Goal: Task Accomplishment & Management: Complete application form

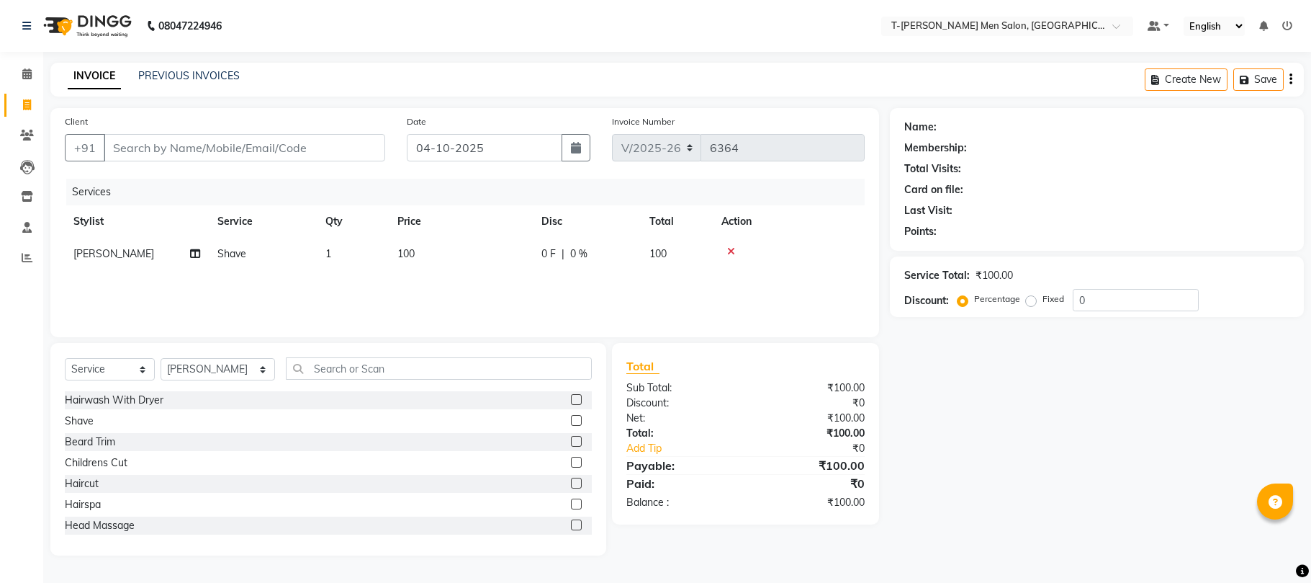
select select "4816"
select select "service"
select select "29178"
click at [387, 363] on input "text" at bounding box center [439, 368] width 306 height 22
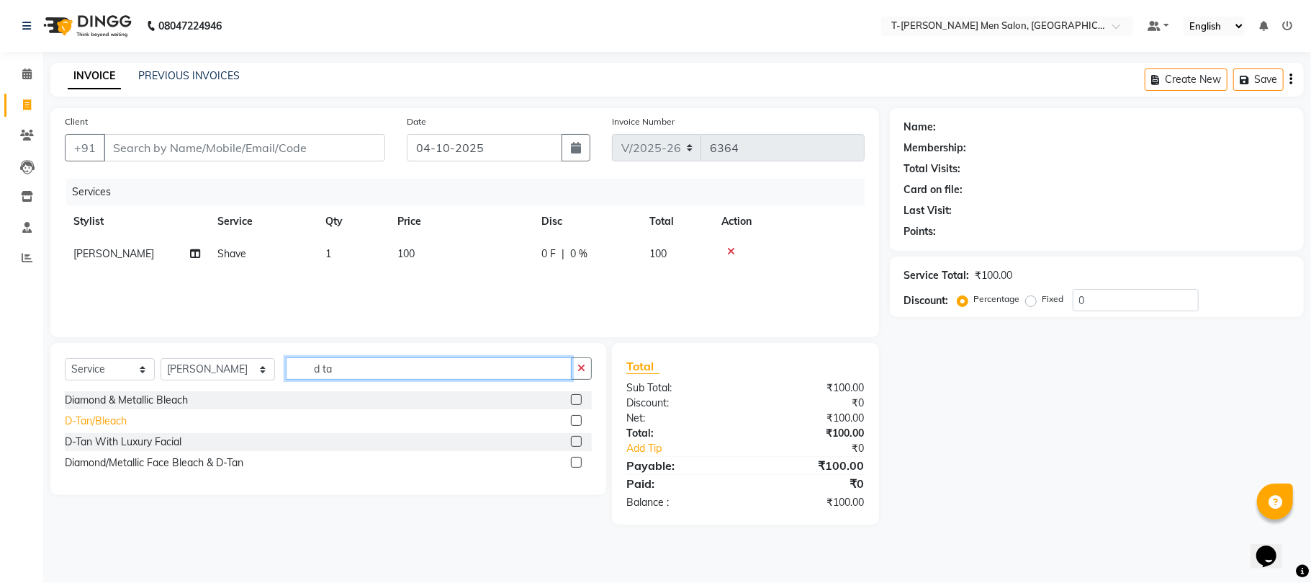
type input "d ta"
drag, startPoint x: 101, startPoint y: 423, endPoint x: 207, endPoint y: 392, distance: 111.2
click at [101, 421] on div "D-Tan/Bleach" at bounding box center [96, 420] width 62 height 15
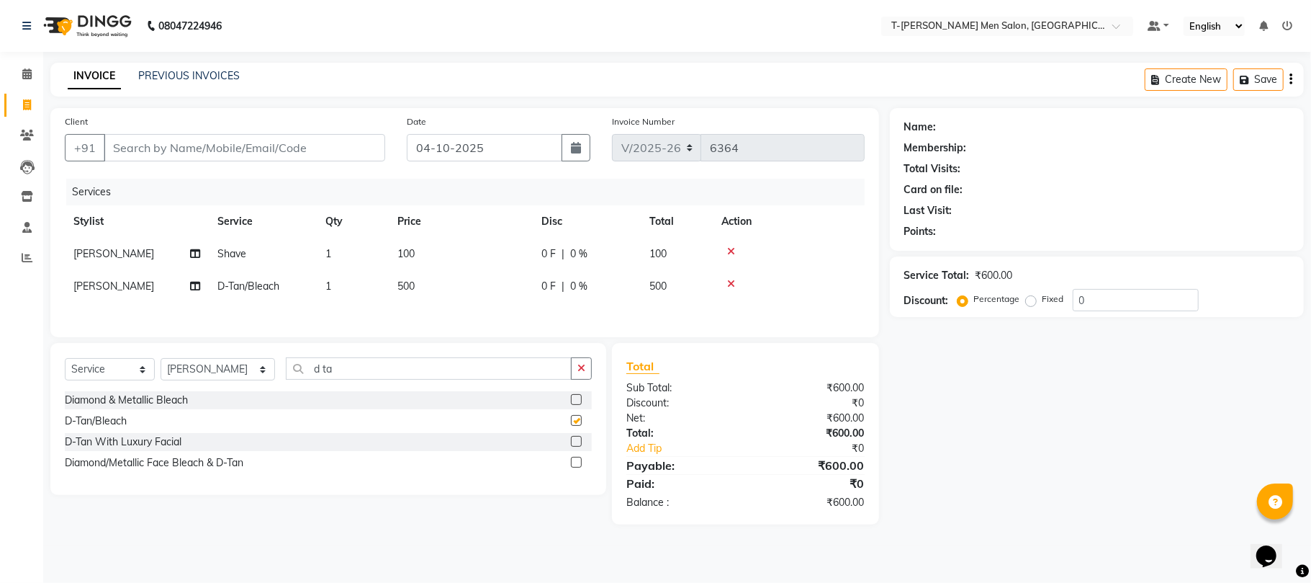
checkbox input "false"
click at [580, 369] on icon "button" at bounding box center [582, 368] width 8 height 10
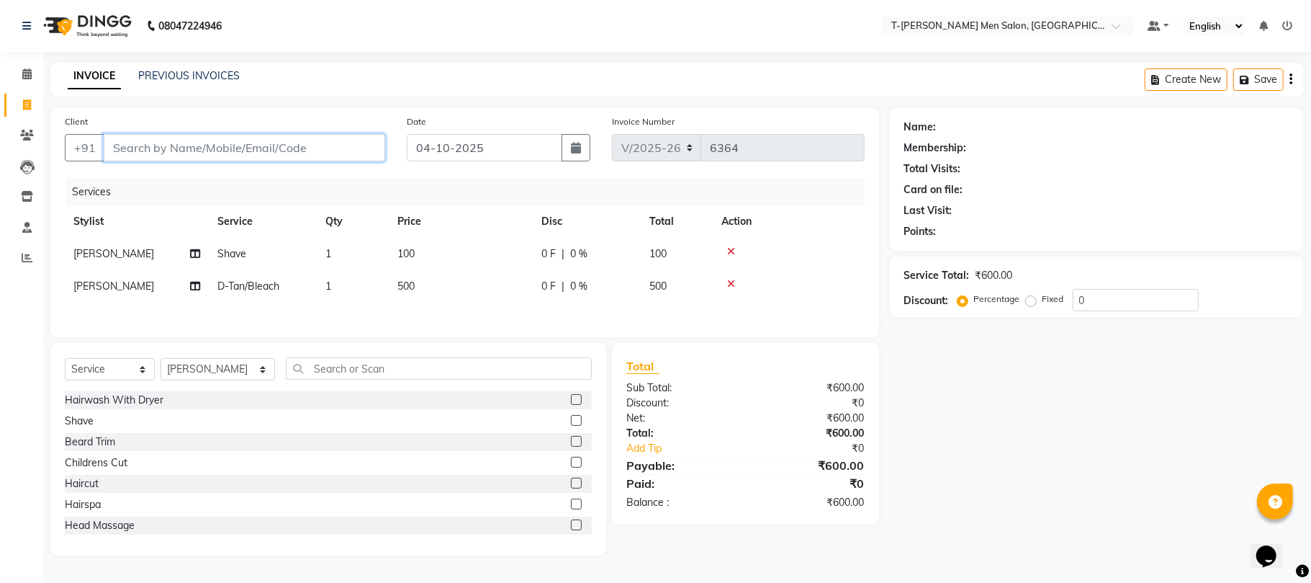
click at [300, 144] on input "Client" at bounding box center [245, 147] width 282 height 27
click at [295, 141] on input "Client" at bounding box center [245, 147] width 282 height 27
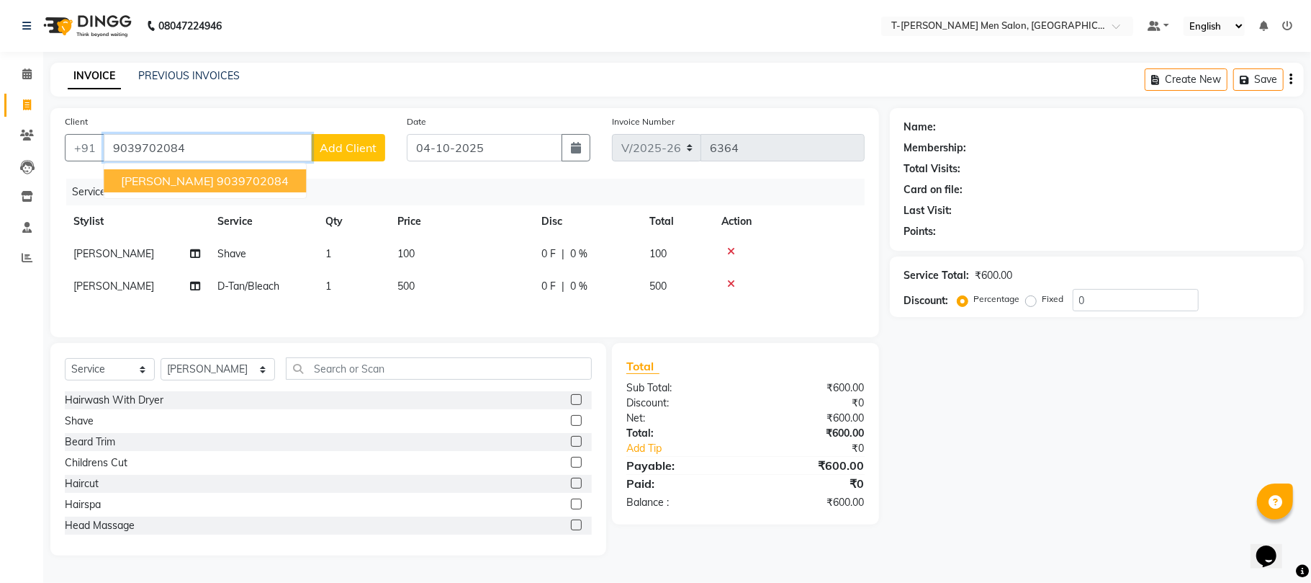
type input "9039702084"
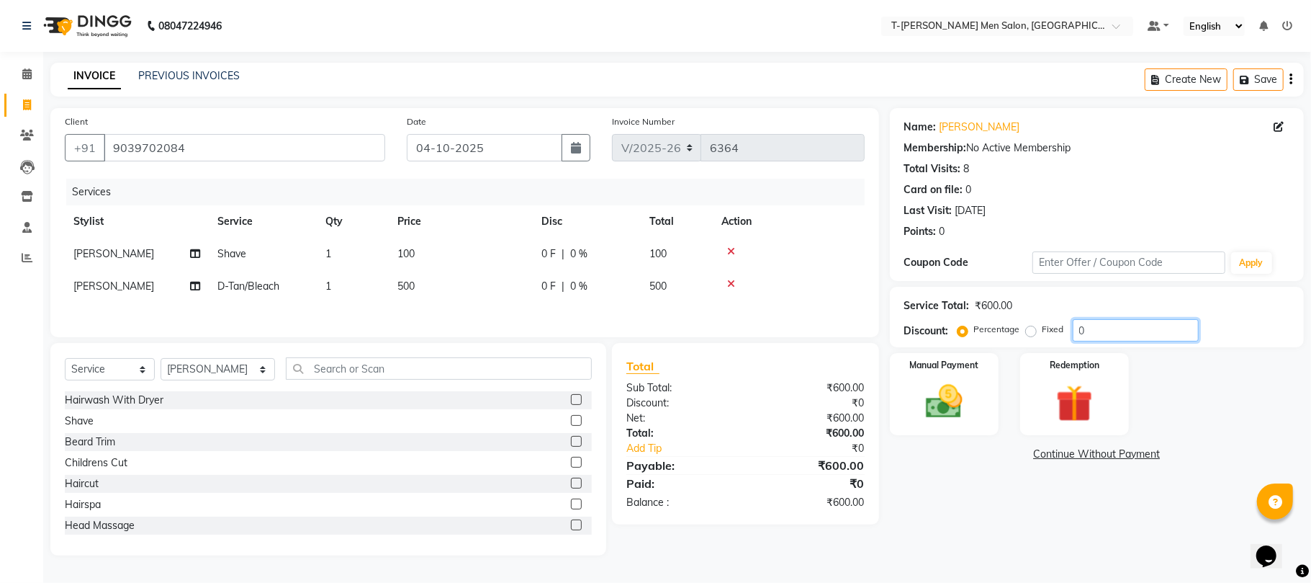
click at [1144, 329] on input "0" at bounding box center [1136, 330] width 126 height 22
type input "10"
click at [1043, 330] on label "Fixed" at bounding box center [1054, 329] width 22 height 13
click at [1029, 330] on input "Fixed" at bounding box center [1034, 329] width 10 height 10
radio input "true"
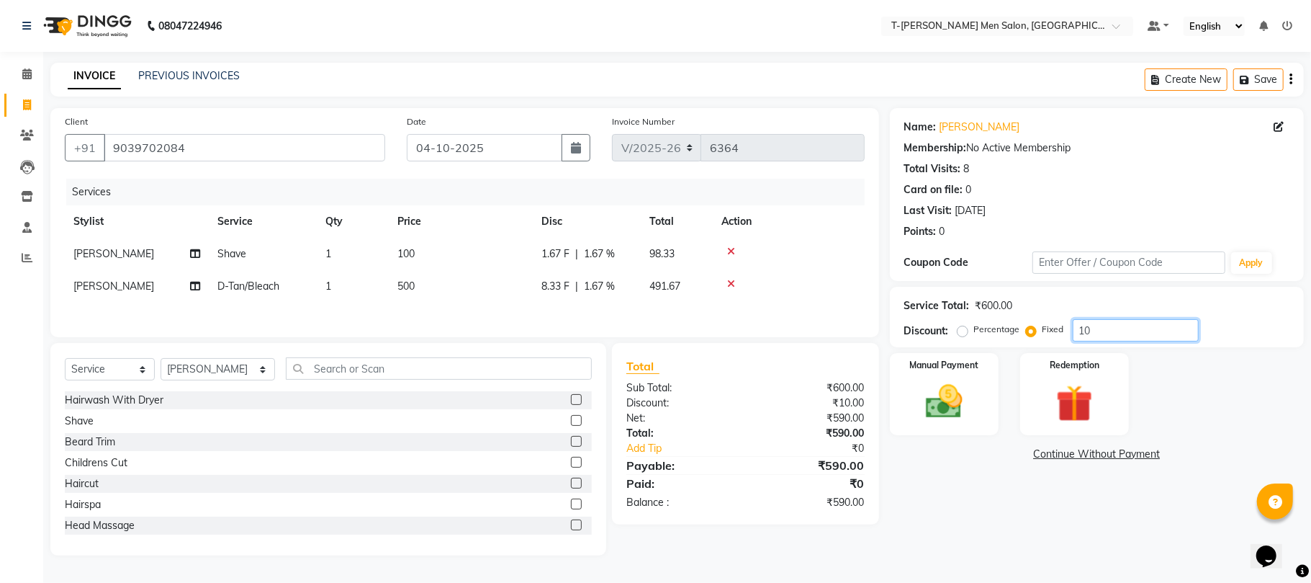
drag, startPoint x: 1093, startPoint y: 331, endPoint x: 1077, endPoint y: 336, distance: 15.7
click at [1077, 336] on input "10" at bounding box center [1136, 330] width 126 height 22
type input "2"
click at [730, 251] on icon at bounding box center [731, 251] width 8 height 10
click at [1095, 334] on input "number" at bounding box center [1136, 330] width 126 height 22
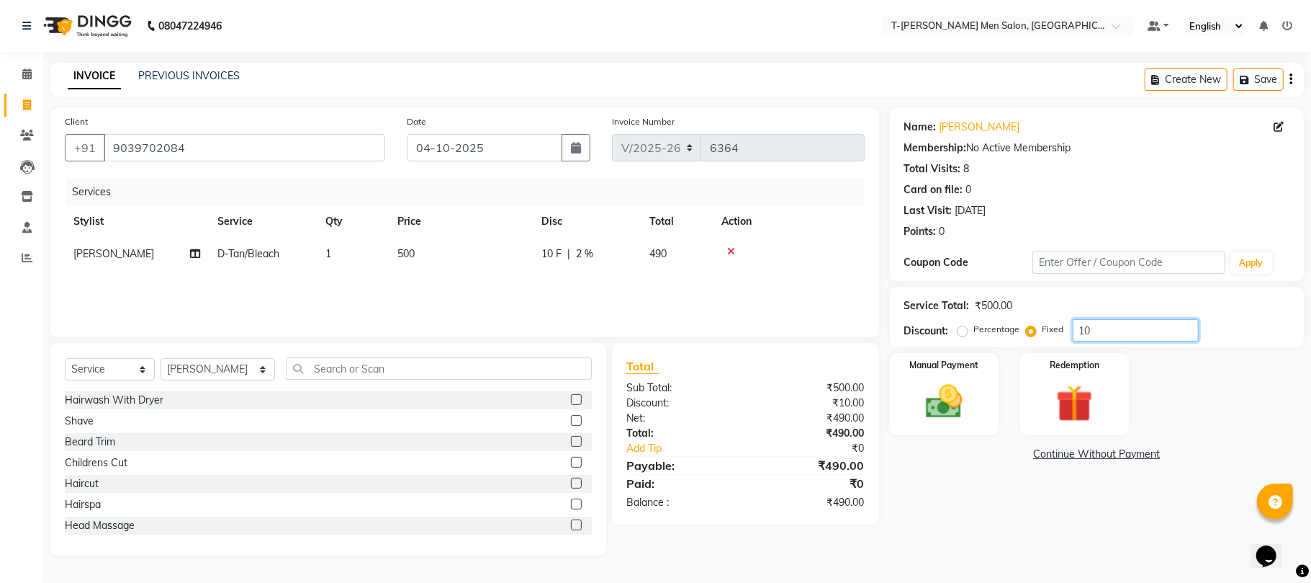
type input "10"
click at [974, 326] on label "Percentage" at bounding box center [997, 329] width 46 height 13
click at [961, 326] on input "Percentage" at bounding box center [966, 329] width 10 height 10
radio input "true"
drag, startPoint x: 1108, startPoint y: 328, endPoint x: 1050, endPoint y: 361, distance: 66.1
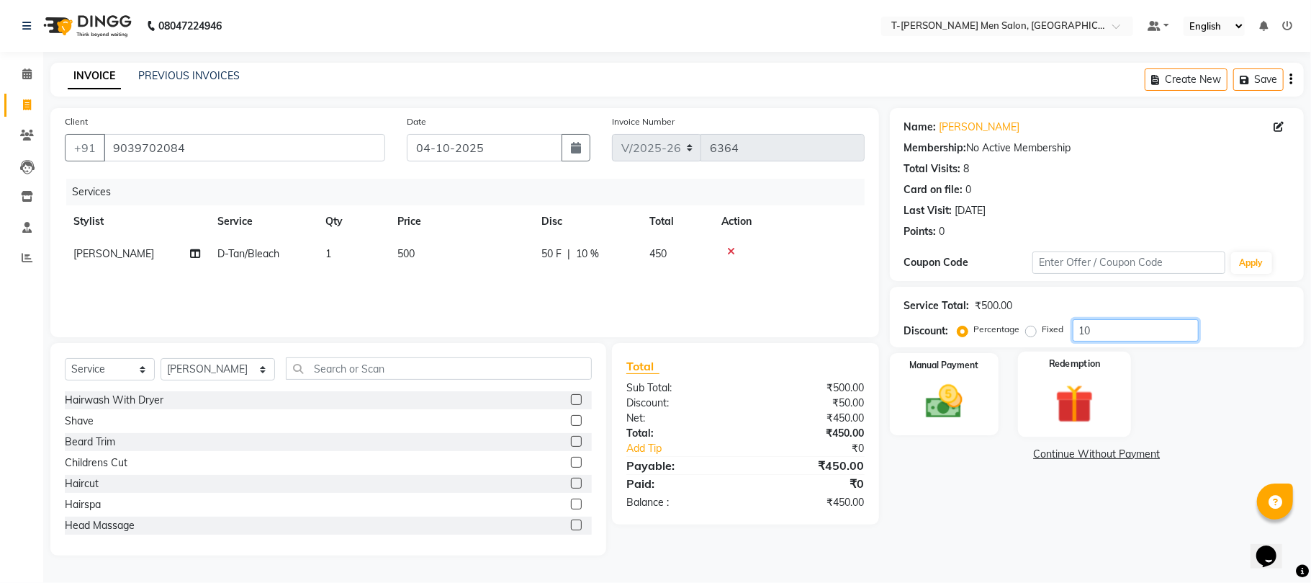
click at [1050, 361] on div "Name: Mr. Harender Kansana Membership: No Active Membership Total Visits: 8 Car…" at bounding box center [1102, 331] width 425 height 447
type input "20"
click at [937, 387] on img at bounding box center [944, 402] width 63 height 45
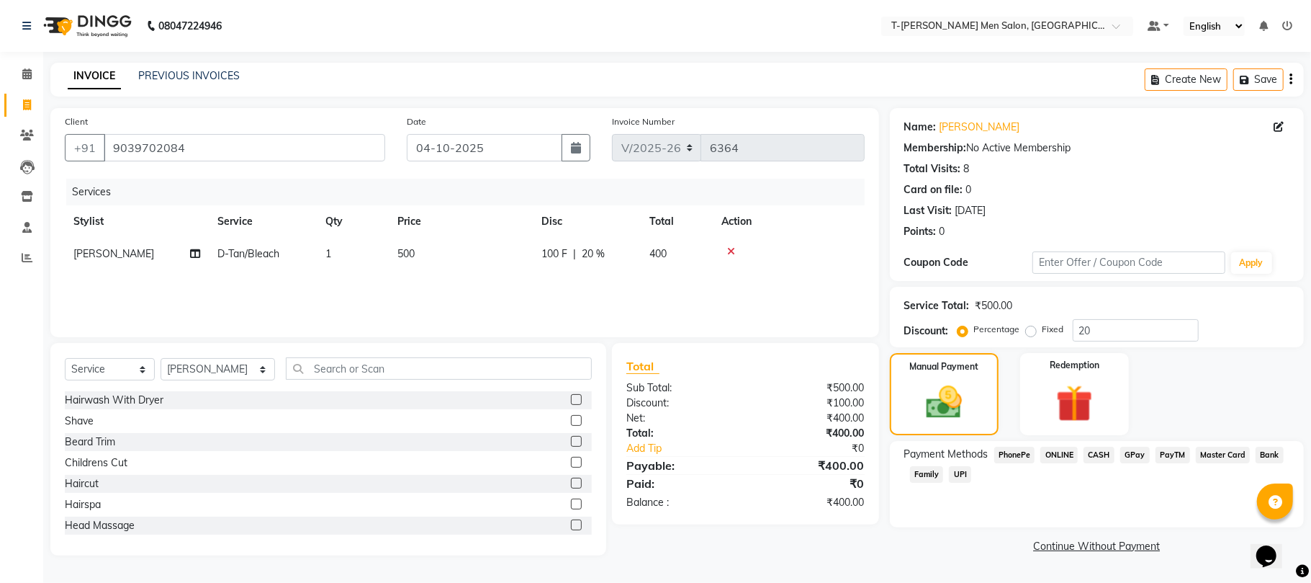
click at [1057, 455] on span "ONLINE" at bounding box center [1059, 455] width 37 height 17
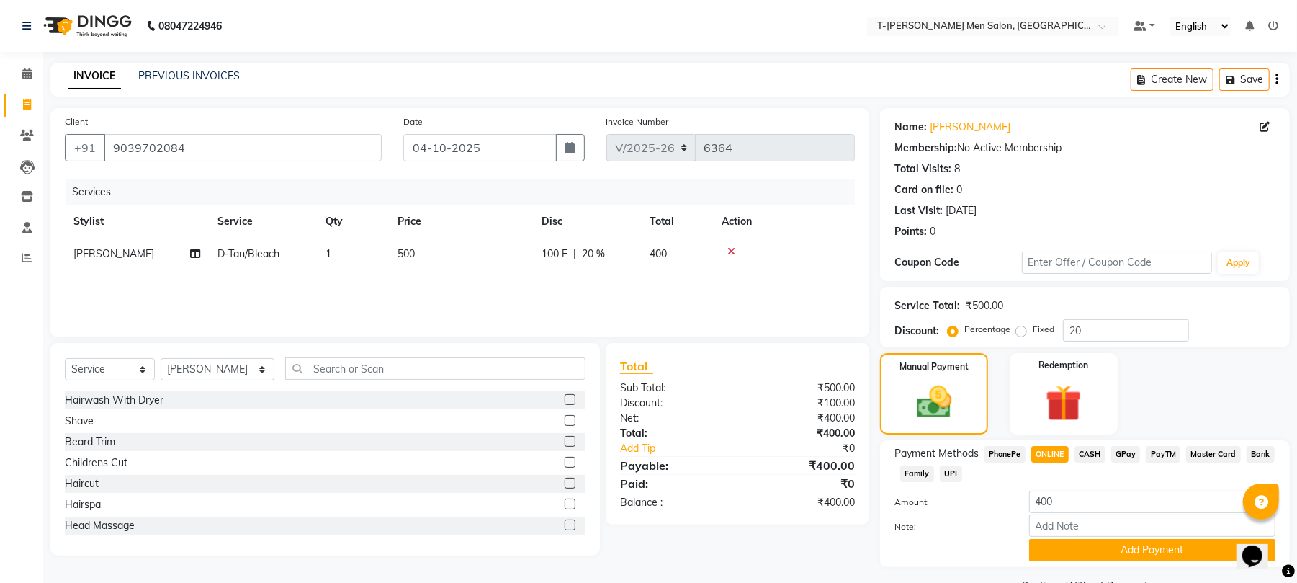
click at [301, 450] on div "Beard Trim" at bounding box center [325, 442] width 521 height 18
click at [1100, 552] on button "Add Payment" at bounding box center [1152, 550] width 246 height 22
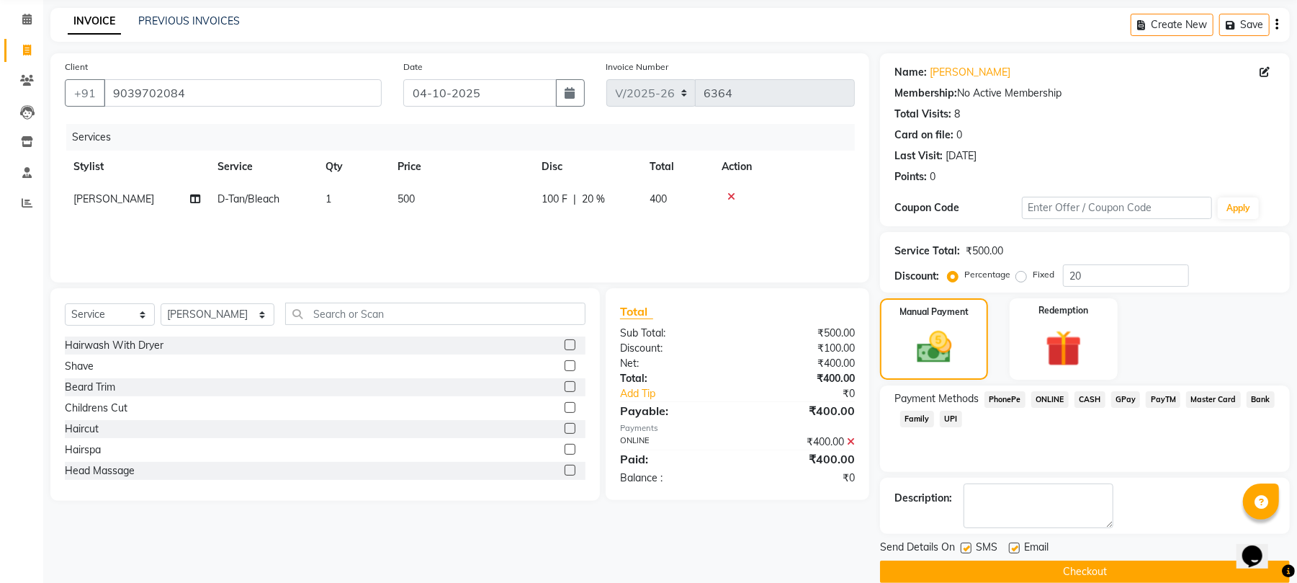
scroll to position [78, 0]
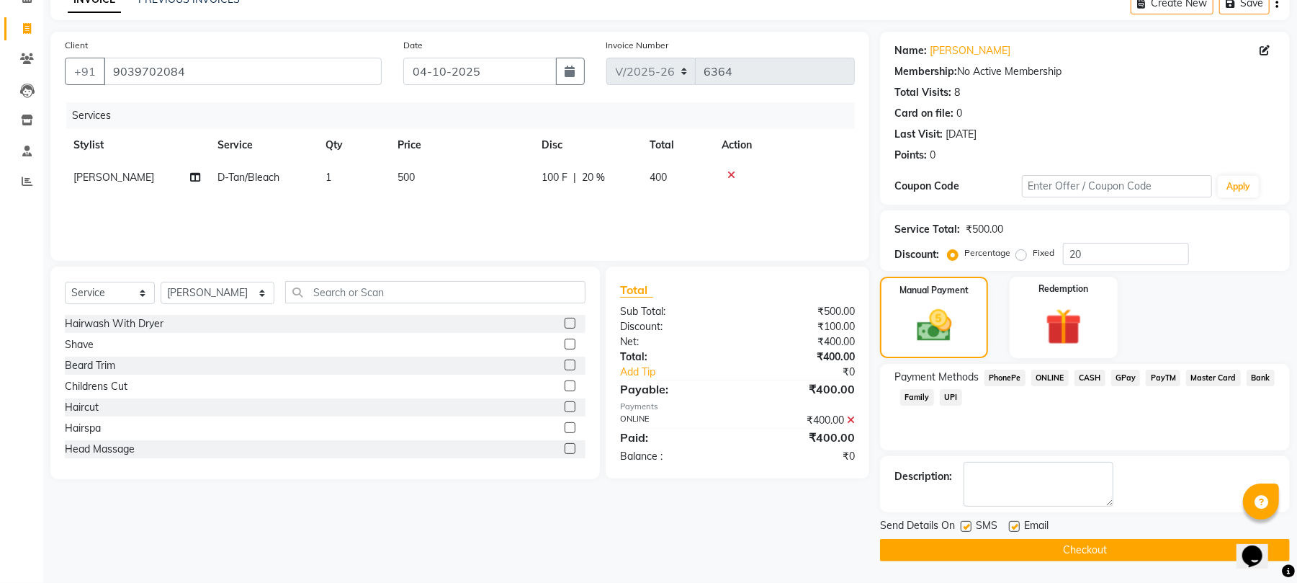
click at [1015, 525] on label at bounding box center [1014, 526] width 11 height 11
click at [1015, 525] on input "checkbox" at bounding box center [1013, 526] width 9 height 9
checkbox input "false"
click at [966, 530] on label at bounding box center [966, 526] width 11 height 11
click at [966, 530] on input "checkbox" at bounding box center [965, 526] width 9 height 9
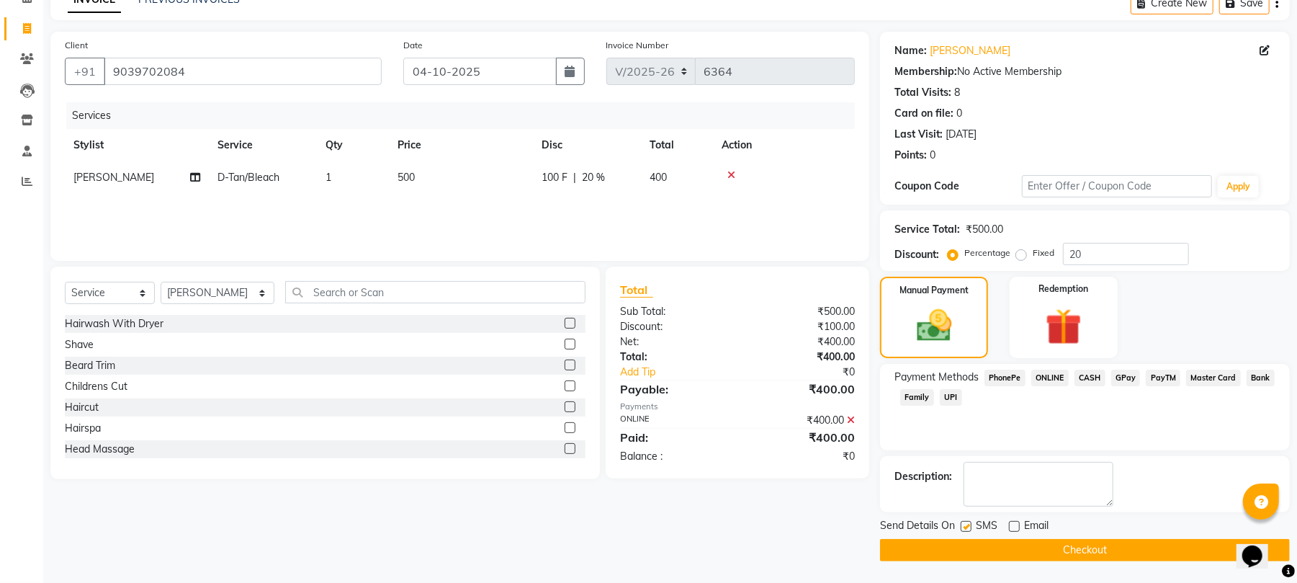
checkbox input "false"
click at [969, 547] on button "Checkout" at bounding box center [1085, 550] width 410 height 22
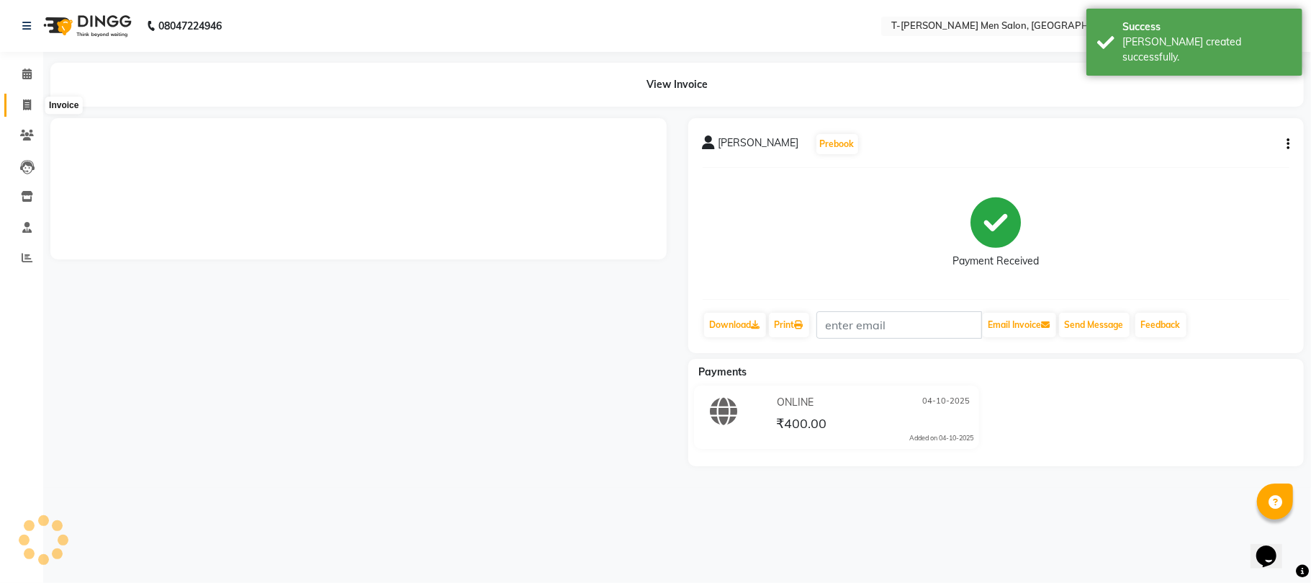
click at [17, 105] on span at bounding box center [26, 105] width 25 height 17
select select "service"
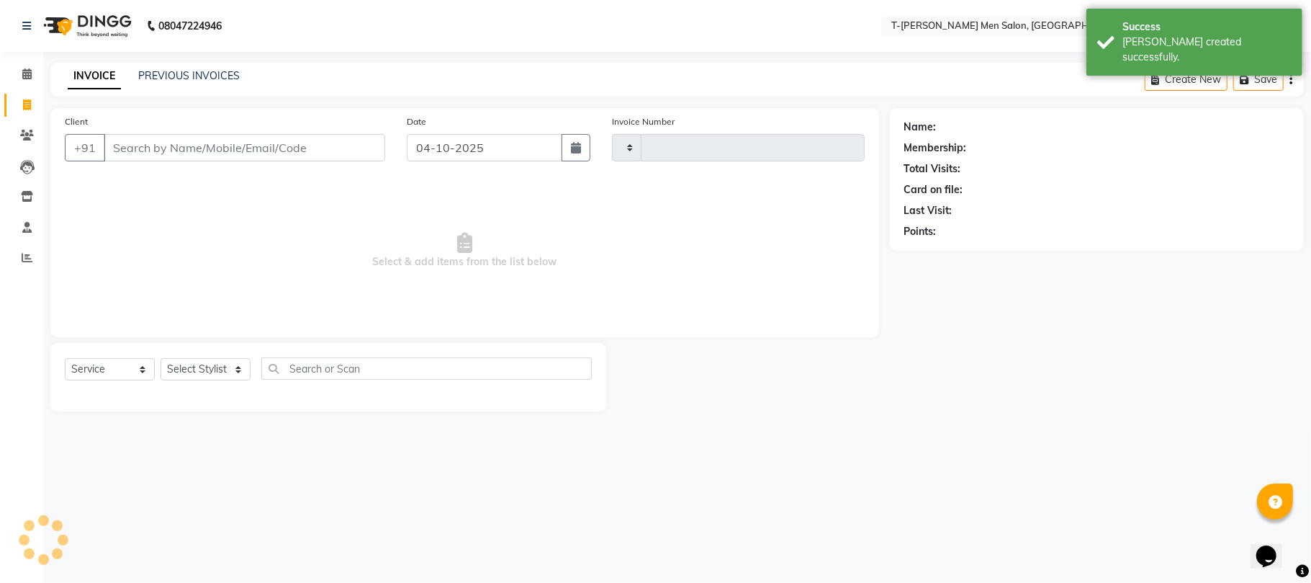
type input "6365"
select select "4816"
click at [156, 79] on link "PREVIOUS INVOICES" at bounding box center [189, 75] width 102 height 13
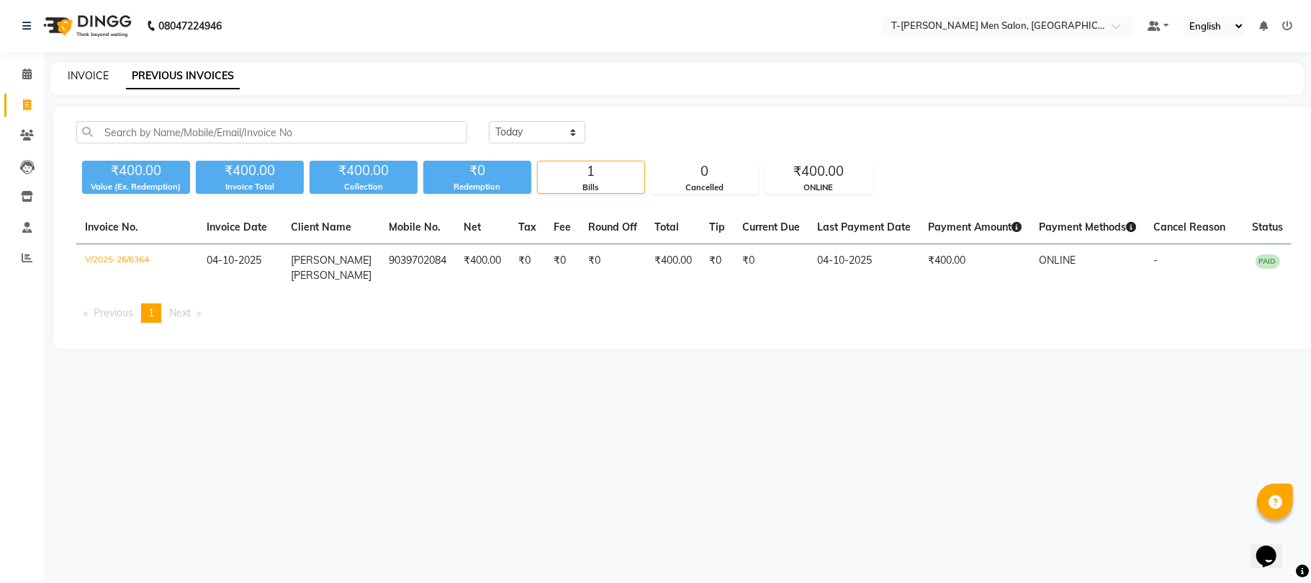
click at [78, 75] on link "INVOICE" at bounding box center [88, 75] width 41 height 13
select select "service"
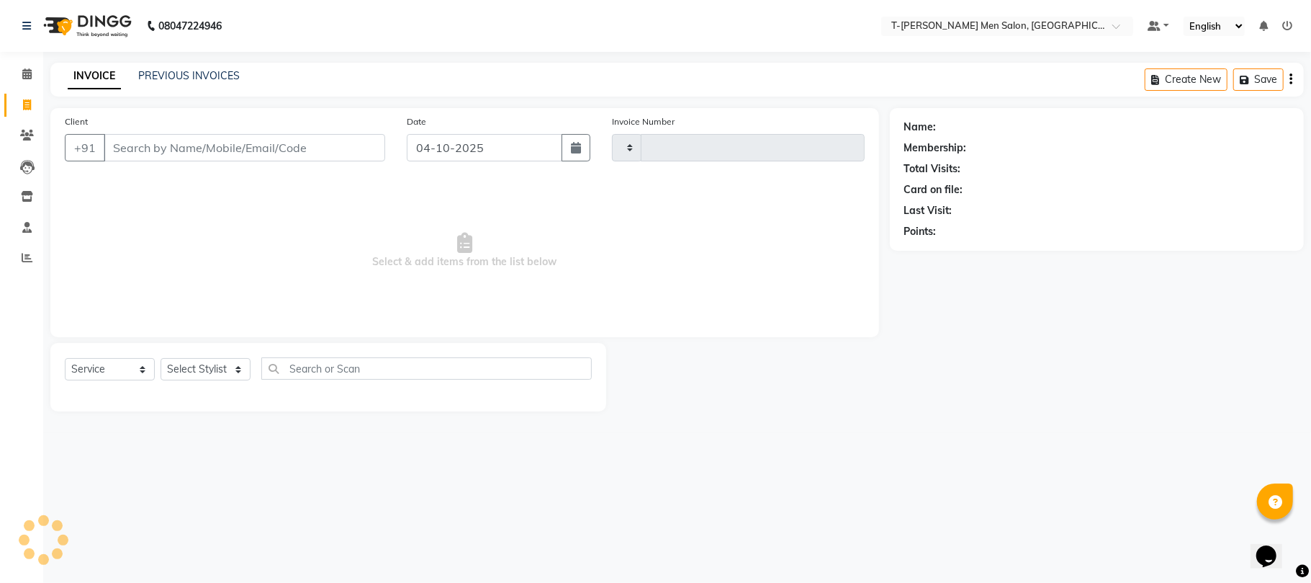
type input "6365"
select select "4816"
click at [219, 369] on select "Select Stylist [PERSON_NAME] [PERSON_NAME] (goru) [PERSON_NAME] [PERSON_NAME] (…" at bounding box center [218, 369] width 115 height 22
select select "29432"
click at [161, 358] on select "Select Stylist [PERSON_NAME] [PERSON_NAME] (goru) [PERSON_NAME] [PERSON_NAME] (…" at bounding box center [218, 369] width 115 height 22
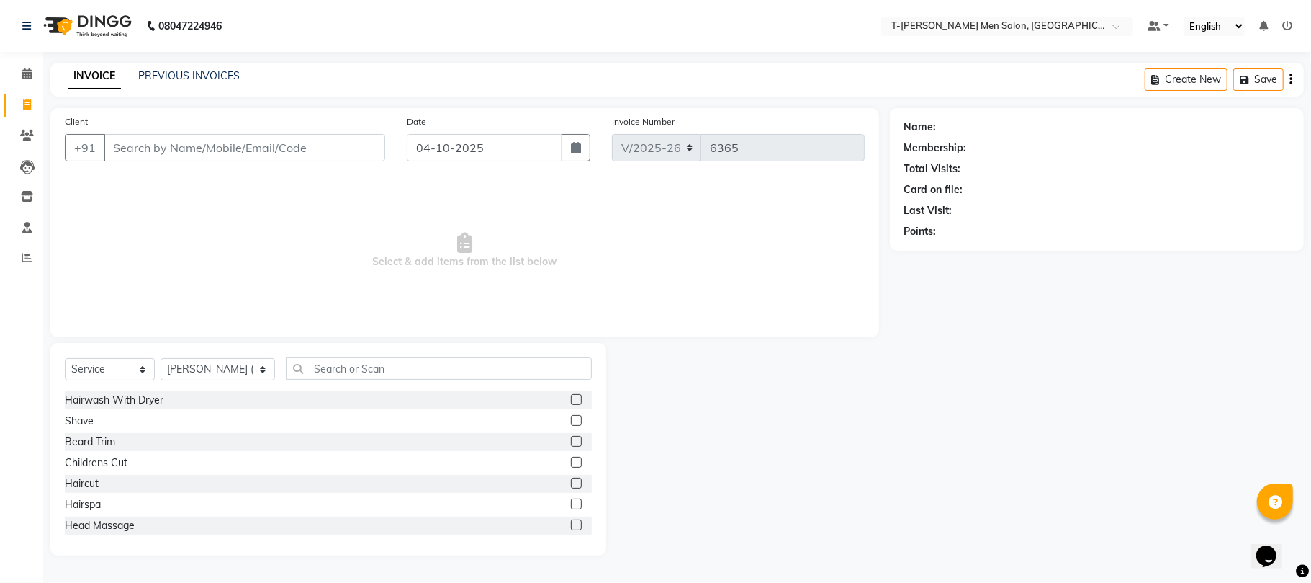
click at [72, 431] on div "Hairwash With Dryer Shave Beard Trim Childrens Cut Haircut Hairspa Head Massage…" at bounding box center [328, 463] width 527 height 144
click at [72, 426] on div "Shave" at bounding box center [79, 420] width 29 height 15
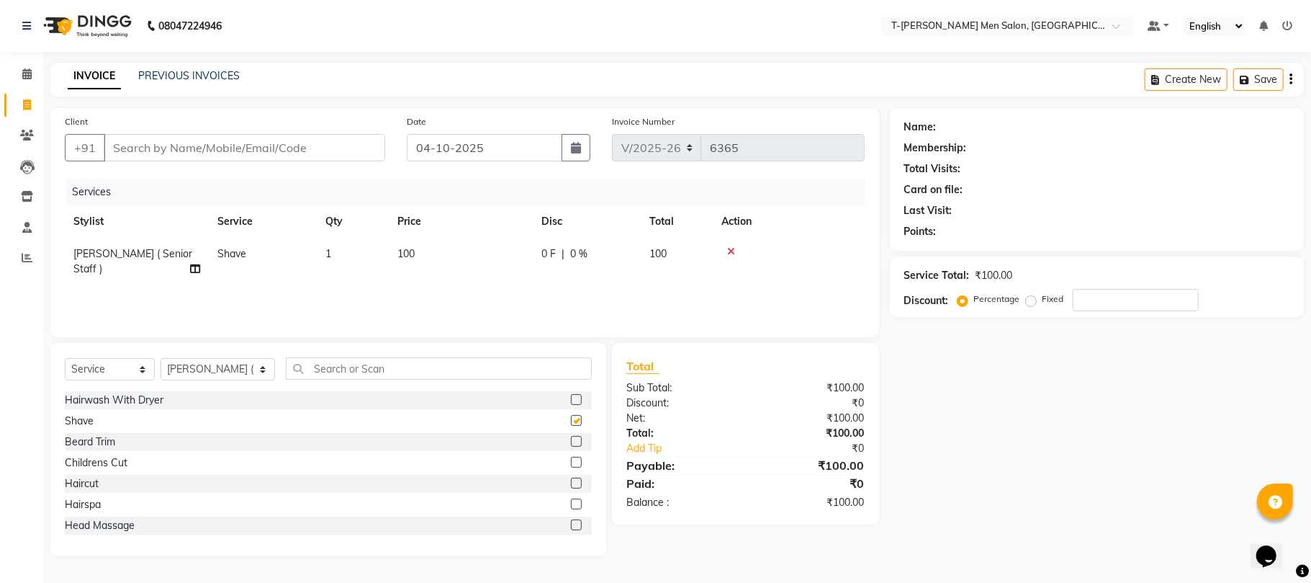
checkbox input "false"
click at [193, 158] on input "Client" at bounding box center [245, 147] width 282 height 27
type input "m"
type input "0"
type input "9425123280"
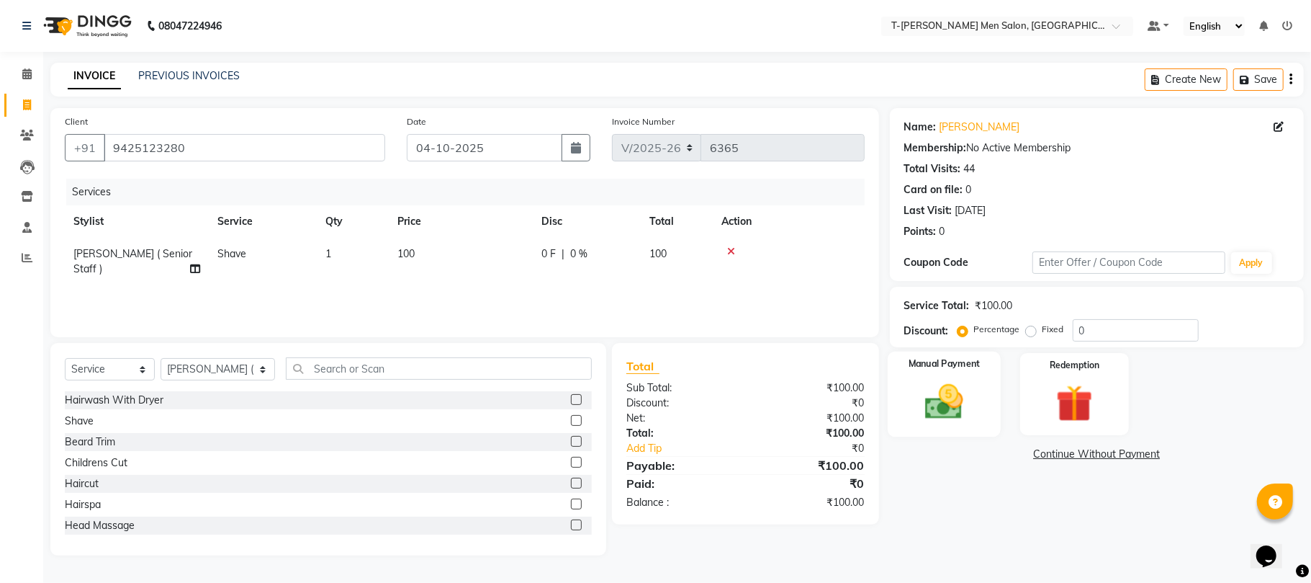
click at [945, 406] on img at bounding box center [944, 402] width 63 height 45
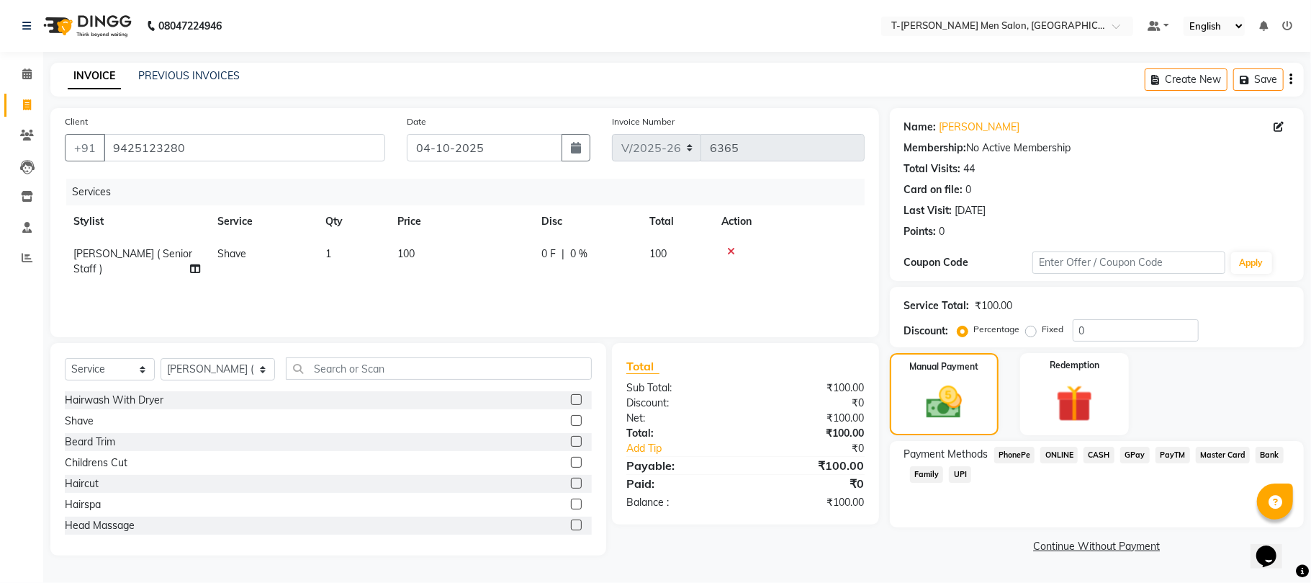
click at [1095, 462] on span "CASH" at bounding box center [1099, 455] width 31 height 17
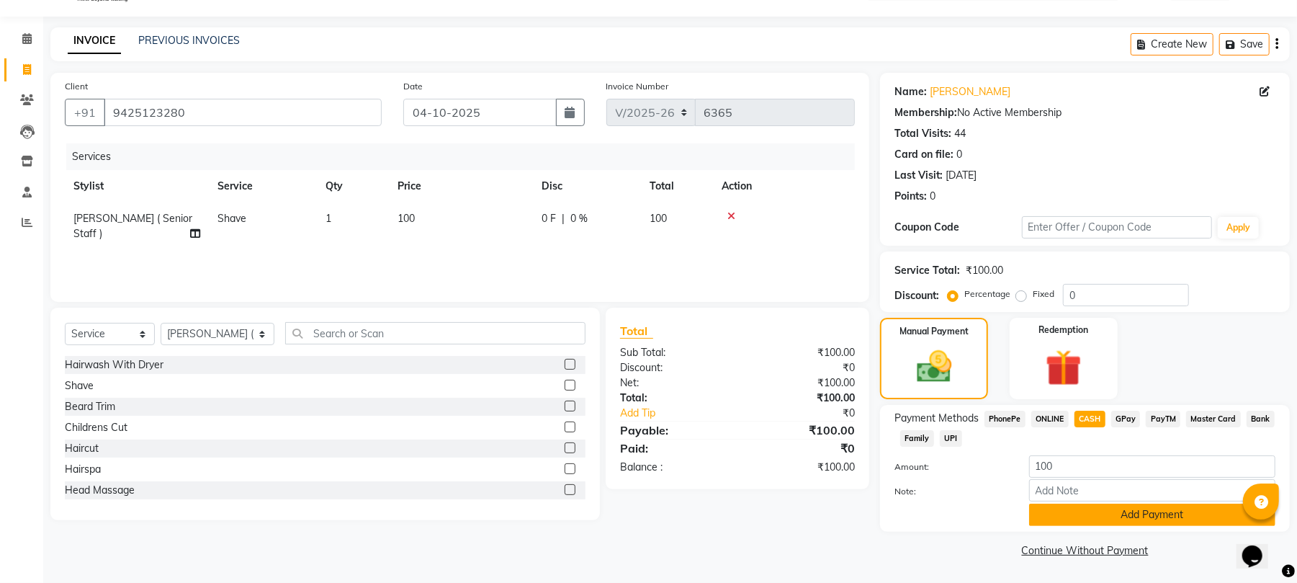
click at [1073, 506] on button "Add Payment" at bounding box center [1152, 514] width 246 height 22
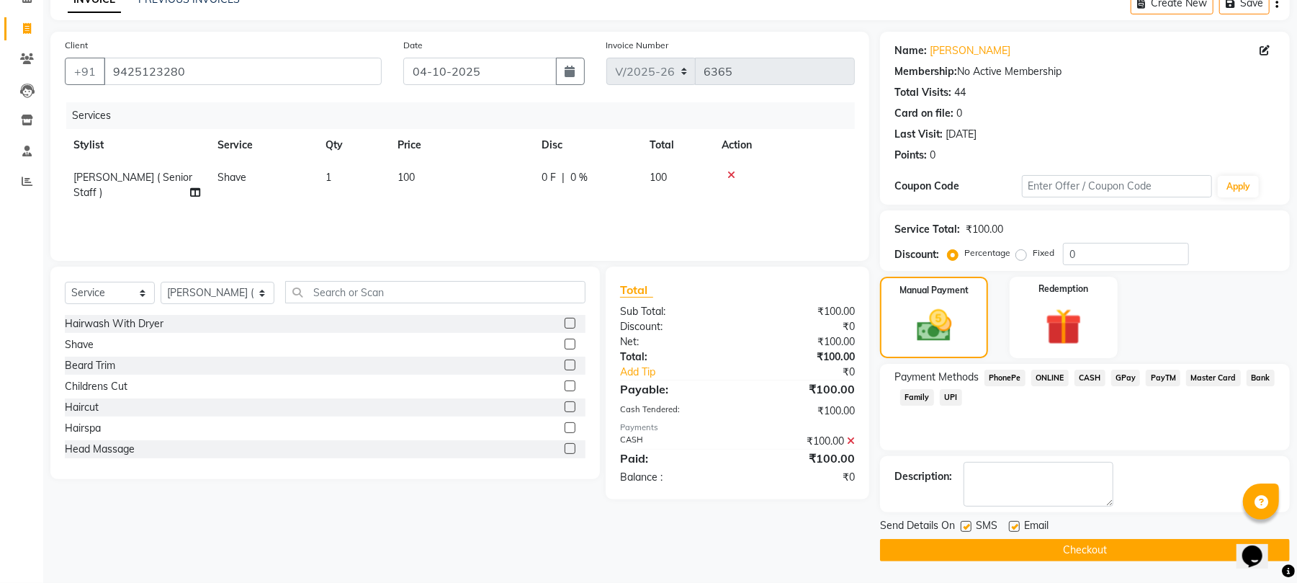
scroll to position [78, 0]
click at [1015, 521] on label at bounding box center [1014, 526] width 11 height 11
click at [1015, 522] on input "checkbox" at bounding box center [1013, 526] width 9 height 9
checkbox input "false"
click at [995, 554] on button "Checkout" at bounding box center [1085, 550] width 410 height 22
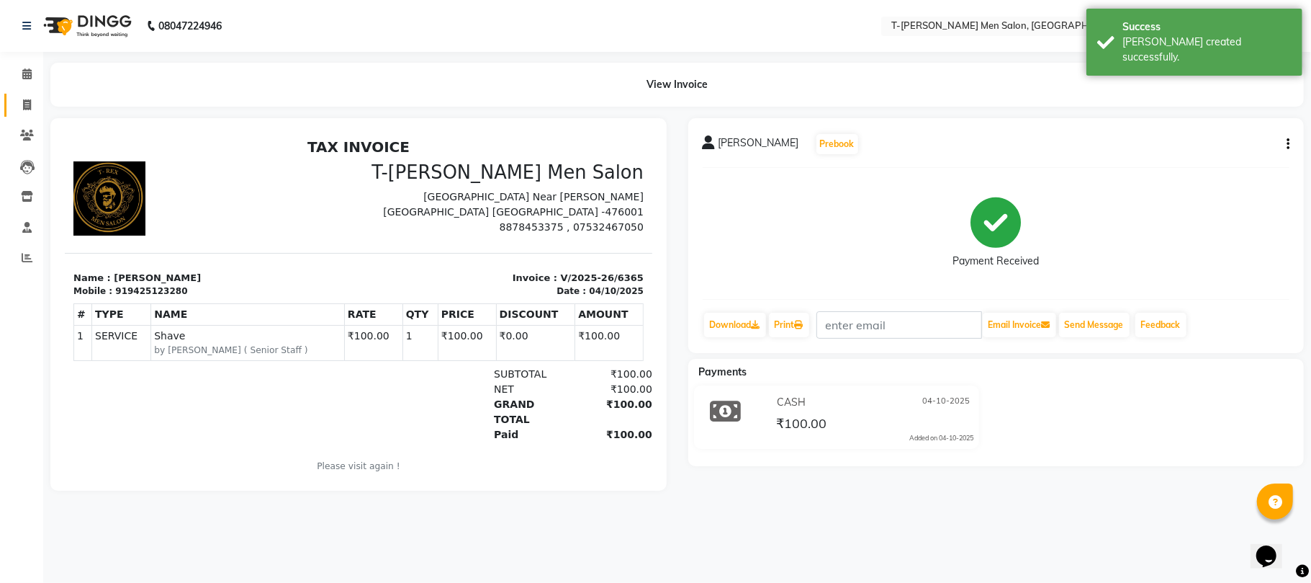
click at [20, 94] on link "Invoice" at bounding box center [21, 106] width 35 height 24
select select "service"
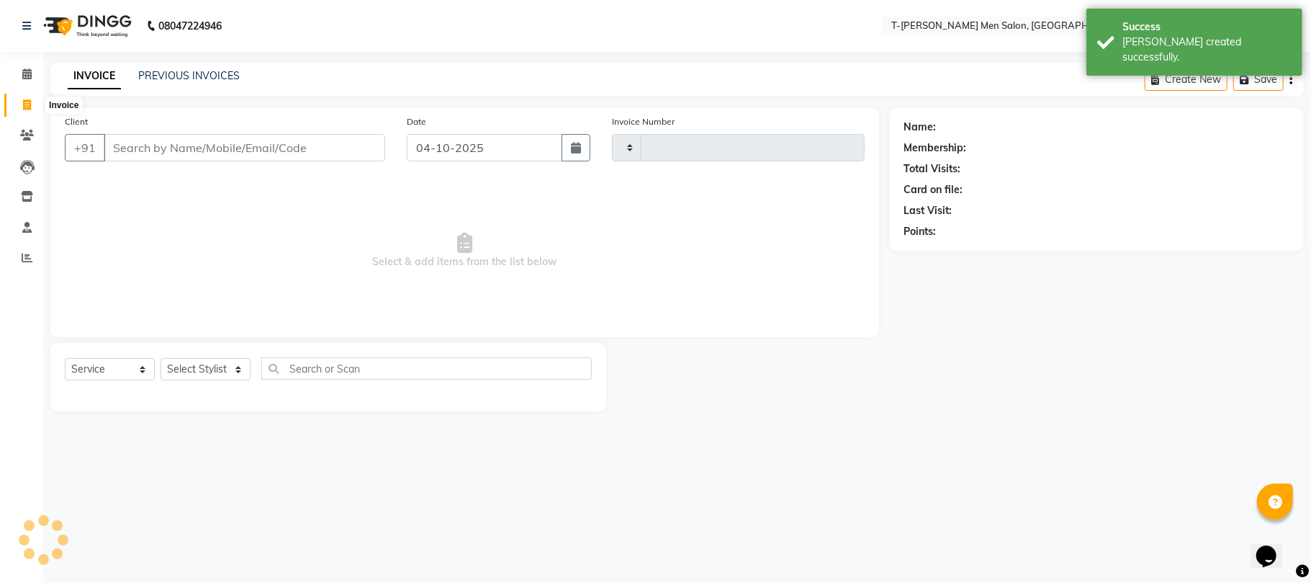
type input "6366"
select select "4816"
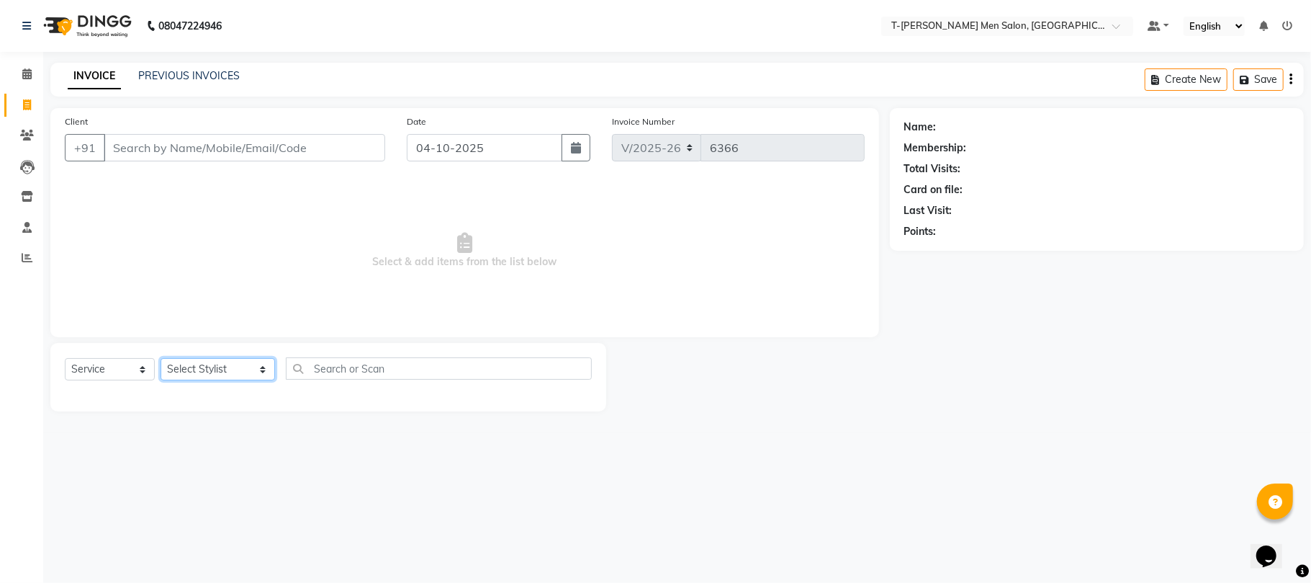
drag, startPoint x: 206, startPoint y: 379, endPoint x: 211, endPoint y: 369, distance: 11.3
click at [206, 378] on select "Select Stylist [PERSON_NAME] [PERSON_NAME] (goru) [PERSON_NAME] [PERSON_NAME] (…" at bounding box center [218, 369] width 115 height 22
select select "85177"
click at [161, 358] on select "Select Stylist [PERSON_NAME] [PERSON_NAME] (goru) [PERSON_NAME] [PERSON_NAME] (…" at bounding box center [218, 369] width 115 height 22
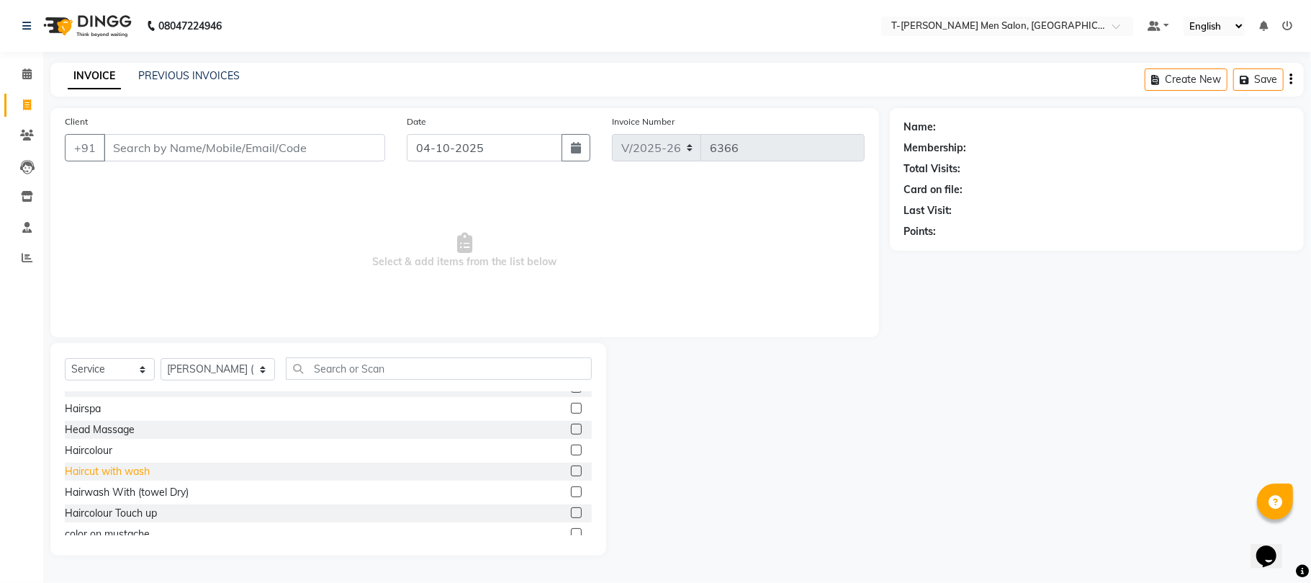
click at [111, 474] on div "Haircut with wash" at bounding box center [107, 471] width 85 height 15
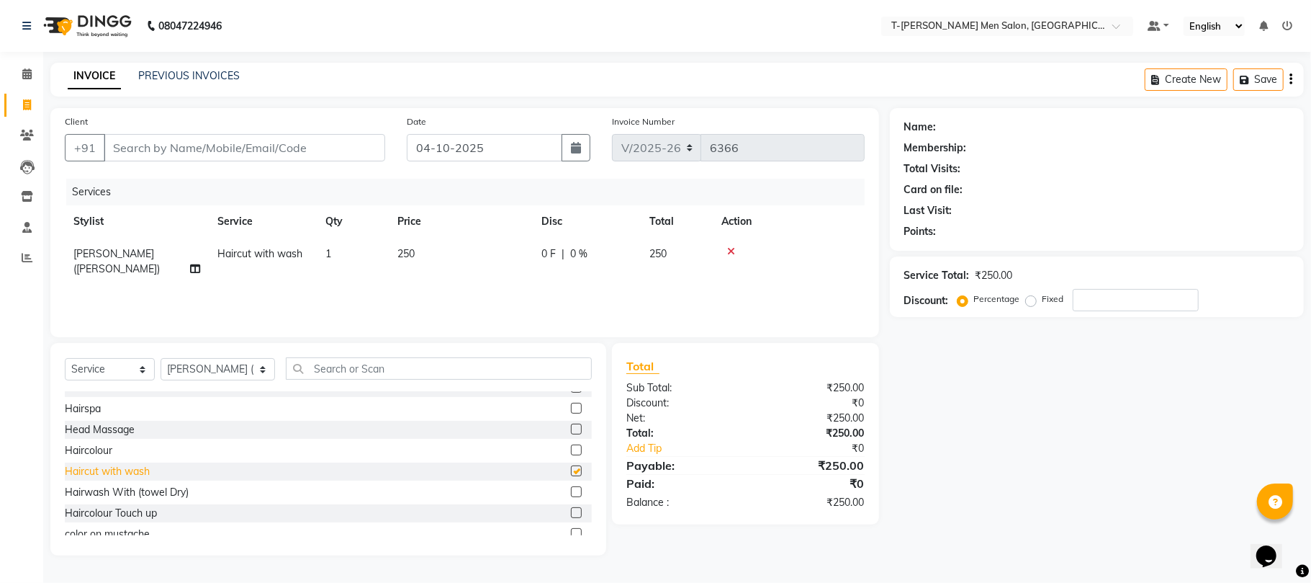
checkbox input "false"
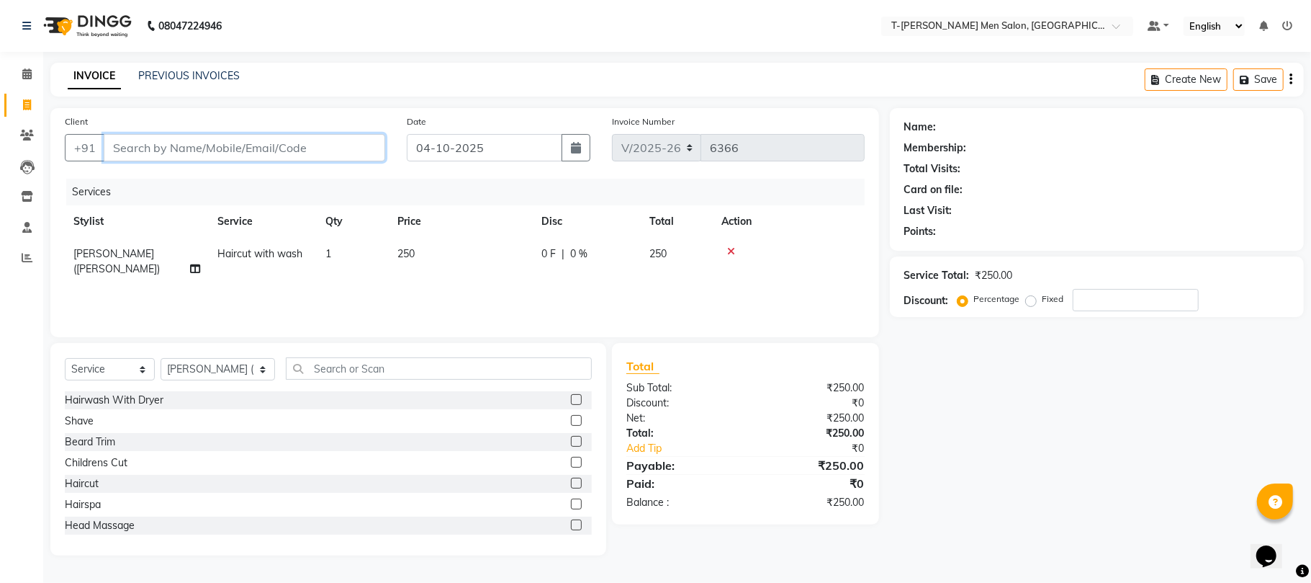
click at [230, 153] on input "Client" at bounding box center [245, 147] width 282 height 27
click at [254, 133] on div "Client +91" at bounding box center [225, 143] width 342 height 59
click at [265, 153] on input "Client" at bounding box center [245, 147] width 282 height 27
type input "7"
type input "0"
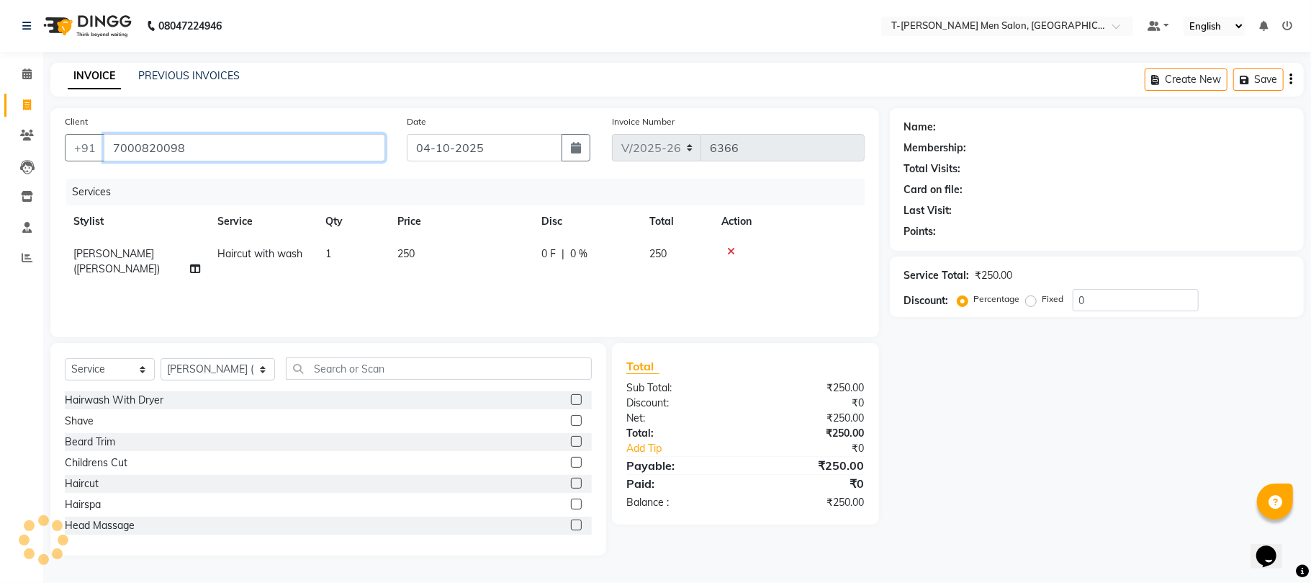
type input "7000820098"
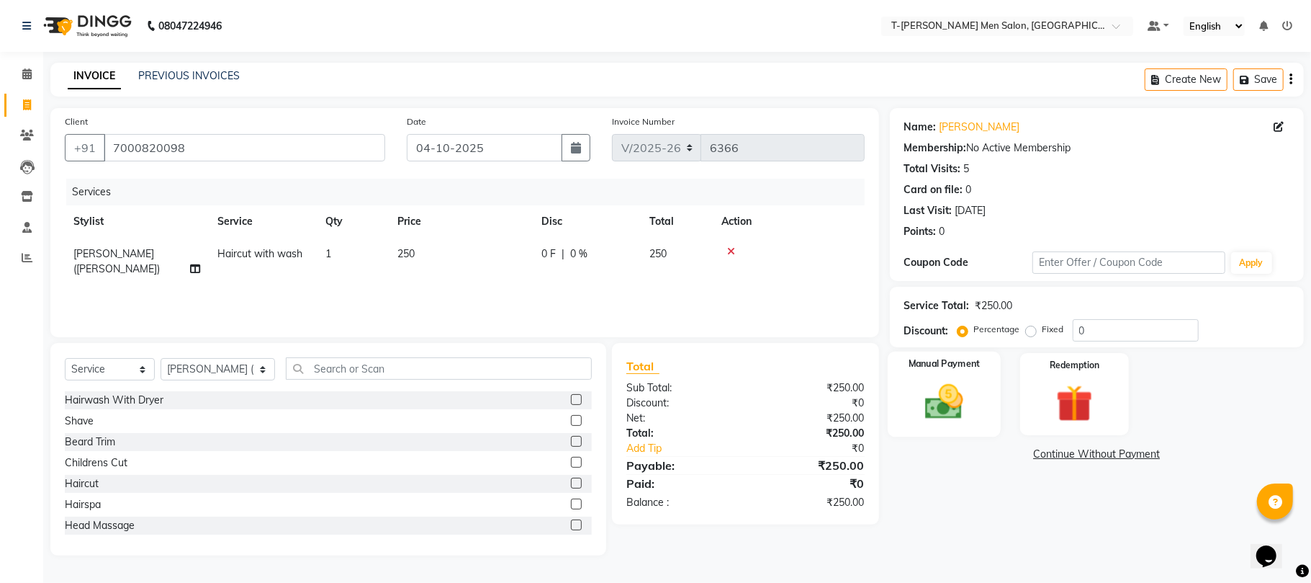
click at [951, 390] on img at bounding box center [944, 402] width 63 height 45
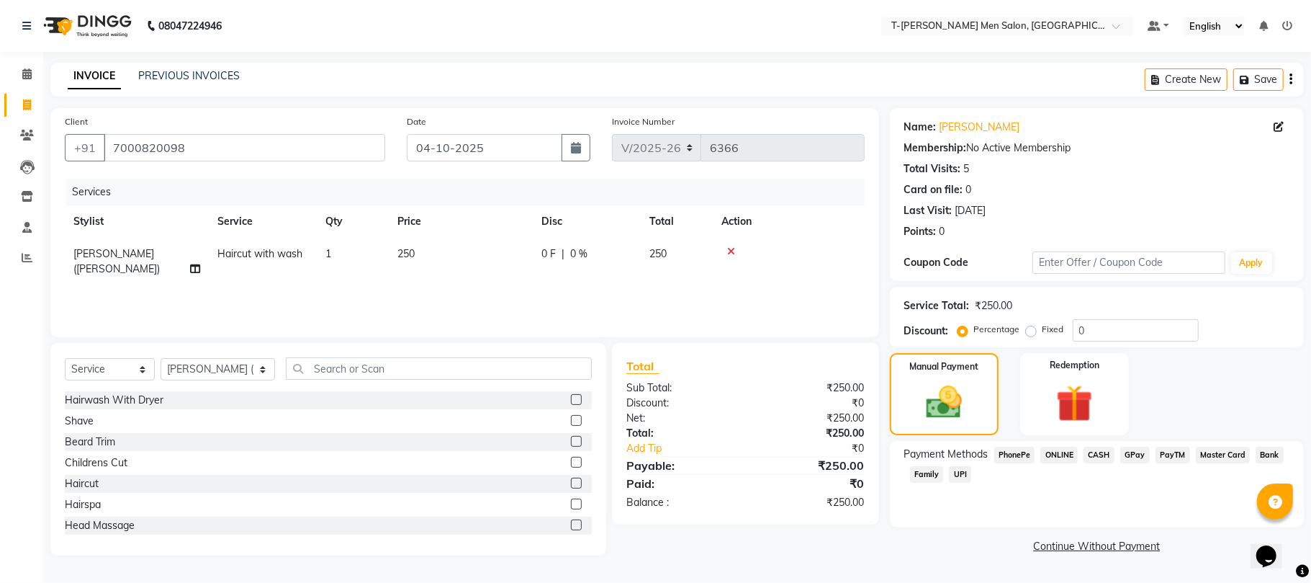
click at [1054, 452] on span "ONLINE" at bounding box center [1059, 455] width 37 height 17
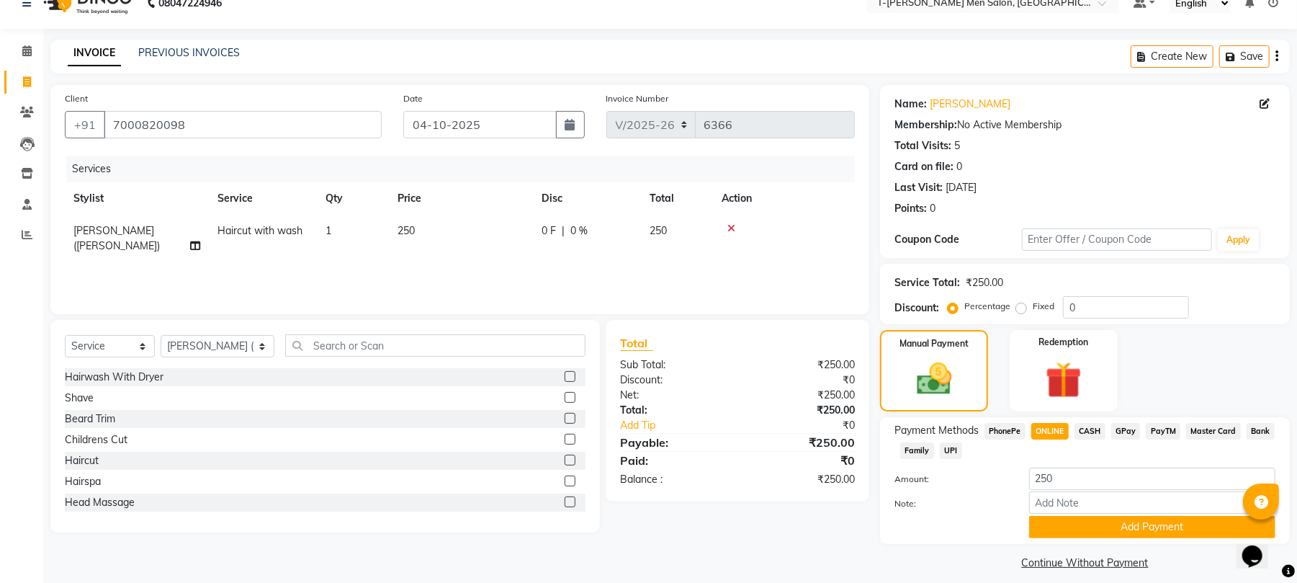
scroll to position [36, 0]
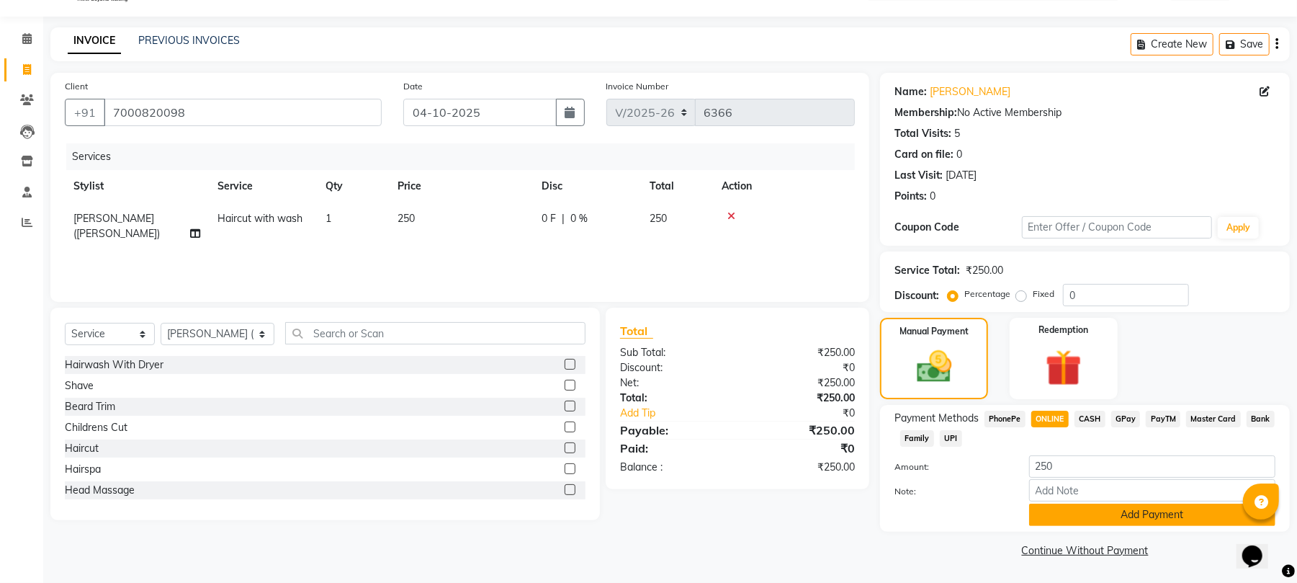
click at [1101, 517] on button "Add Payment" at bounding box center [1152, 514] width 246 height 22
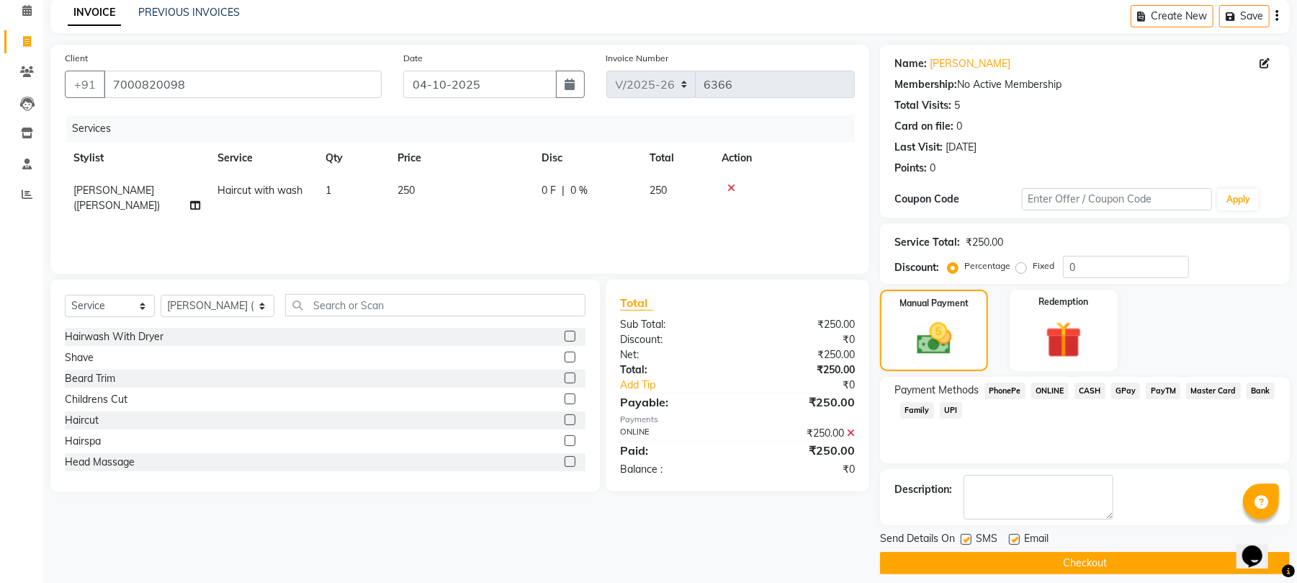
scroll to position [78, 0]
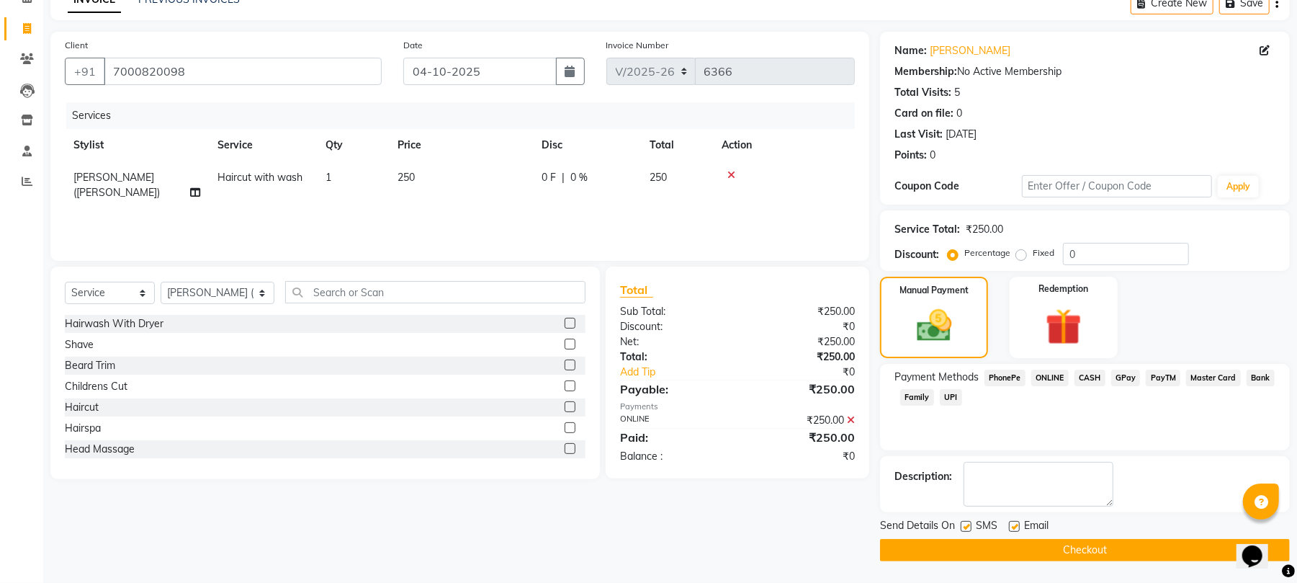
click at [1017, 521] on label at bounding box center [1014, 526] width 11 height 11
click at [1017, 522] on input "checkbox" at bounding box center [1013, 526] width 9 height 9
checkbox input "false"
click at [938, 553] on button "Checkout" at bounding box center [1085, 550] width 410 height 22
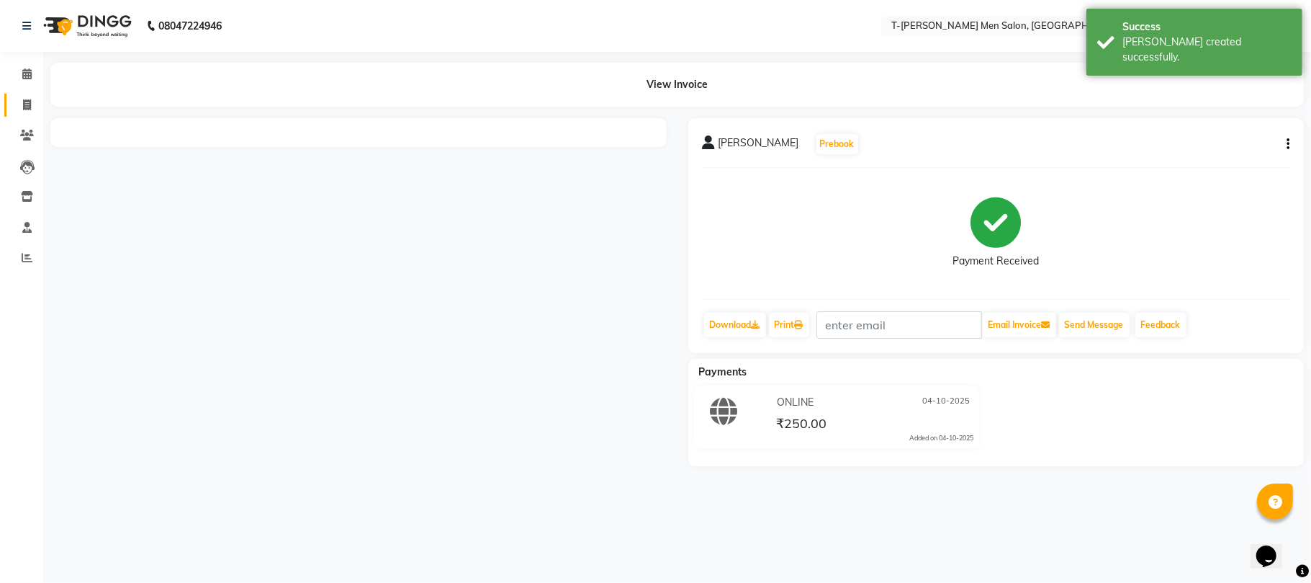
click at [12, 104] on link "Invoice" at bounding box center [21, 106] width 35 height 24
select select "service"
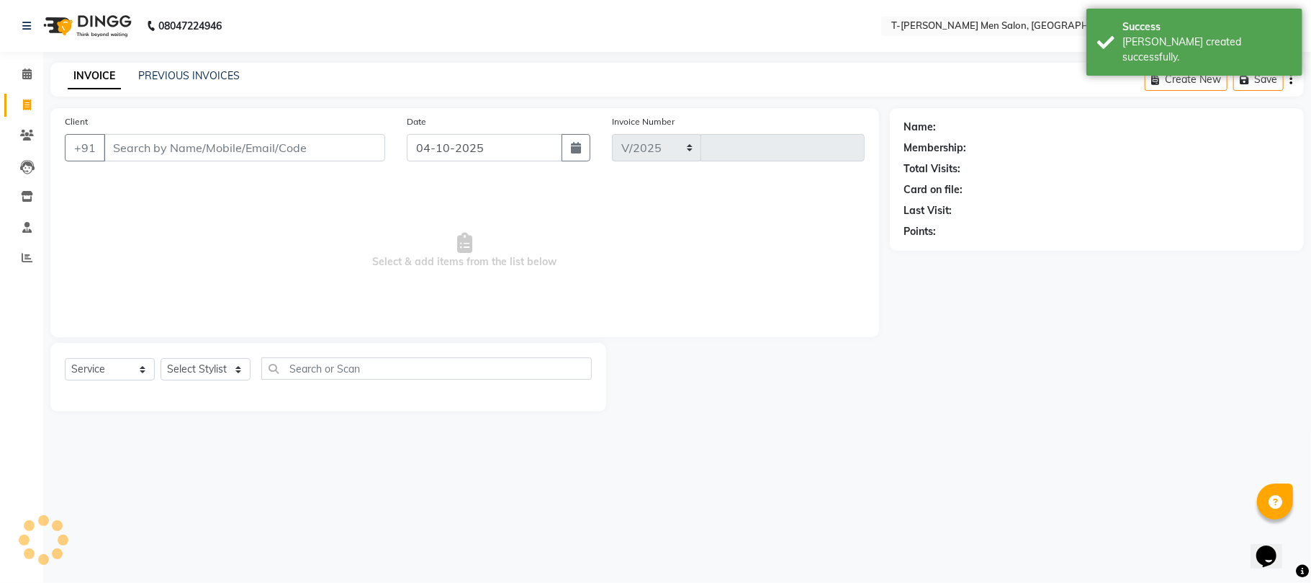
select select "4816"
type input "6367"
click at [223, 372] on select "Select Stylist [PERSON_NAME] [PERSON_NAME] (goru) [PERSON_NAME] [PERSON_NAME] (…" at bounding box center [218, 369] width 115 height 22
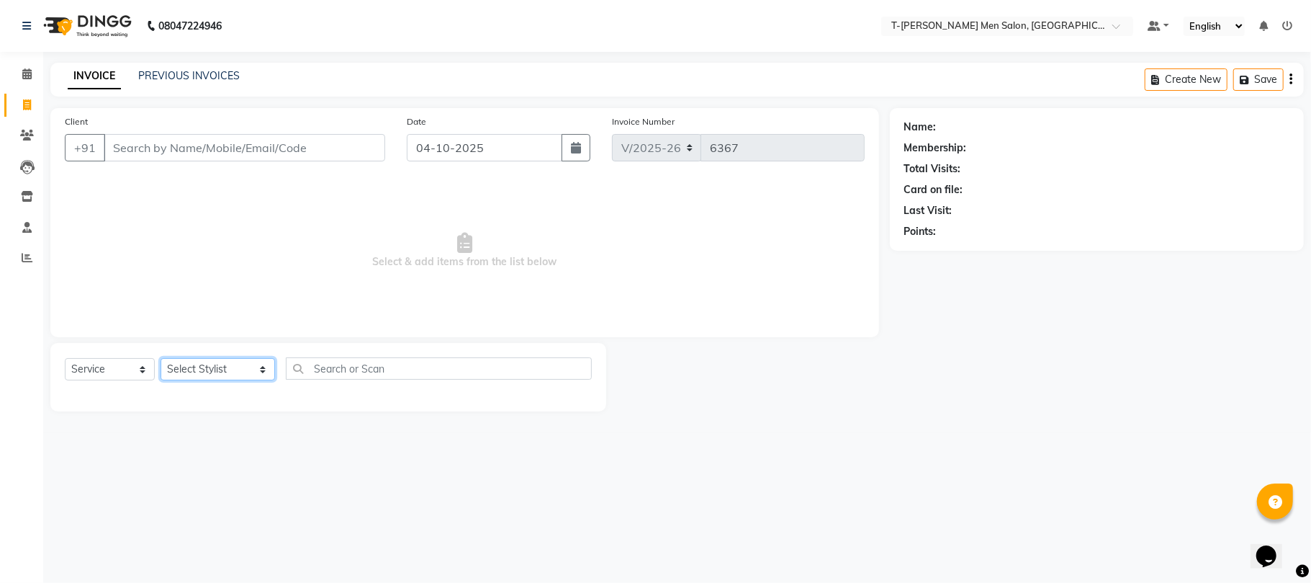
select select "29432"
click at [161, 358] on select "Select Stylist [PERSON_NAME] [PERSON_NAME] (goru) [PERSON_NAME] [PERSON_NAME] (…" at bounding box center [218, 369] width 115 height 22
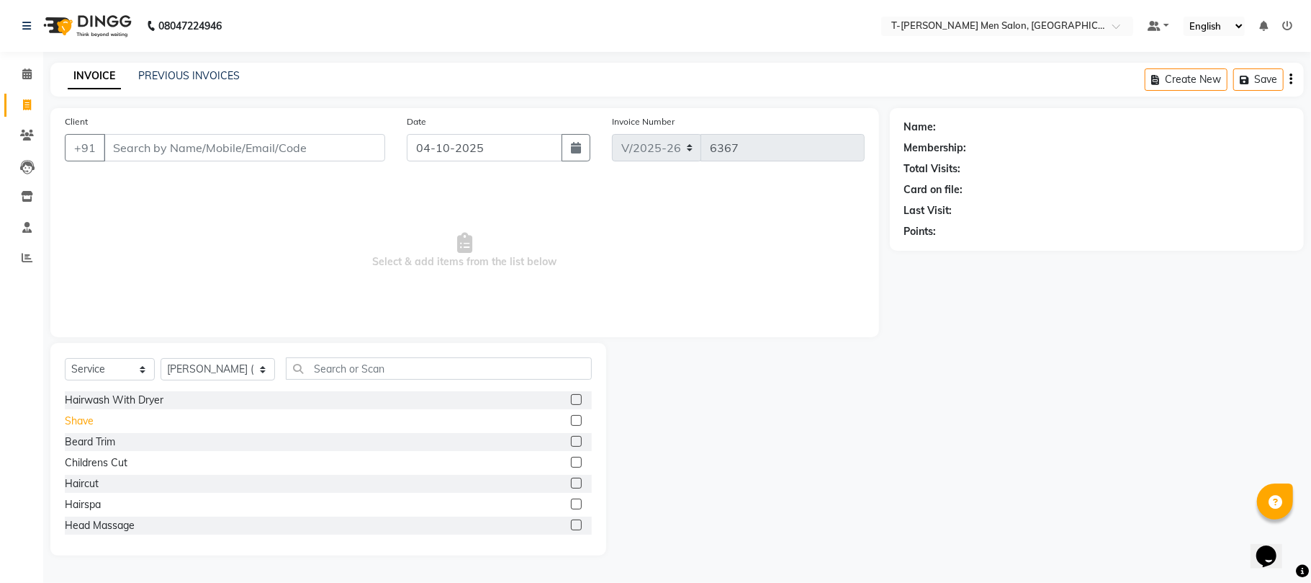
click at [78, 425] on div "Shave" at bounding box center [79, 420] width 29 height 15
checkbox input "false"
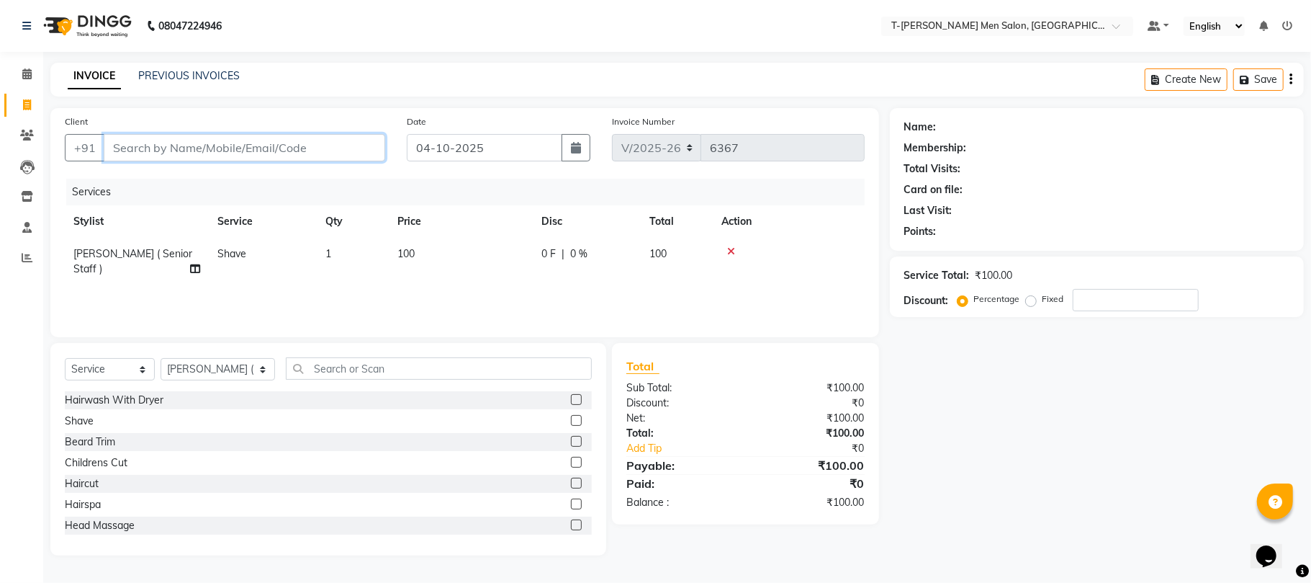
click at [234, 141] on input "Client" at bounding box center [245, 147] width 282 height 27
type input "9"
type input "0"
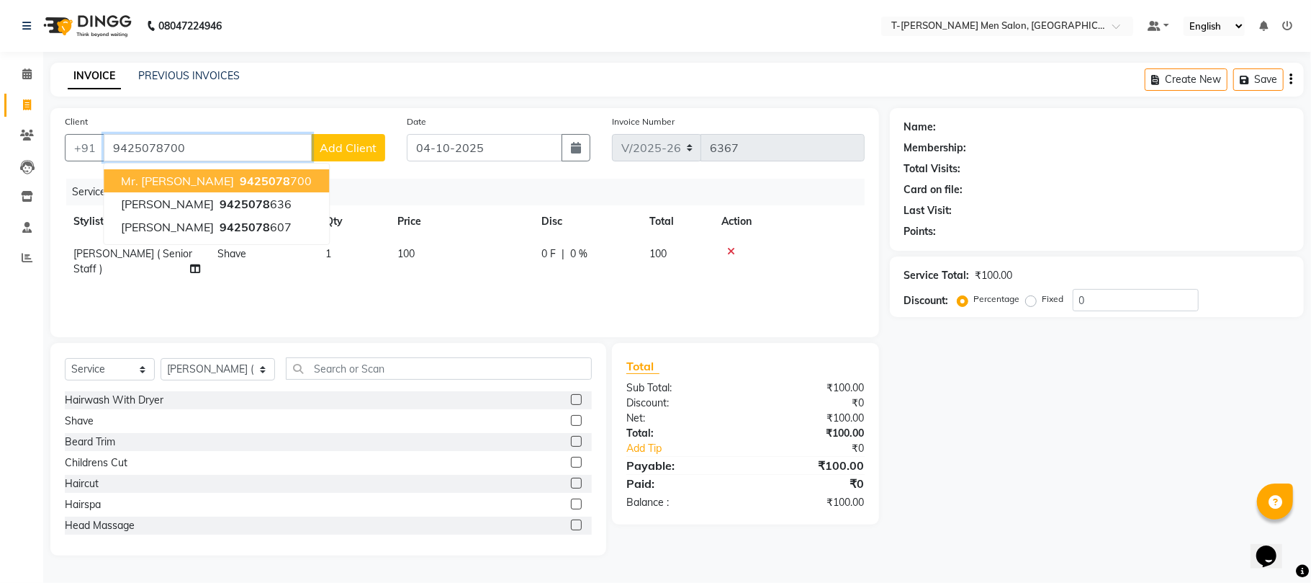
type input "9425078700"
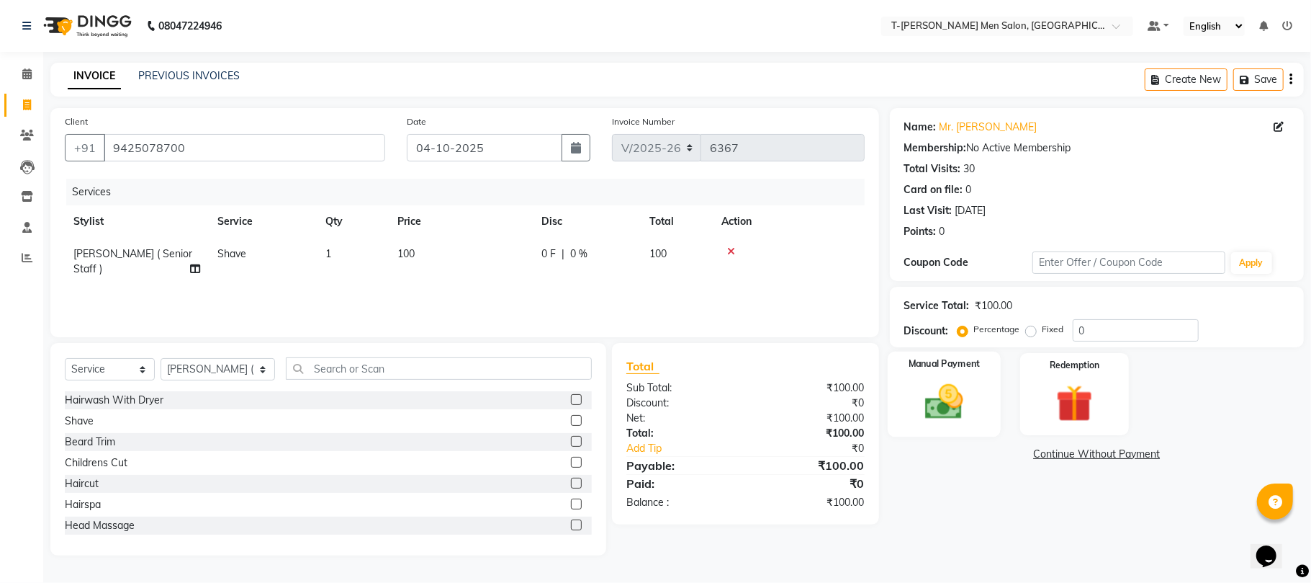
click at [991, 418] on div "Manual Payment" at bounding box center [944, 393] width 113 height 85
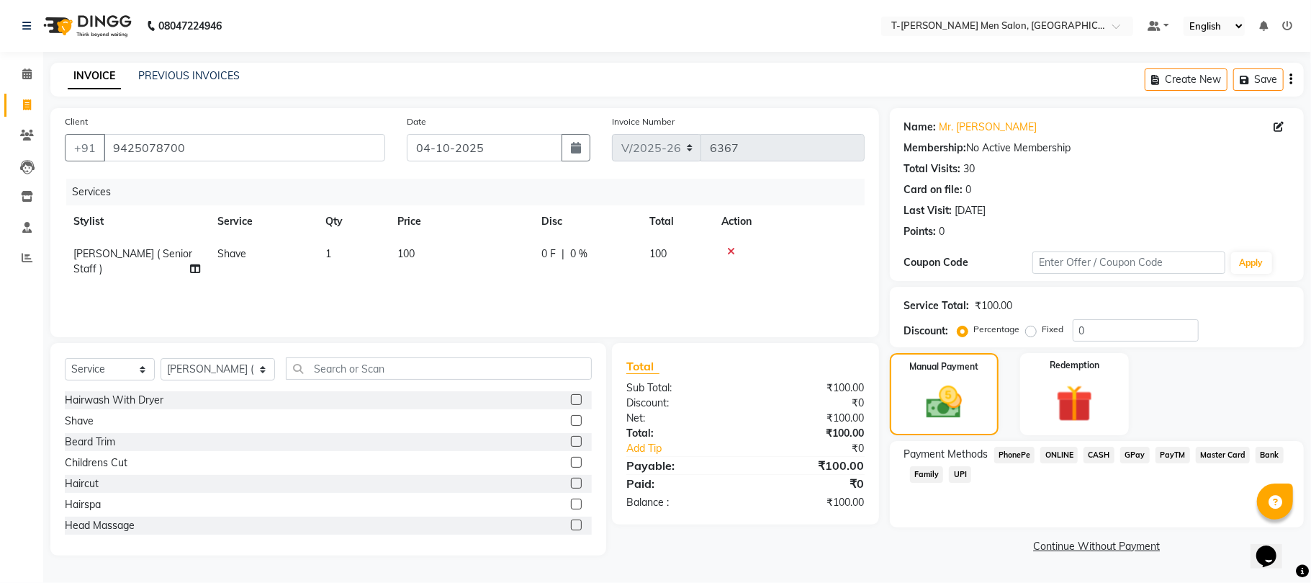
click at [1102, 451] on span "CASH" at bounding box center [1099, 455] width 31 height 17
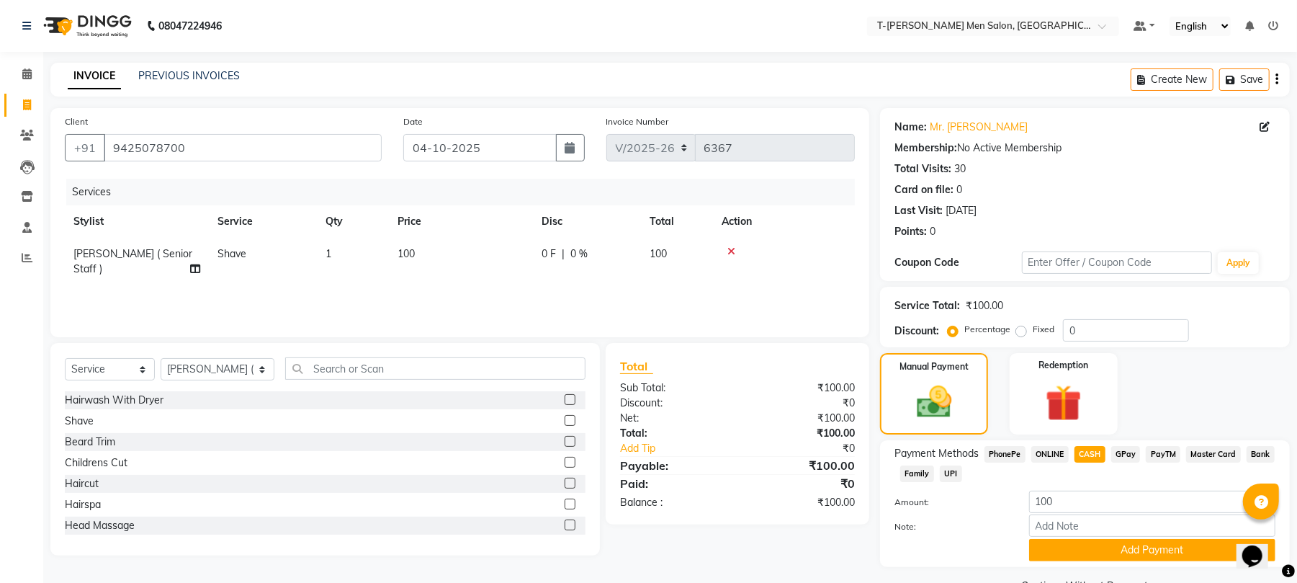
drag, startPoint x: 1089, startPoint y: 545, endPoint x: 1051, endPoint y: 519, distance: 46.0
click at [1085, 543] on button "Add Payment" at bounding box center [1152, 550] width 246 height 22
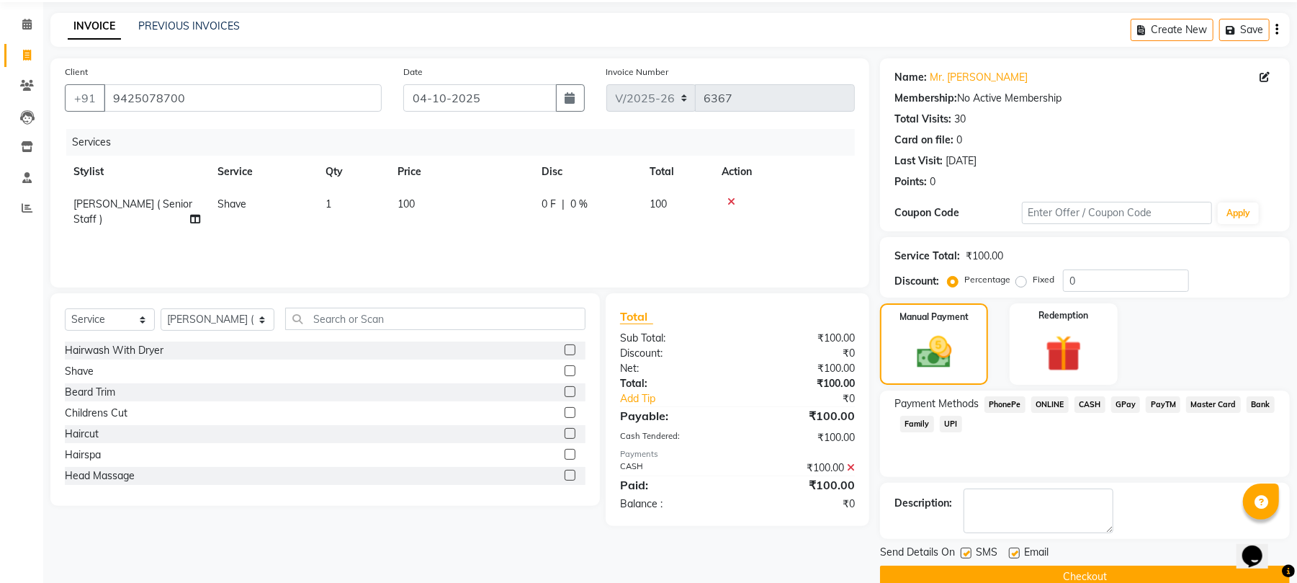
scroll to position [78, 0]
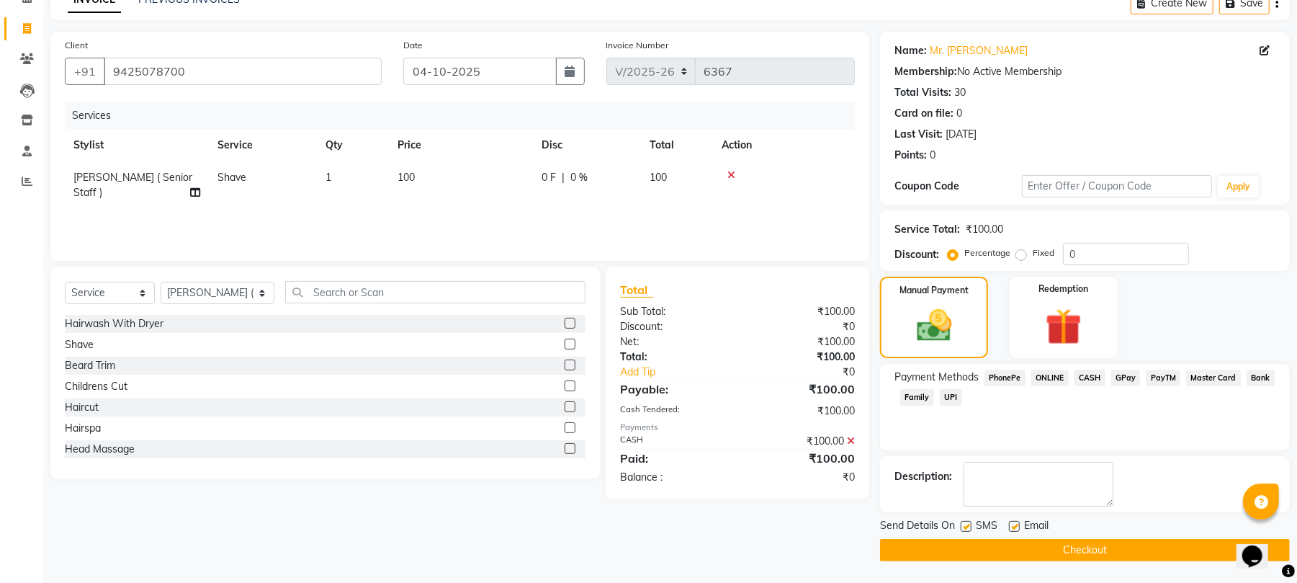
click at [1018, 525] on label at bounding box center [1014, 526] width 11 height 11
click at [1018, 525] on input "checkbox" at bounding box center [1013, 526] width 9 height 9
checkbox input "false"
click at [1000, 542] on button "Checkout" at bounding box center [1085, 550] width 410 height 22
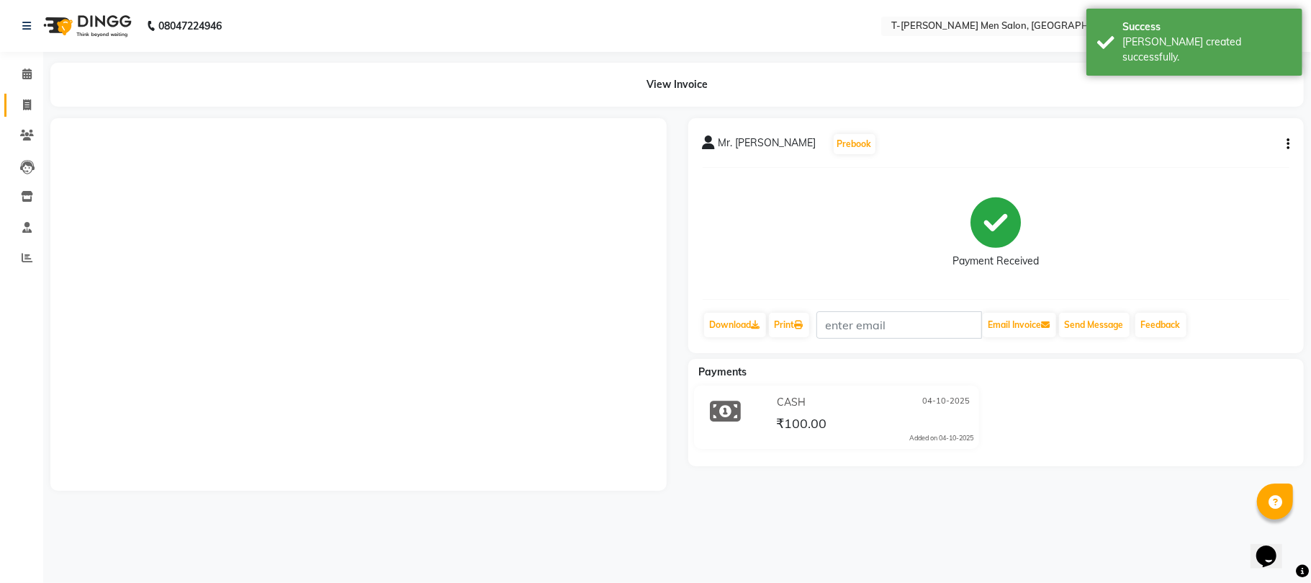
click at [12, 104] on link "Invoice" at bounding box center [21, 106] width 35 height 24
select select "service"
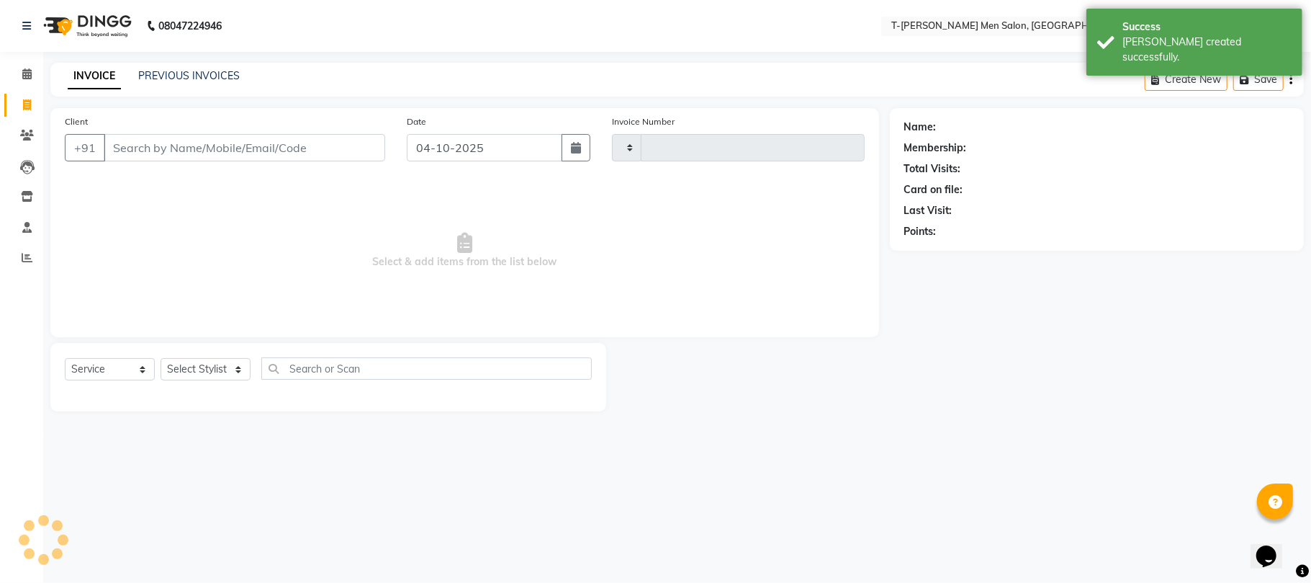
type input "6368"
select select "4816"
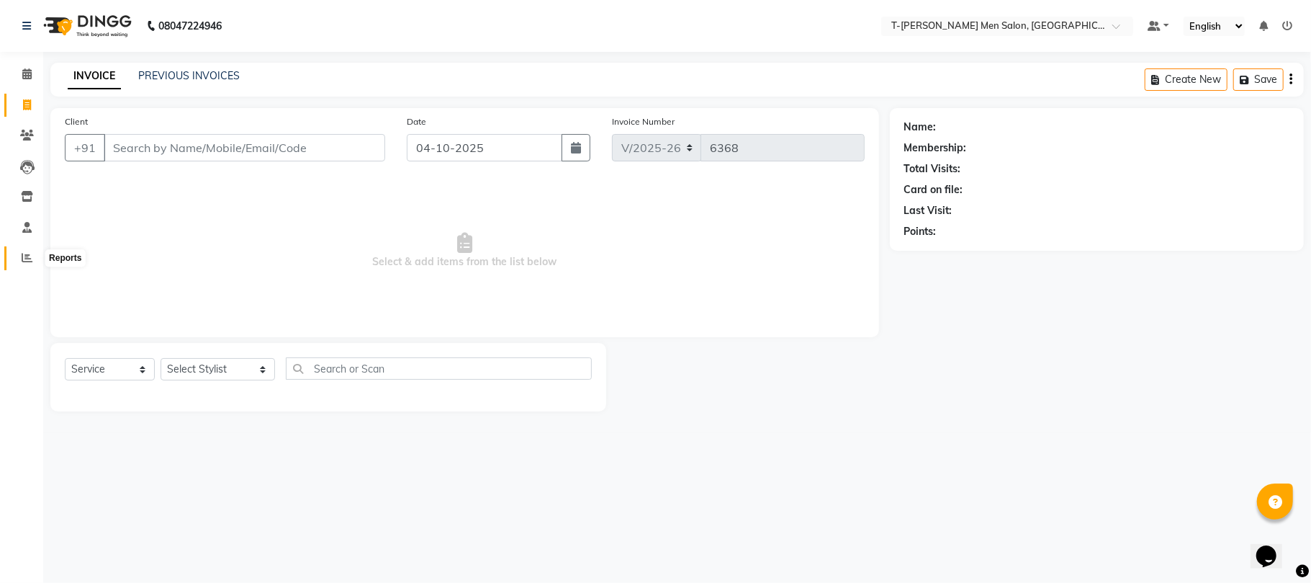
click at [33, 259] on span at bounding box center [26, 258] width 25 height 17
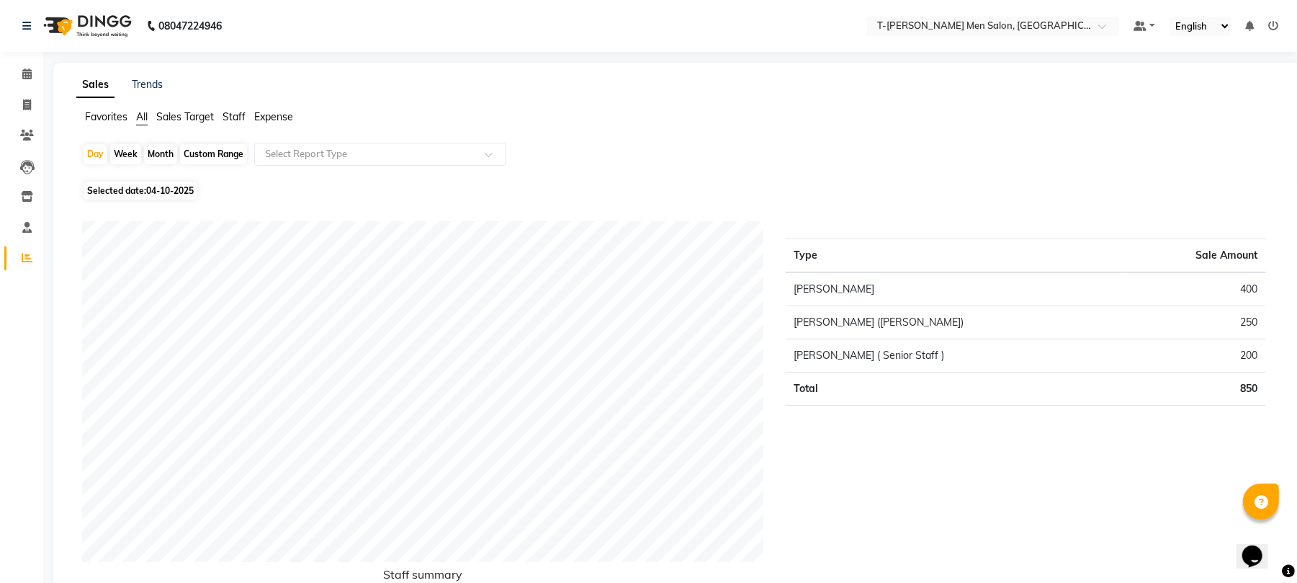
click at [156, 156] on div "Month" at bounding box center [160, 154] width 33 height 20
select select "10"
select select "2025"
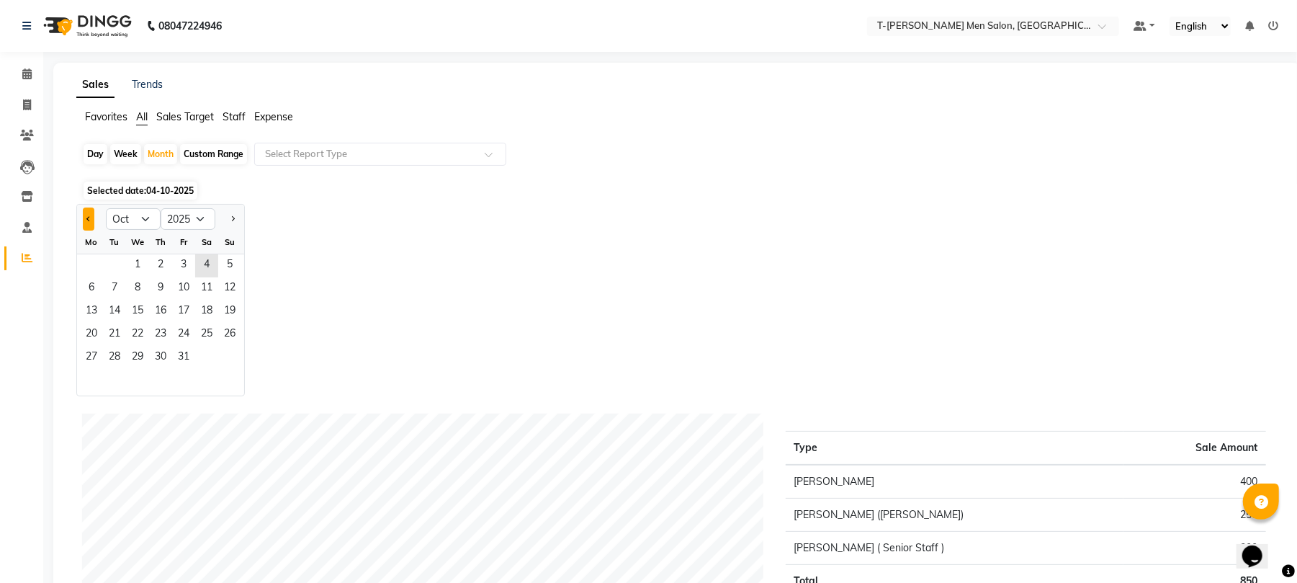
click at [85, 215] on button "Previous month" at bounding box center [89, 218] width 12 height 23
select select "9"
click at [90, 265] on span "1" at bounding box center [91, 265] width 23 height 23
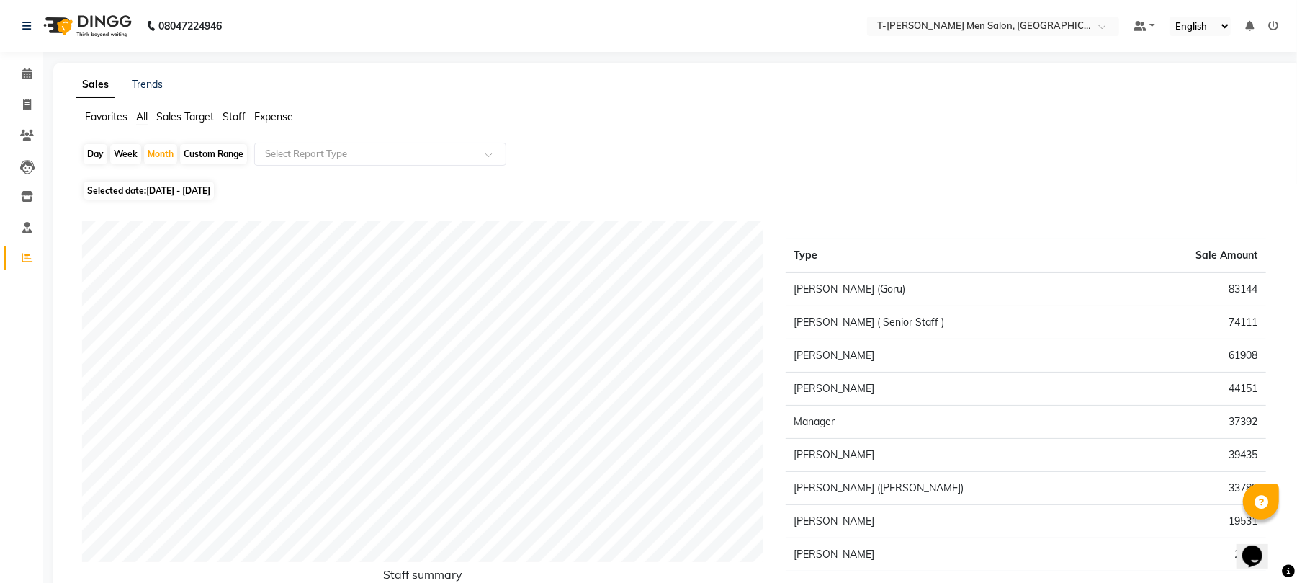
click at [93, 151] on div "Day" at bounding box center [96, 154] width 24 height 20
select select "9"
select select "2025"
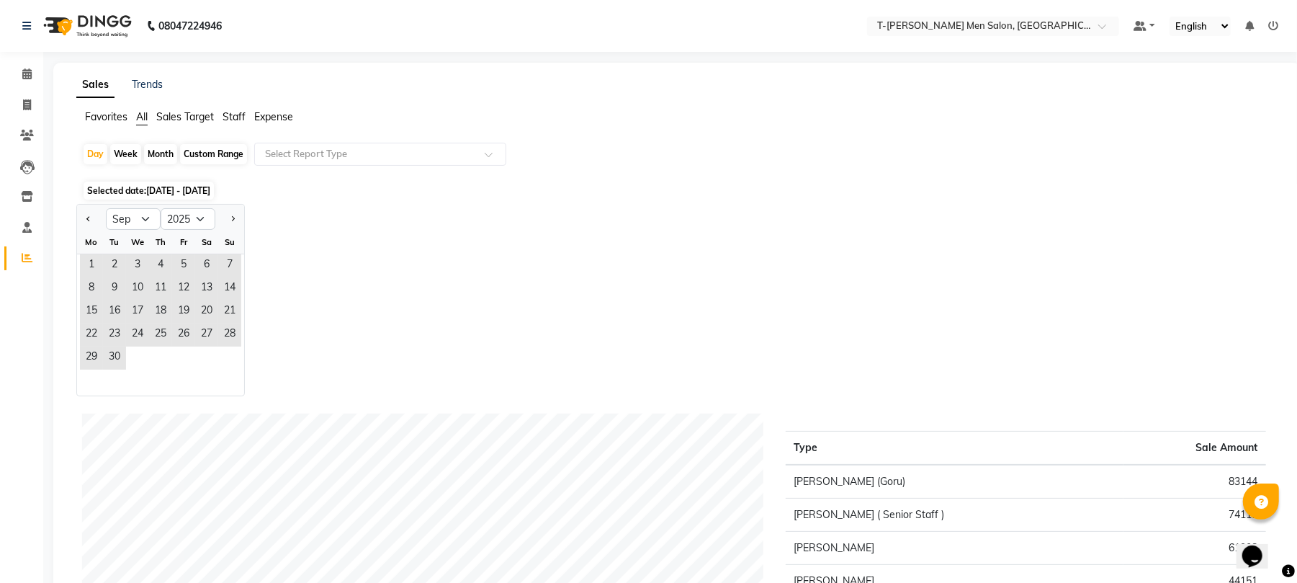
click at [283, 252] on div "Jan Feb Mar Apr May Jun Jul Aug Sep Oct Nov Dec 2015 2016 2017 2018 2019 2020 2…" at bounding box center [676, 300] width 1201 height 192
click at [228, 219] on button "Next month" at bounding box center [233, 218] width 12 height 23
select select "10"
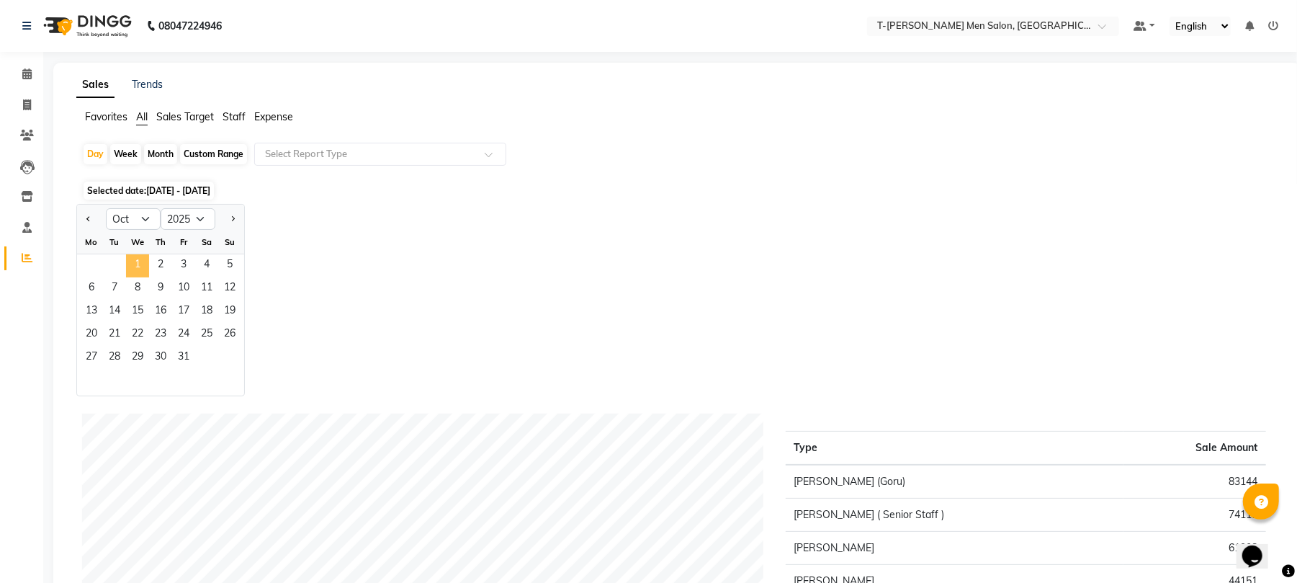
click at [141, 258] on span "1" at bounding box center [137, 265] width 23 height 23
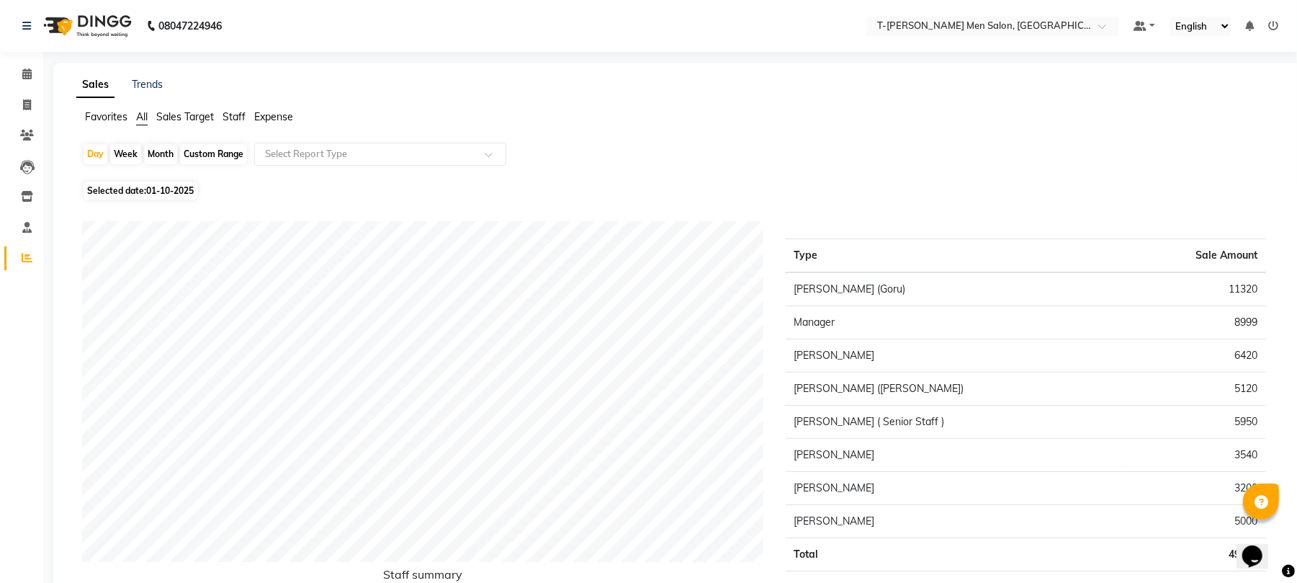
click at [156, 185] on span "01-10-2025" at bounding box center [170, 190] width 48 height 11
select select "10"
select select "2025"
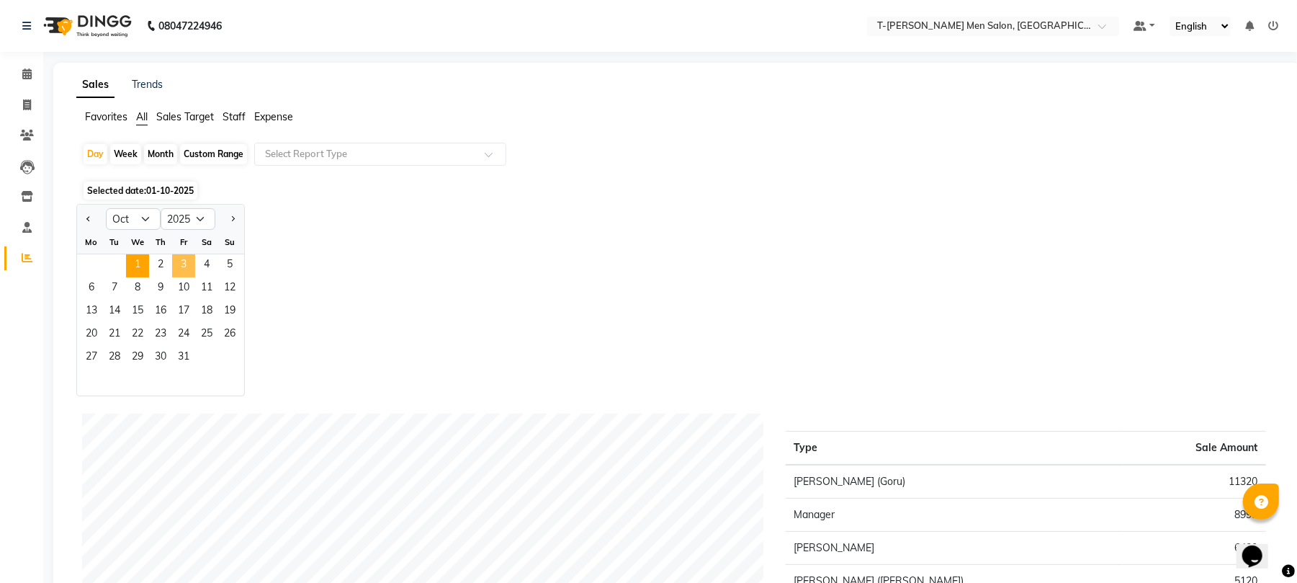
click at [184, 269] on span "3" at bounding box center [183, 265] width 23 height 23
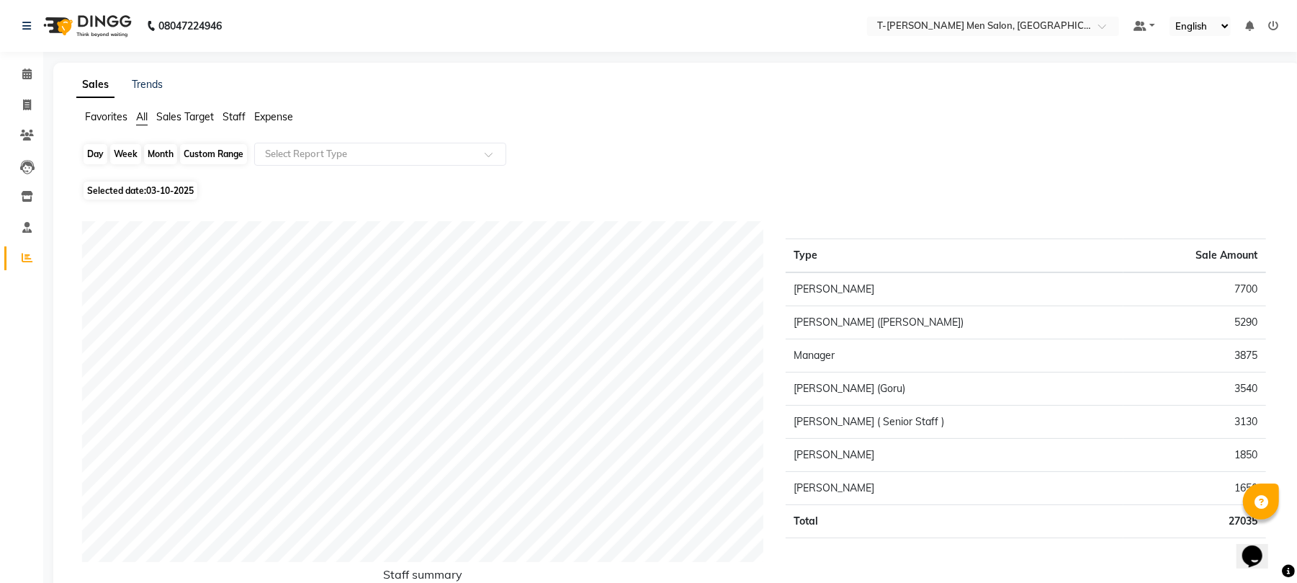
click at [97, 153] on div "Day" at bounding box center [96, 154] width 24 height 20
select select "10"
select select "2025"
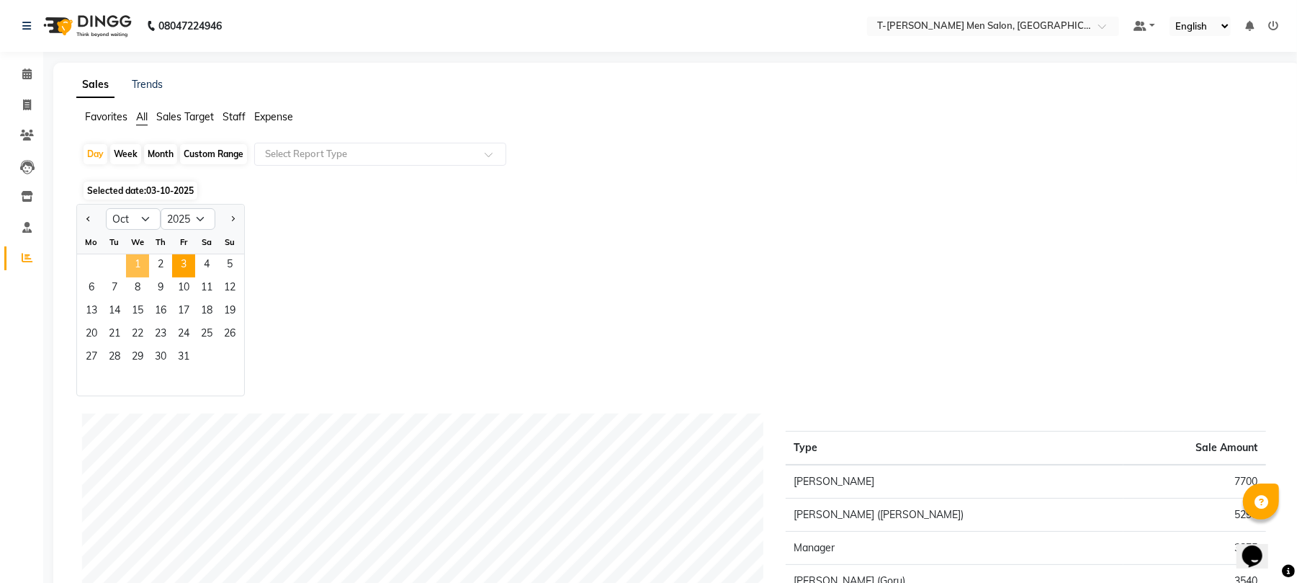
click at [143, 264] on span "1" at bounding box center [137, 265] width 23 height 23
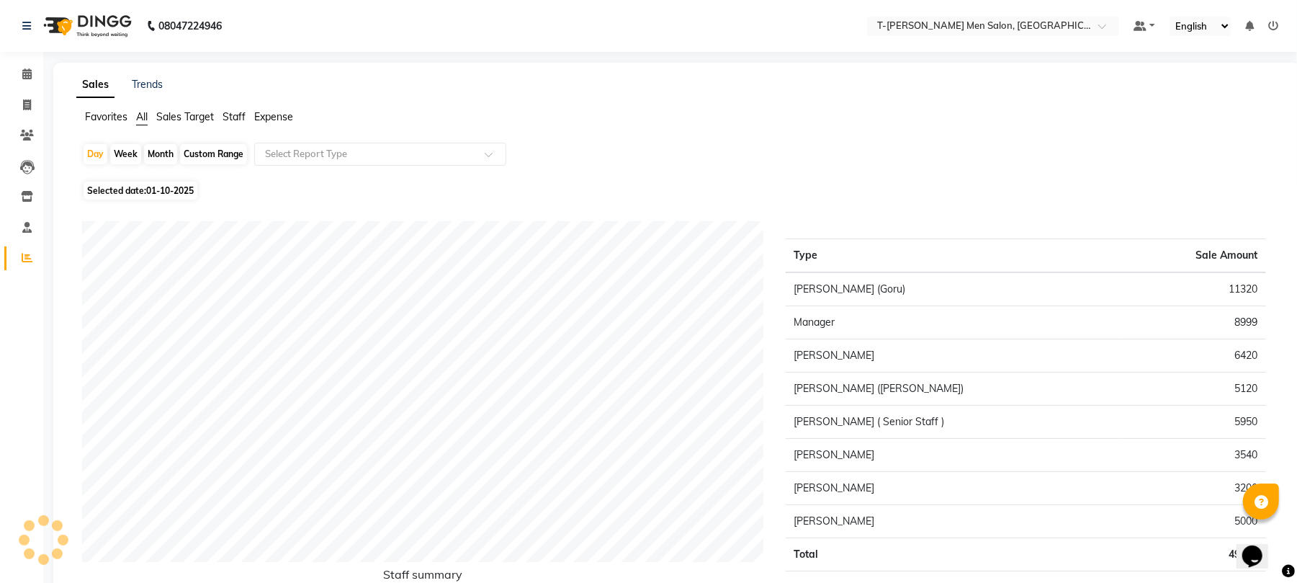
click at [160, 156] on div "Month" at bounding box center [160, 154] width 33 height 20
select select "10"
select select "2025"
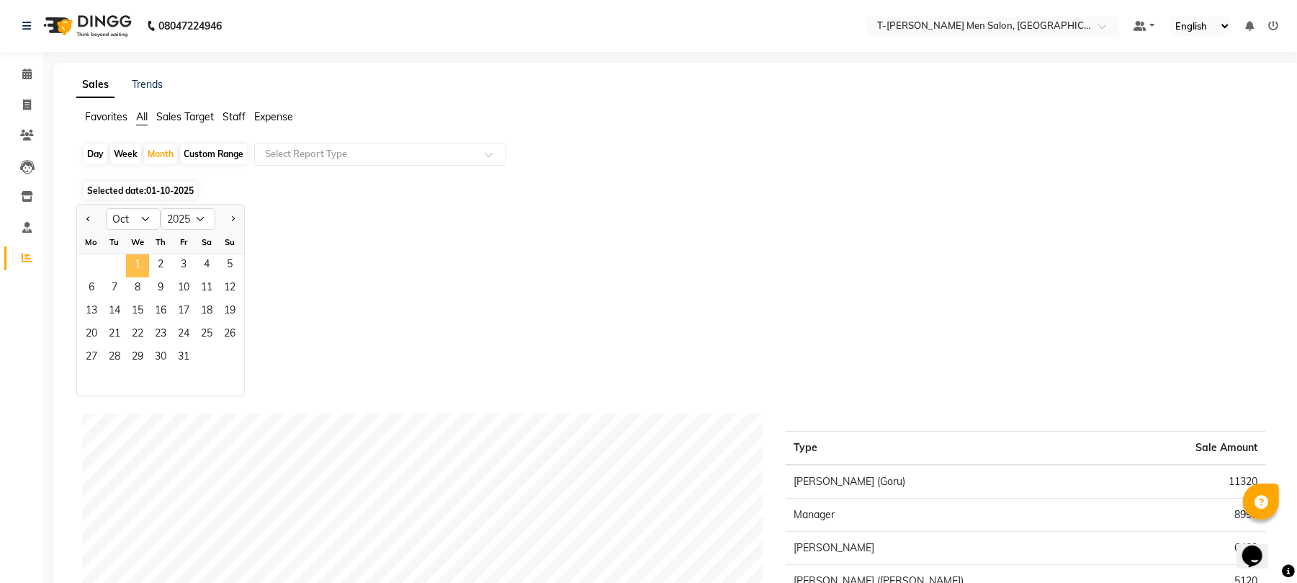
click at [137, 277] on span "1" at bounding box center [137, 265] width 23 height 23
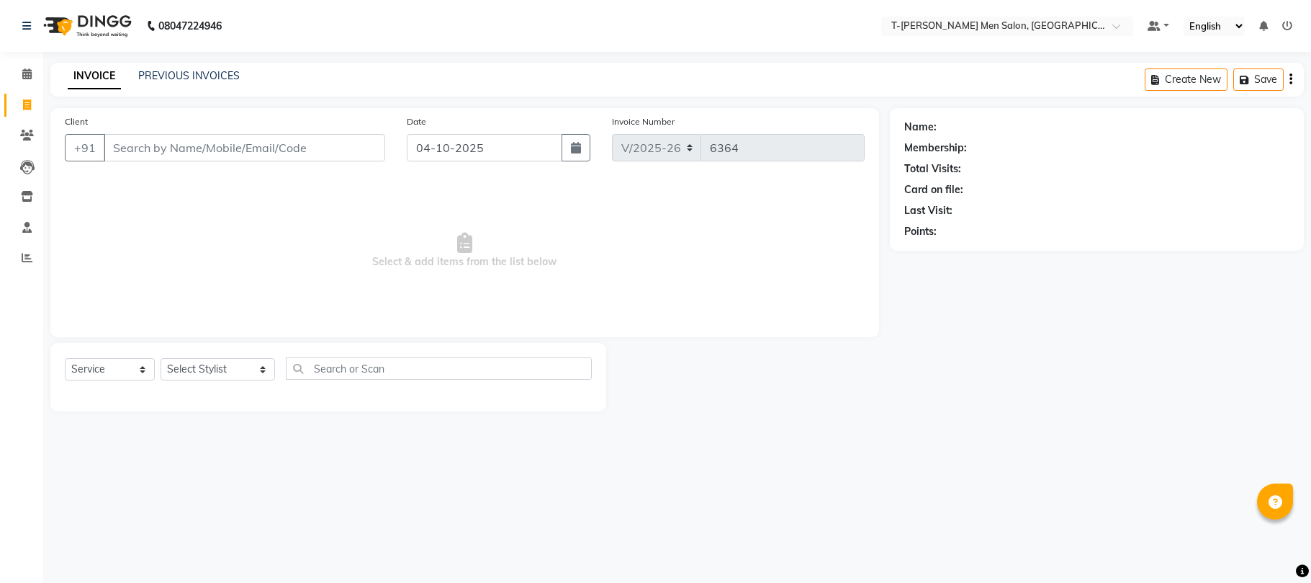
select select "4816"
select select "service"
type input "9425078700"
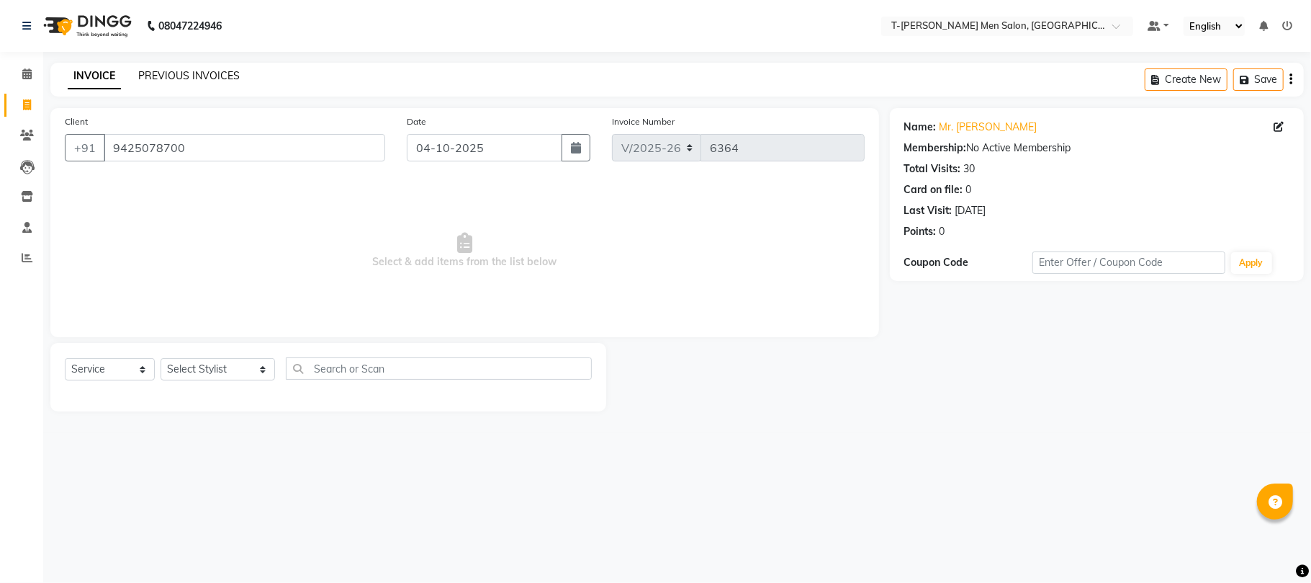
click at [176, 73] on link "PREVIOUS INVOICES" at bounding box center [189, 75] width 102 height 13
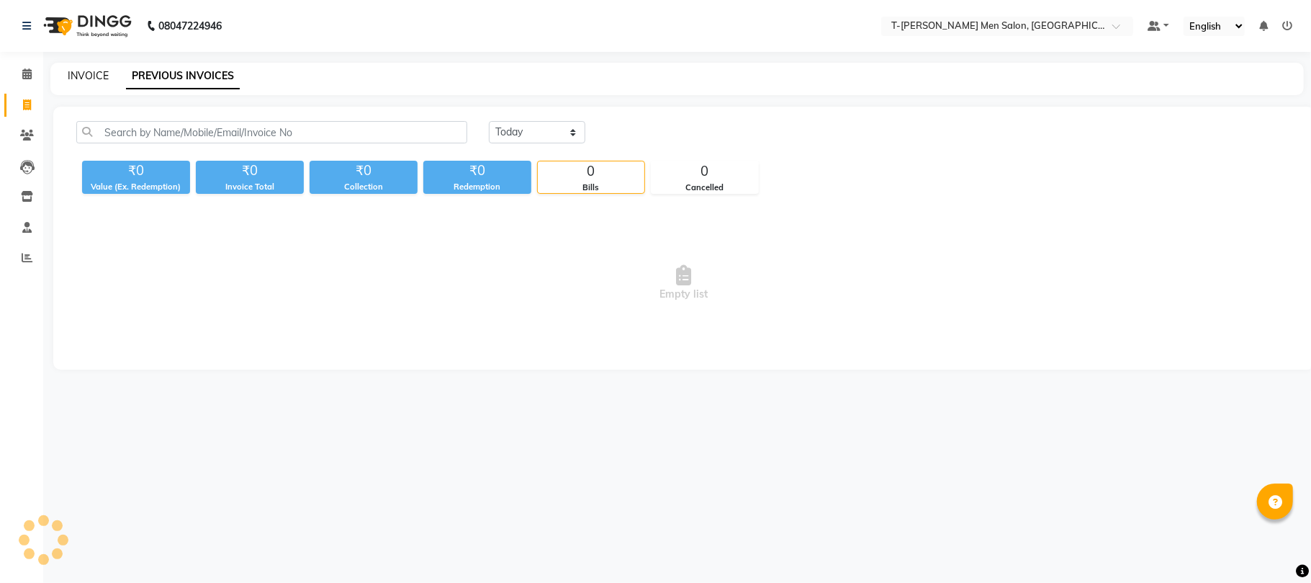
click at [99, 78] on link "INVOICE" at bounding box center [88, 75] width 41 height 13
select select "service"
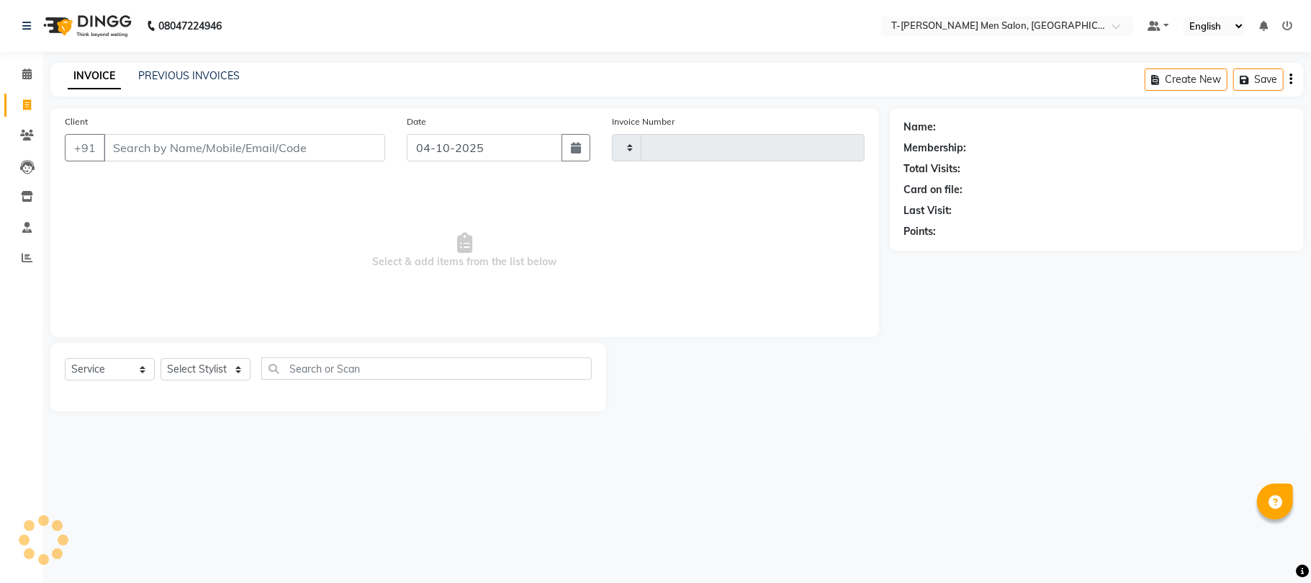
type input "6364"
select select "4816"
click at [32, 251] on span at bounding box center [26, 258] width 25 height 17
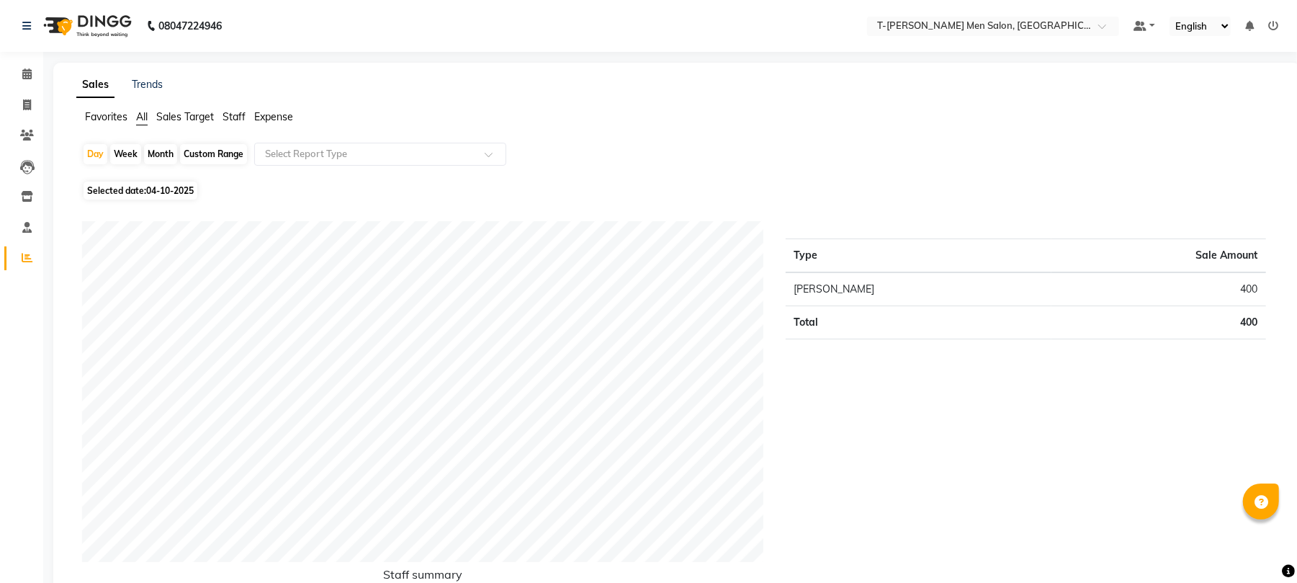
click at [150, 187] on span "04-10-2025" at bounding box center [170, 190] width 48 height 11
select select "10"
select select "2025"
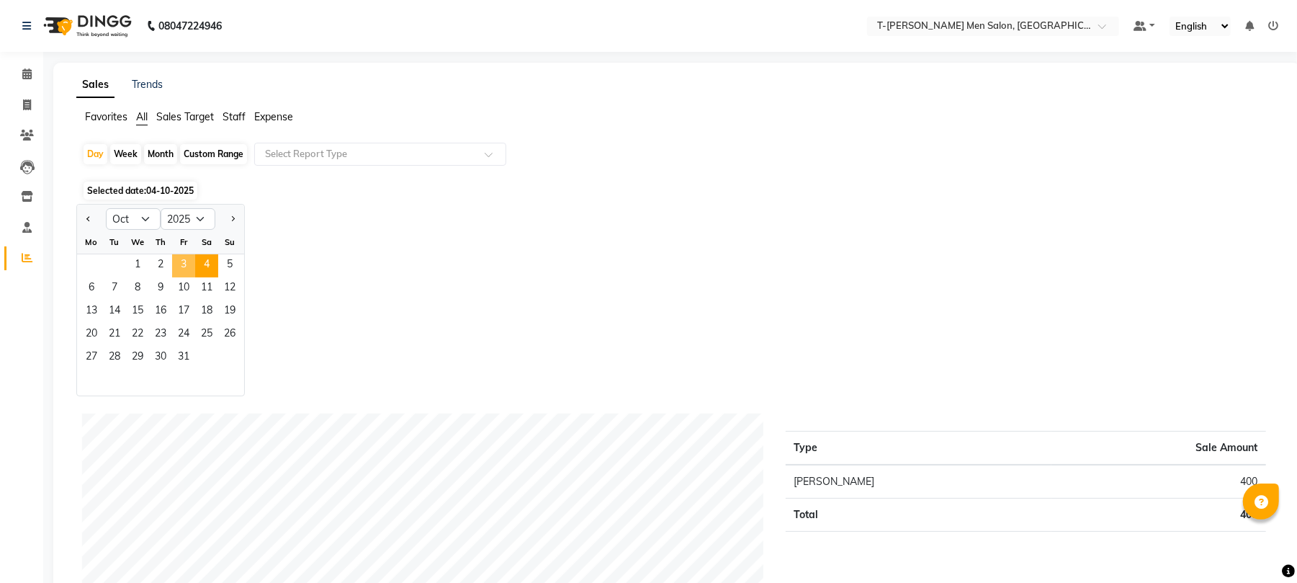
click at [179, 264] on span "3" at bounding box center [183, 265] width 23 height 23
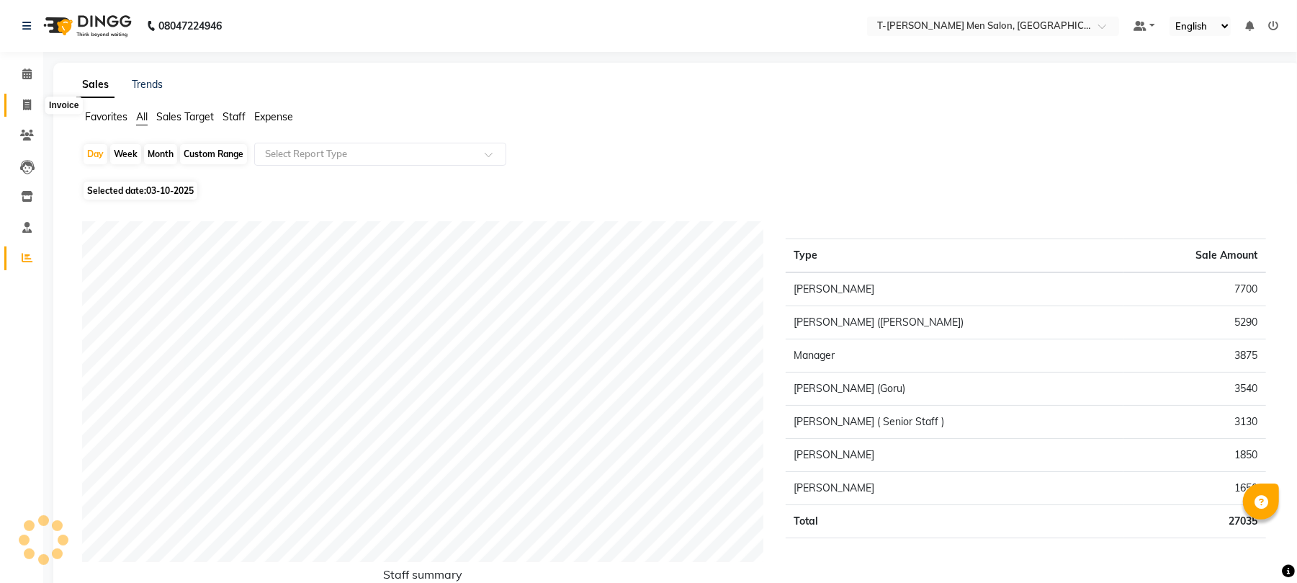
click at [23, 104] on icon at bounding box center [27, 104] width 8 height 11
select select "service"
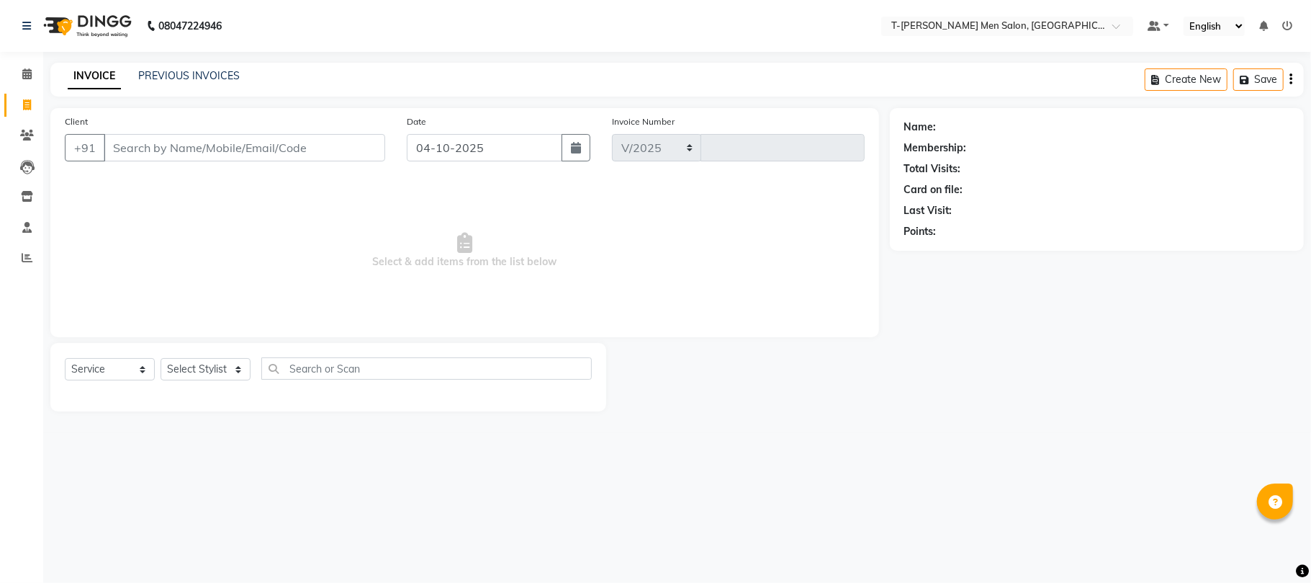
select select "4816"
type input "6365"
click at [189, 364] on select "Select Stylist [PERSON_NAME] [PERSON_NAME] (goru) [PERSON_NAME] [PERSON_NAME] (…" at bounding box center [218, 369] width 115 height 22
select select "29181"
click at [161, 358] on select "Select Stylist [PERSON_NAME] [PERSON_NAME] (goru) [PERSON_NAME] [PERSON_NAME] (…" at bounding box center [218, 369] width 115 height 22
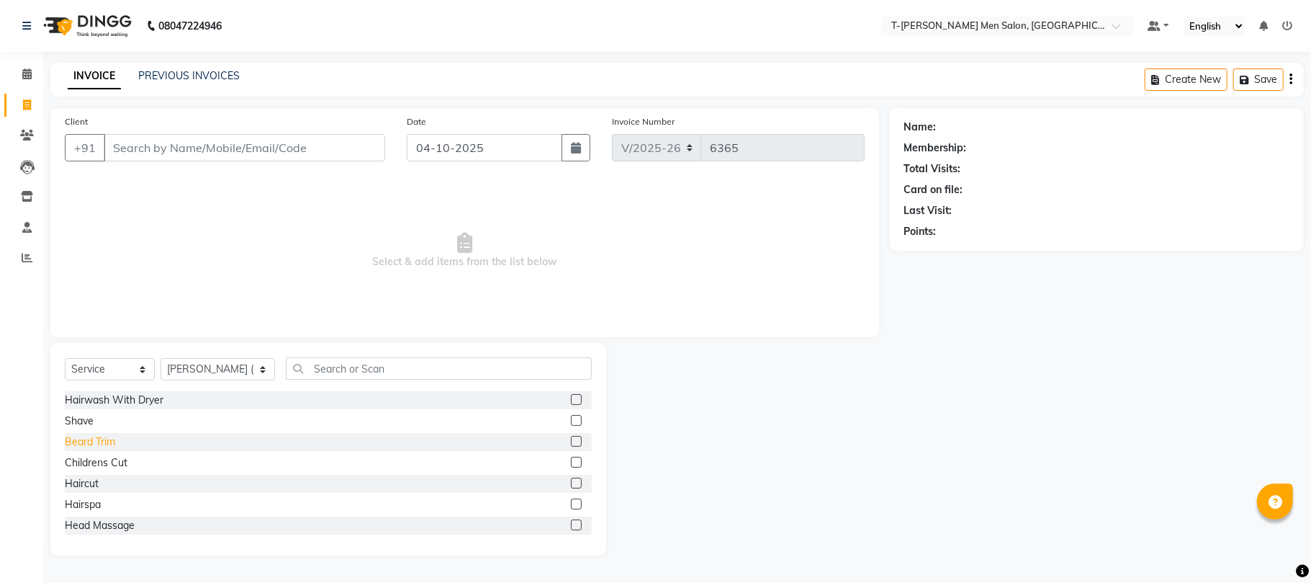
drag, startPoint x: 78, startPoint y: 485, endPoint x: 87, endPoint y: 444, distance: 41.9
click at [79, 482] on div "Haircut" at bounding box center [82, 483] width 34 height 15
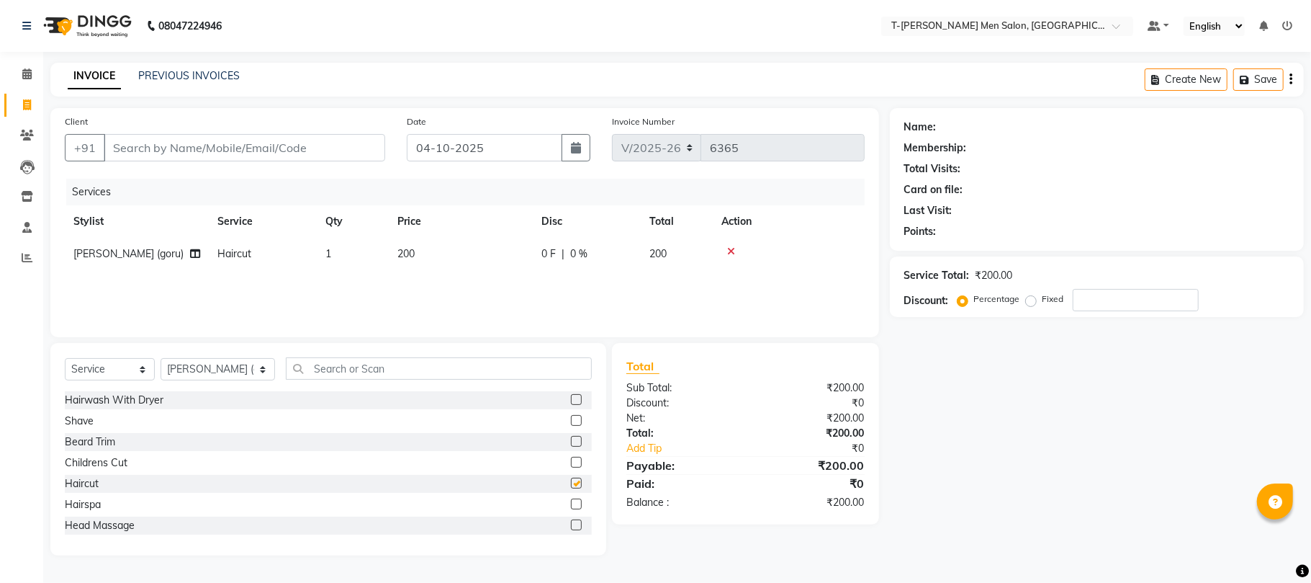
checkbox input "false"
click at [86, 421] on div "Shave" at bounding box center [79, 420] width 29 height 15
checkbox input "false"
drag, startPoint x: 176, startPoint y: 374, endPoint x: 193, endPoint y: 366, distance: 19.3
click at [184, 369] on select "Select Stylist [PERSON_NAME] [PERSON_NAME] (goru) [PERSON_NAME] [PERSON_NAME] (…" at bounding box center [218, 369] width 115 height 22
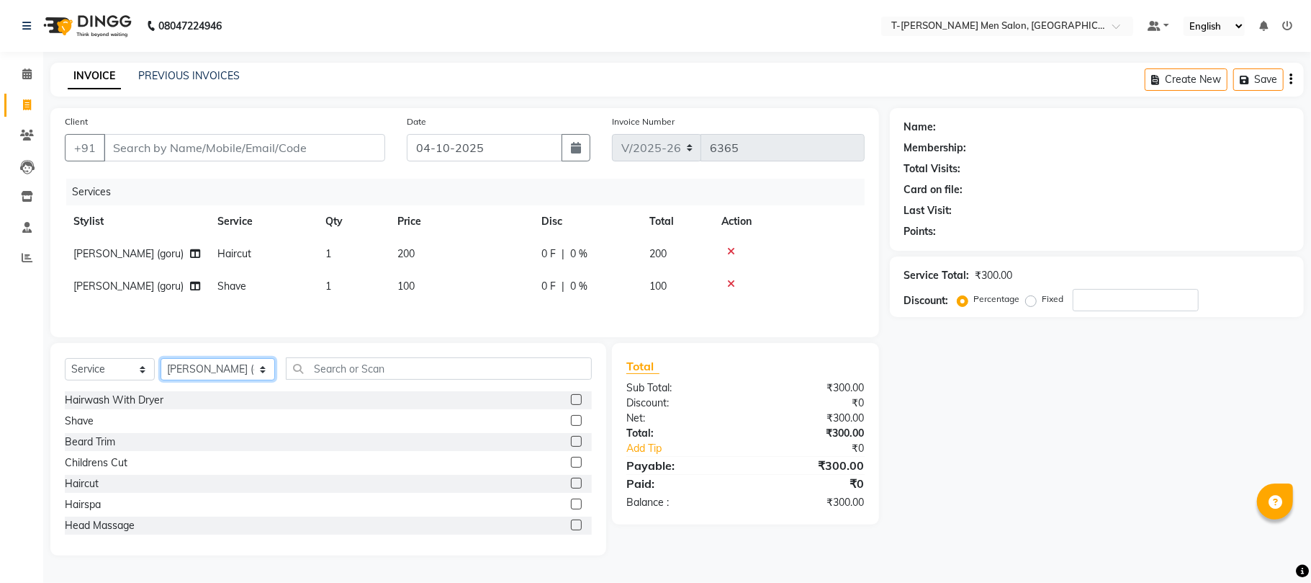
select select "86290"
click at [161, 364] on select "Select Stylist [PERSON_NAME] [PERSON_NAME] (goru) [PERSON_NAME] [PERSON_NAME] (…" at bounding box center [218, 369] width 115 height 22
click at [96, 470] on div "Childrens Cut" at bounding box center [96, 462] width 63 height 15
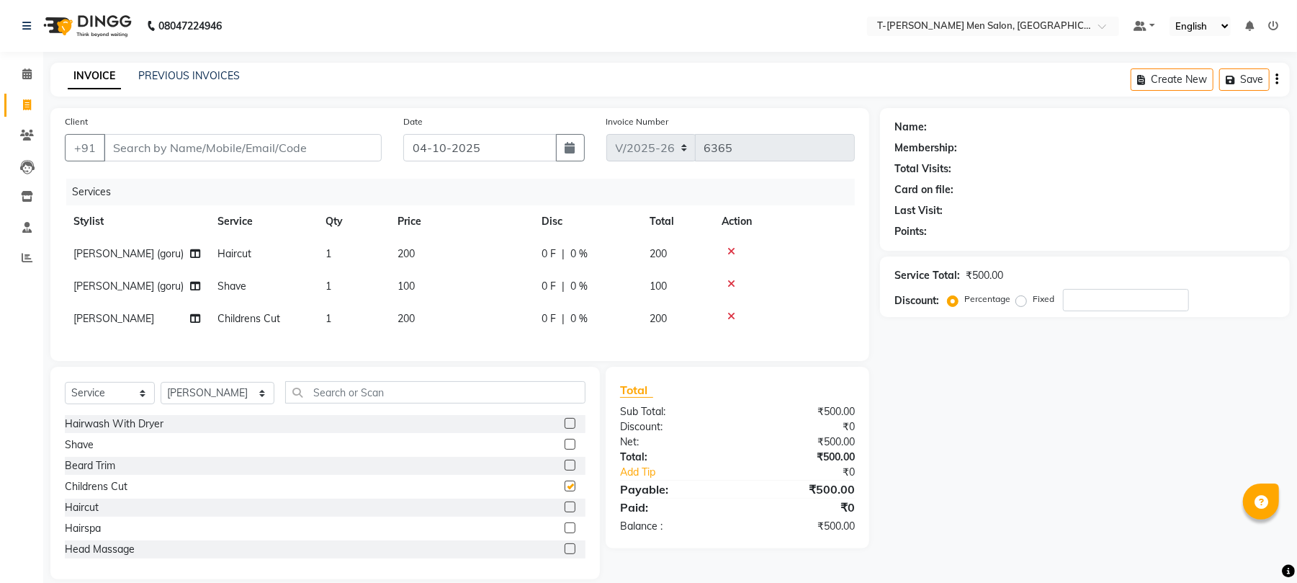
checkbox input "false"
click at [264, 150] on input "Client" at bounding box center [243, 147] width 278 height 27
click at [271, 145] on input "Client" at bounding box center [243, 147] width 278 height 27
click at [256, 150] on input "Client" at bounding box center [243, 147] width 278 height 27
type input "h"
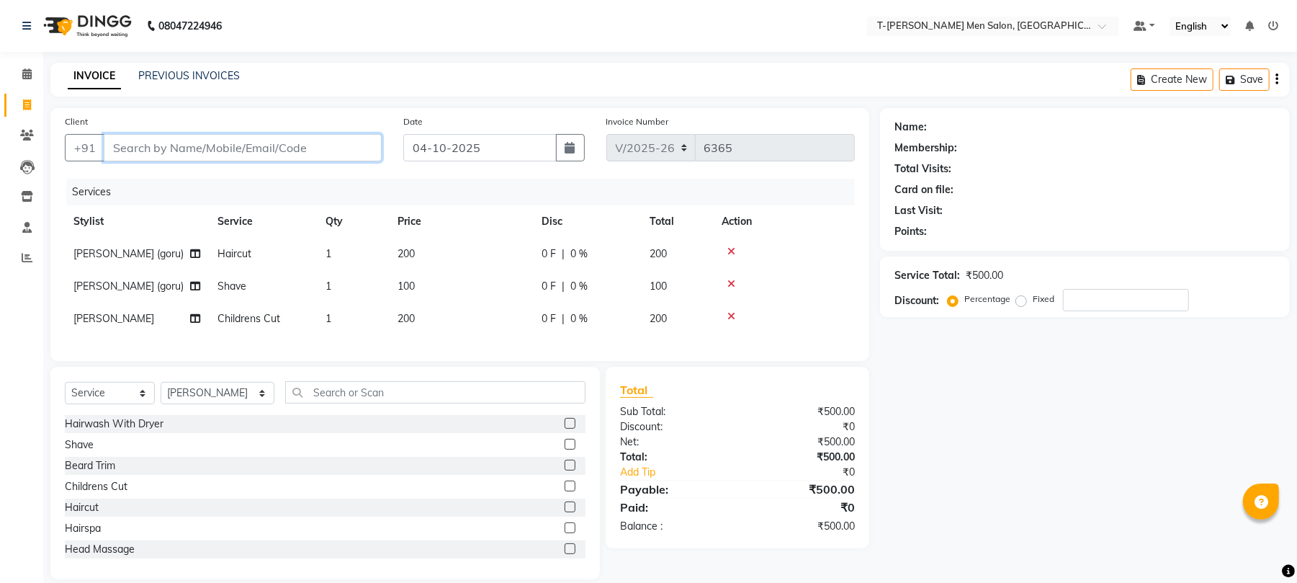
type input "0"
type input "h"
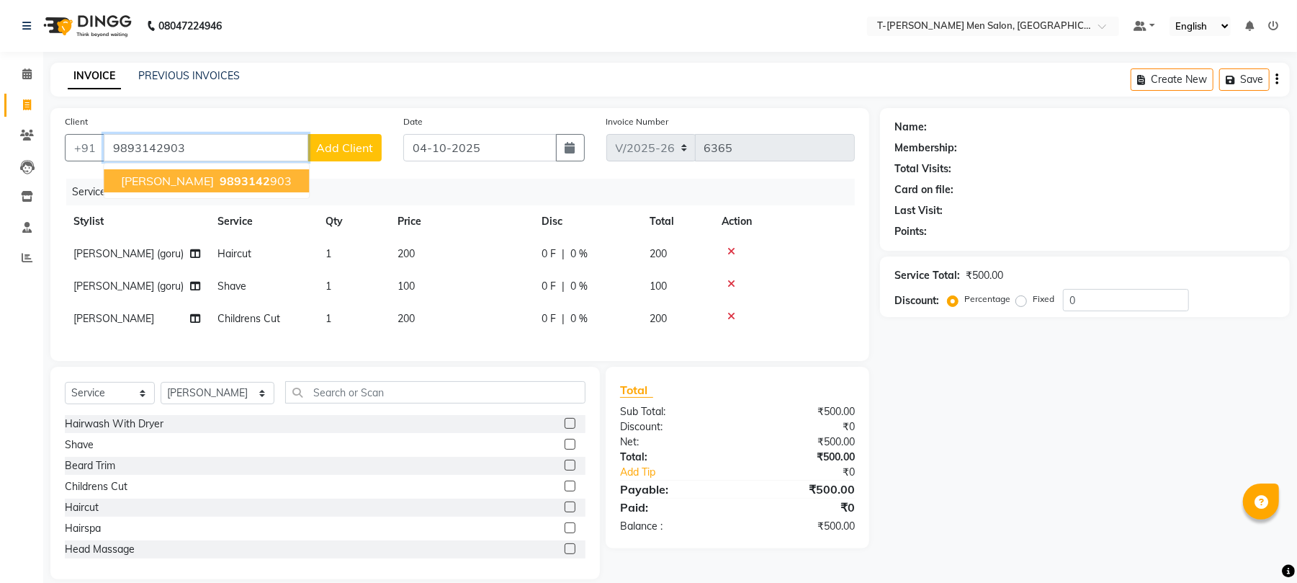
type input "9893142903"
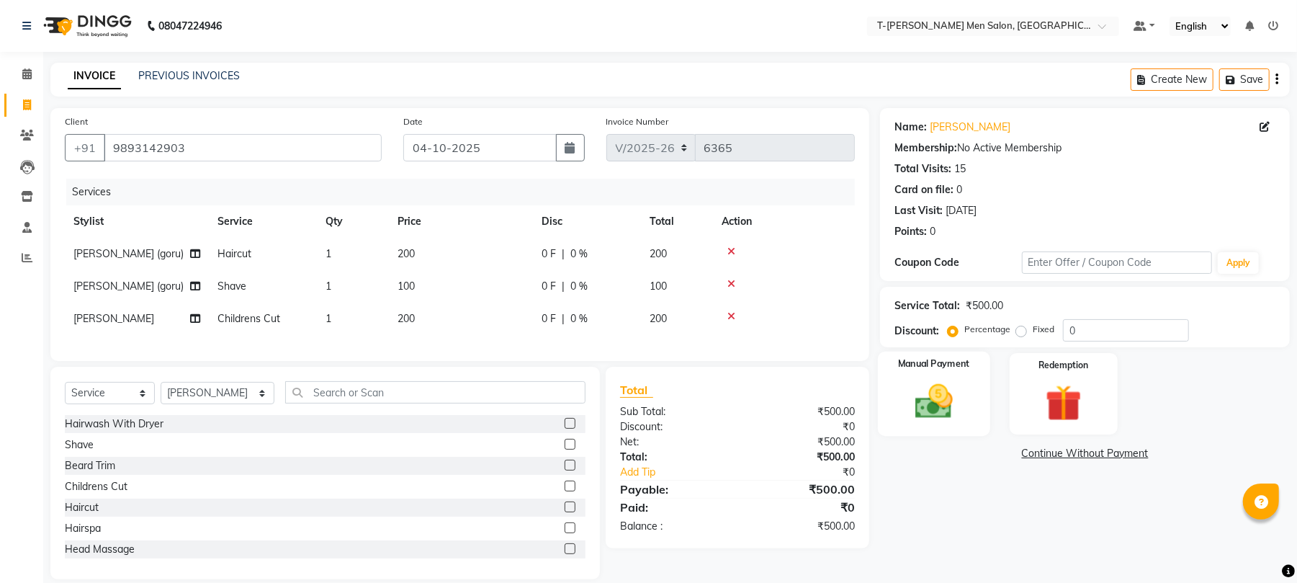
click at [909, 416] on img at bounding box center [934, 402] width 62 height 44
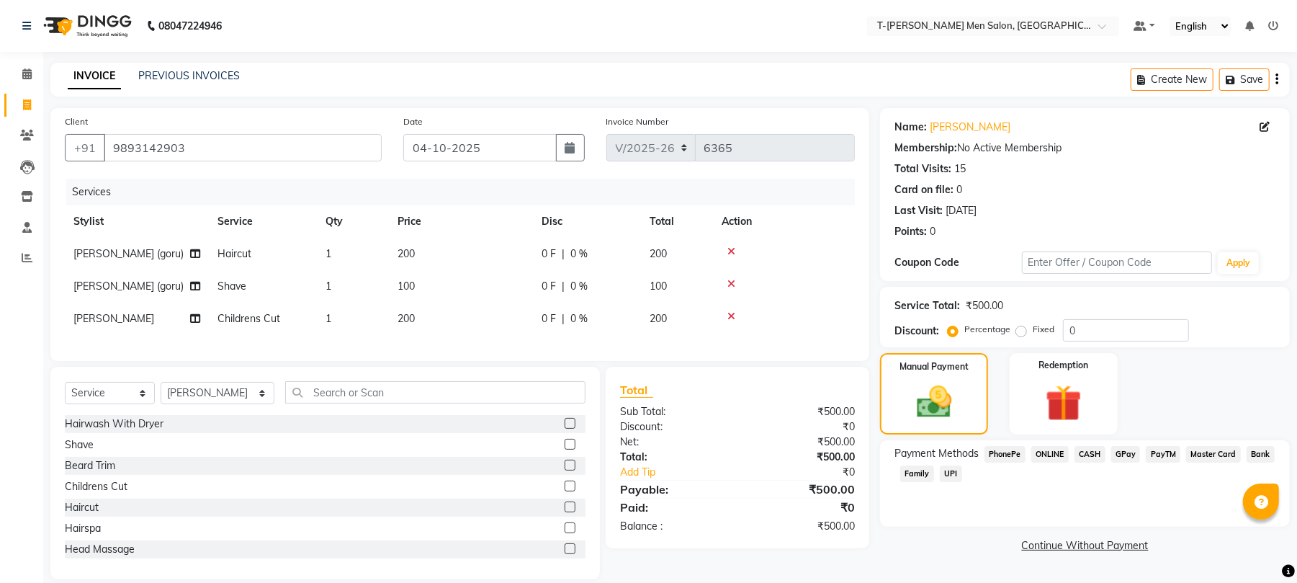
click at [1080, 453] on span "CASH" at bounding box center [1090, 454] width 31 height 17
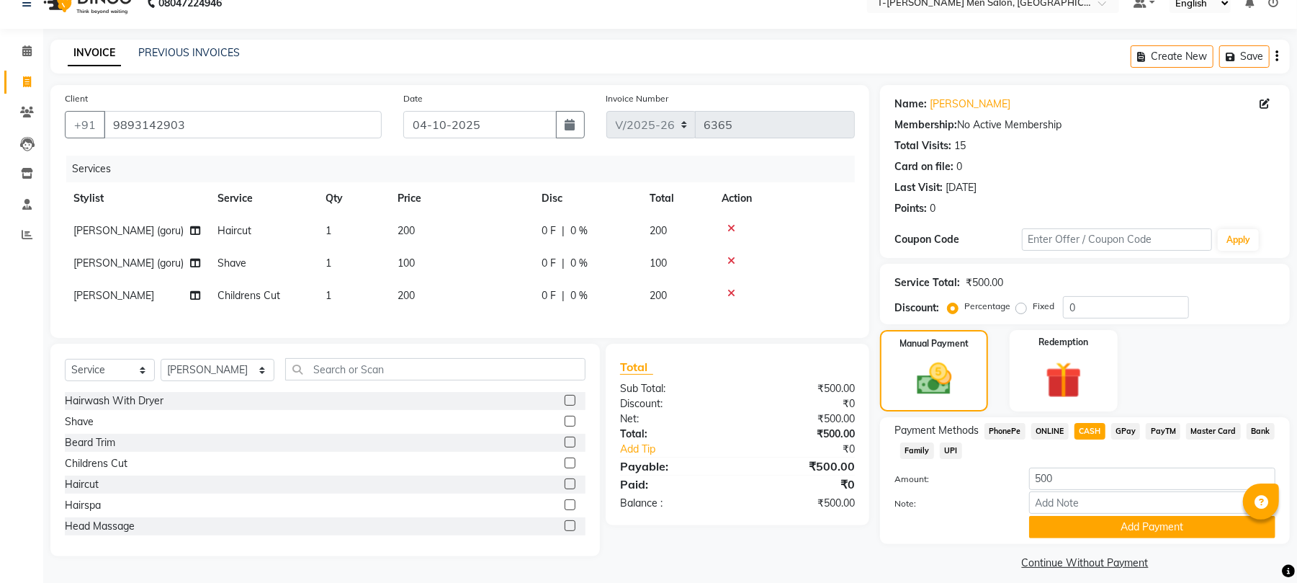
scroll to position [36, 0]
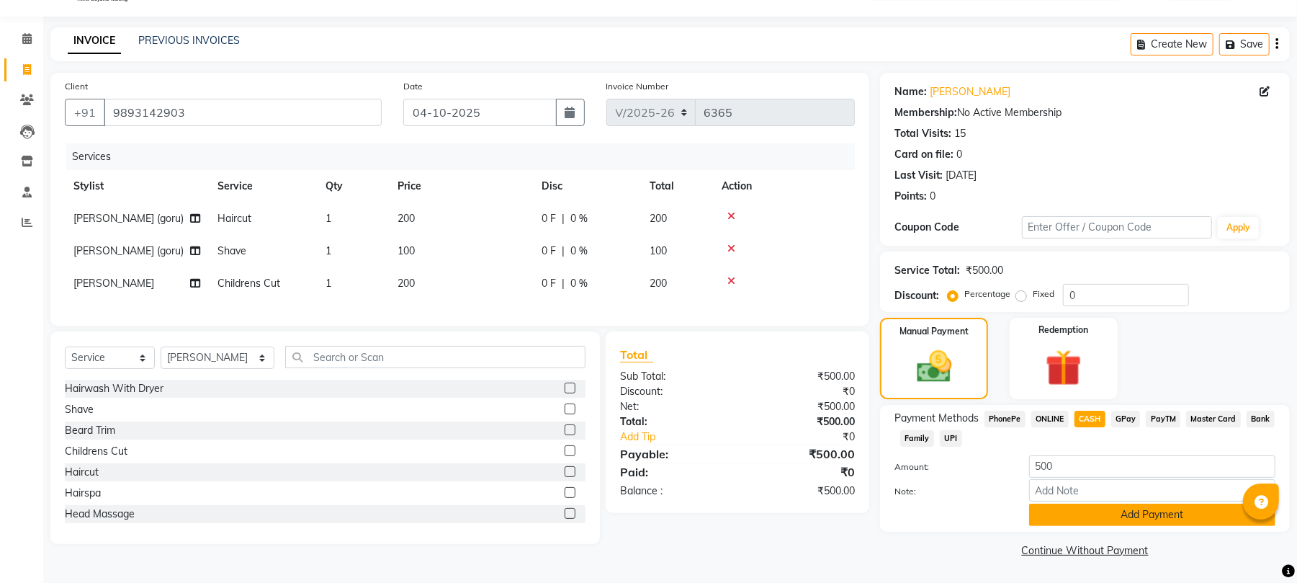
click at [1046, 516] on button "Add Payment" at bounding box center [1152, 514] width 246 height 22
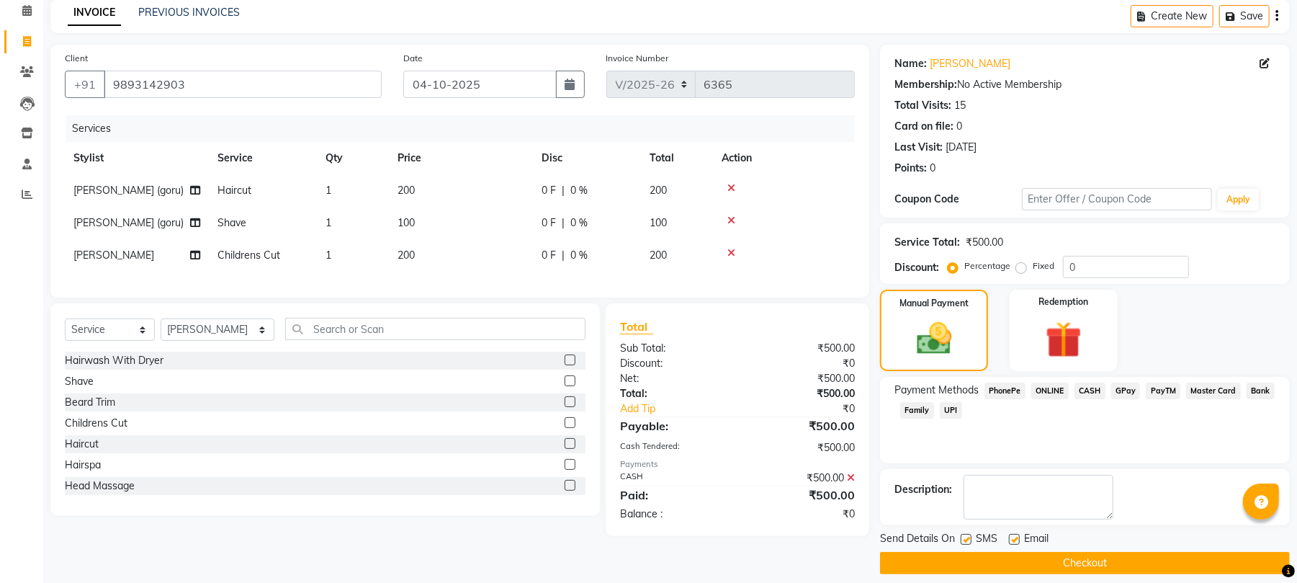
scroll to position [78, 0]
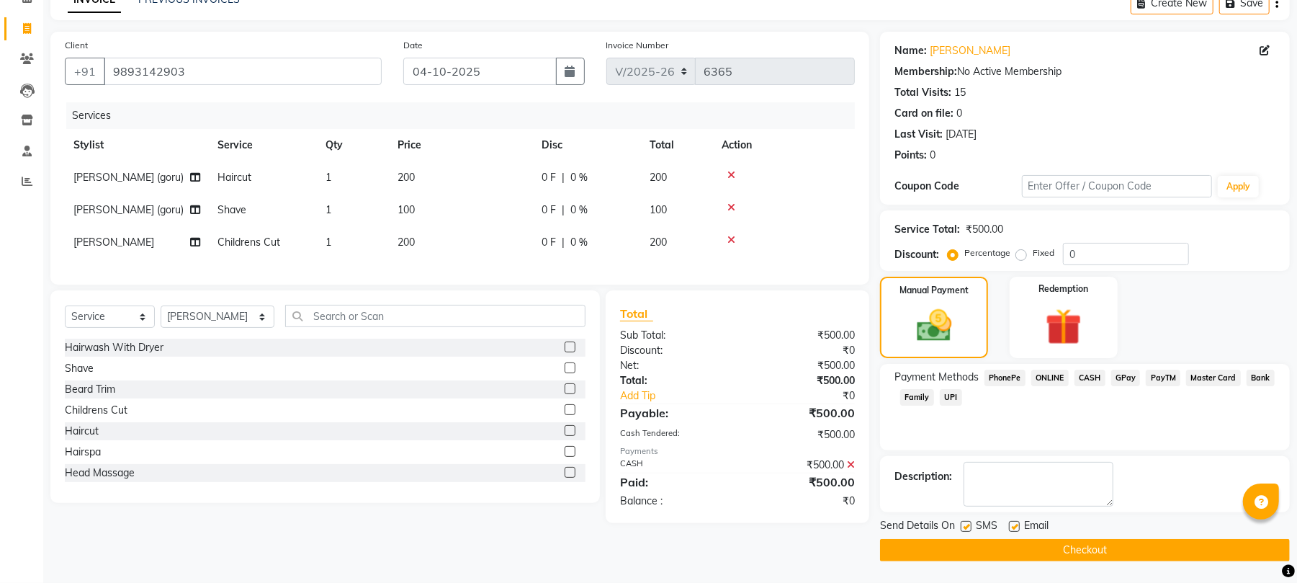
click at [1015, 526] on label at bounding box center [1014, 526] width 11 height 11
click at [1015, 526] on input "checkbox" at bounding box center [1013, 526] width 9 height 9
checkbox input "false"
click at [1021, 548] on button "Checkout" at bounding box center [1085, 550] width 410 height 22
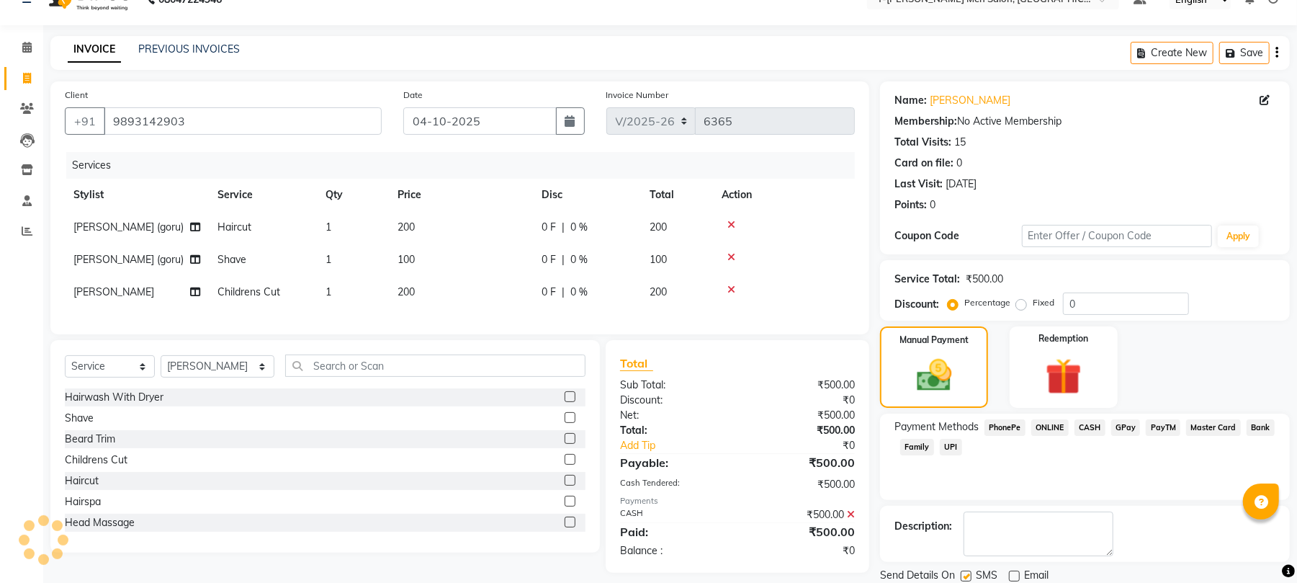
scroll to position [0, 0]
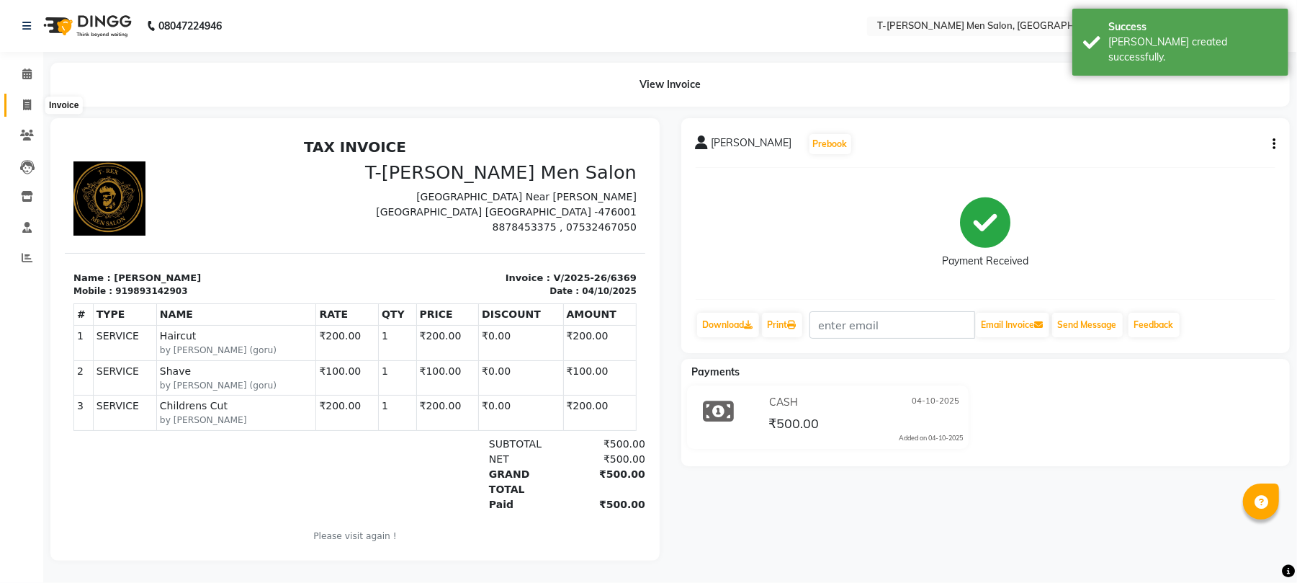
click at [20, 104] on span at bounding box center [26, 105] width 25 height 17
select select "service"
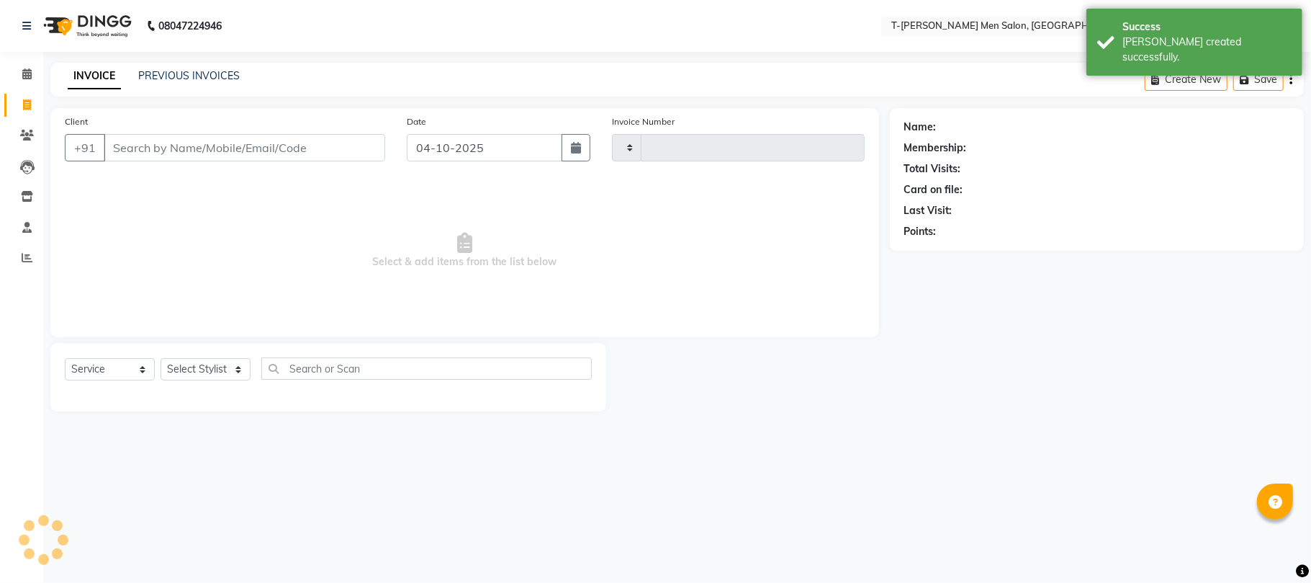
type input "6370"
select select "4816"
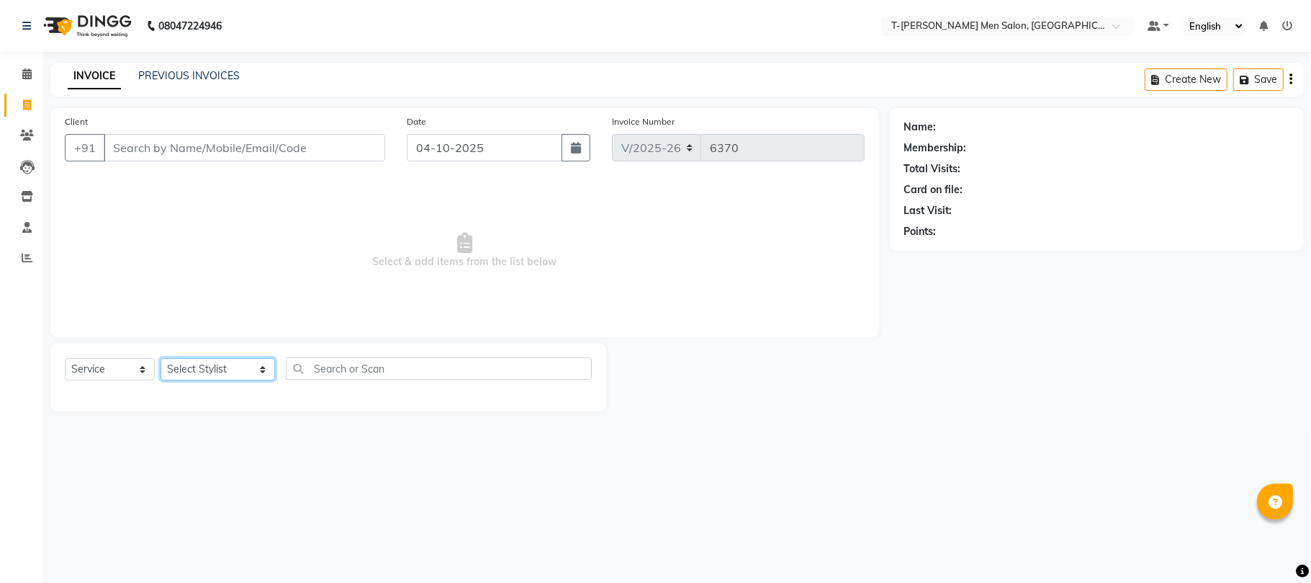
click at [211, 378] on select "Select Stylist [PERSON_NAME] [PERSON_NAME] (goru) [PERSON_NAME] [PERSON_NAME] (…" at bounding box center [218, 369] width 115 height 22
select select "85177"
click at [161, 358] on select "Select Stylist [PERSON_NAME] [PERSON_NAME] (goru) [PERSON_NAME] [PERSON_NAME] (…" at bounding box center [218, 369] width 115 height 22
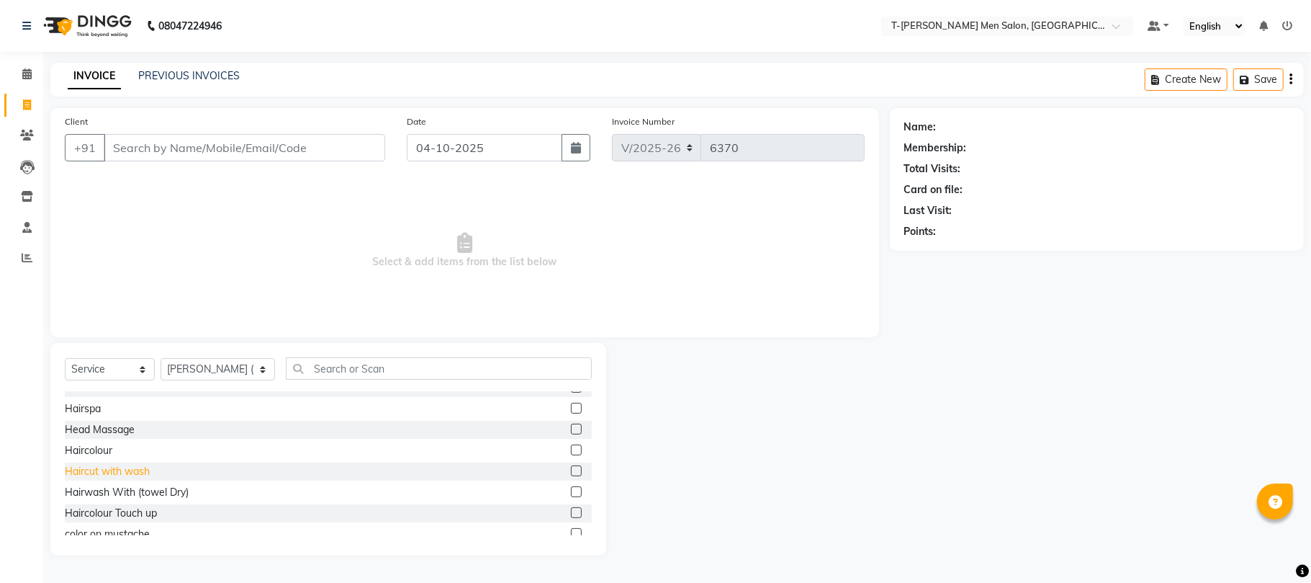
click at [142, 468] on div "Haircut with wash" at bounding box center [107, 471] width 85 height 15
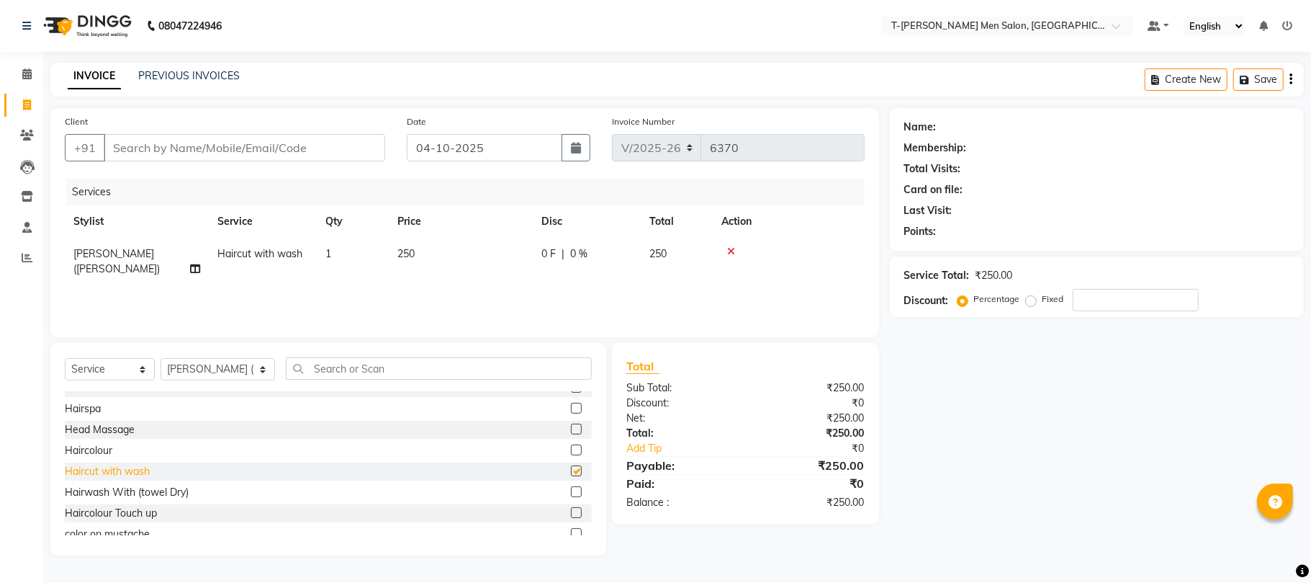
checkbox input "false"
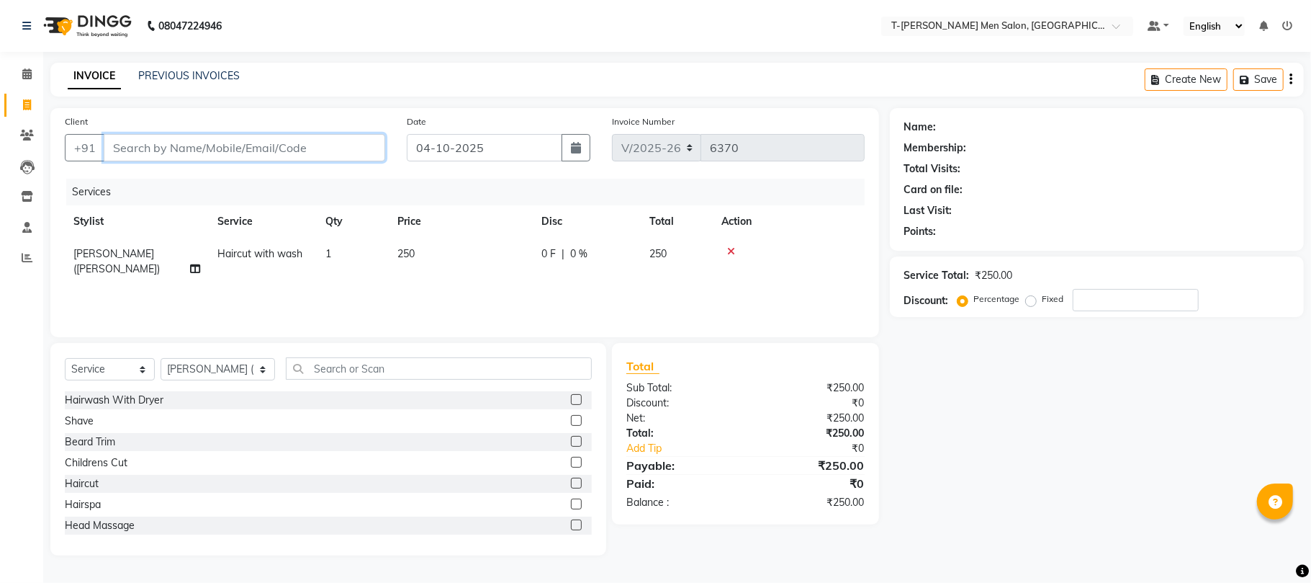
click at [233, 143] on input "Client" at bounding box center [245, 147] width 282 height 27
click at [243, 151] on input "Client" at bounding box center [245, 147] width 282 height 27
type input "h"
type input "0"
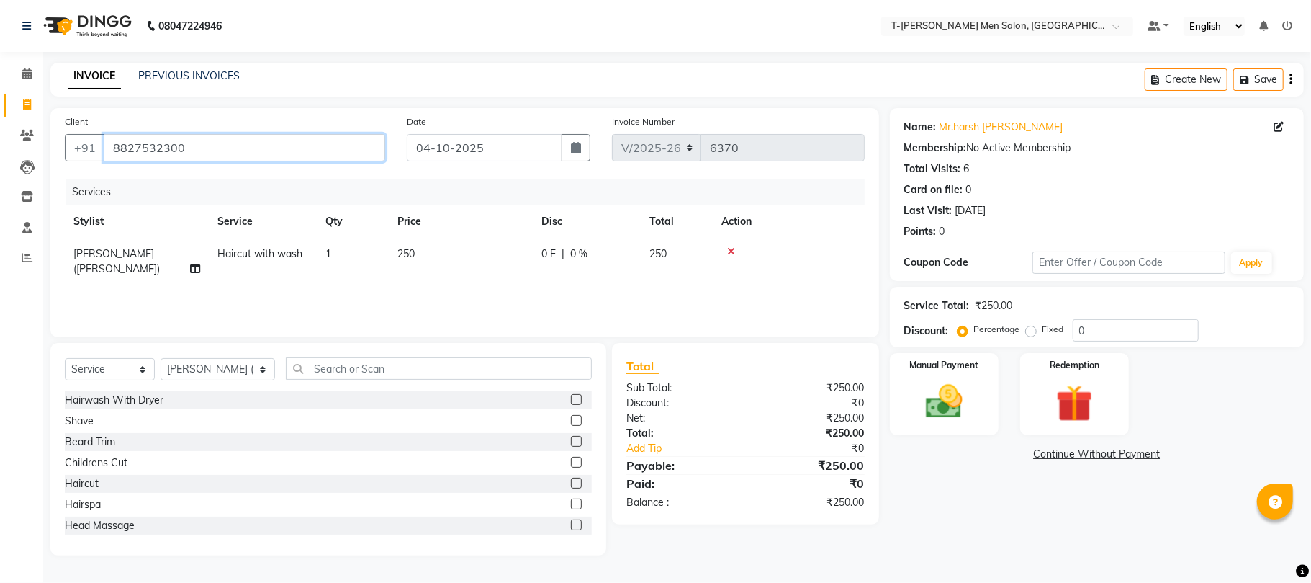
drag, startPoint x: 233, startPoint y: 148, endPoint x: 55, endPoint y: 257, distance: 208.5
click at [0, 277] on app-home "08047224946 Select Location × T-[PERSON_NAME] Men Salon, Morena Default Panel M…" at bounding box center [655, 288] width 1311 height 577
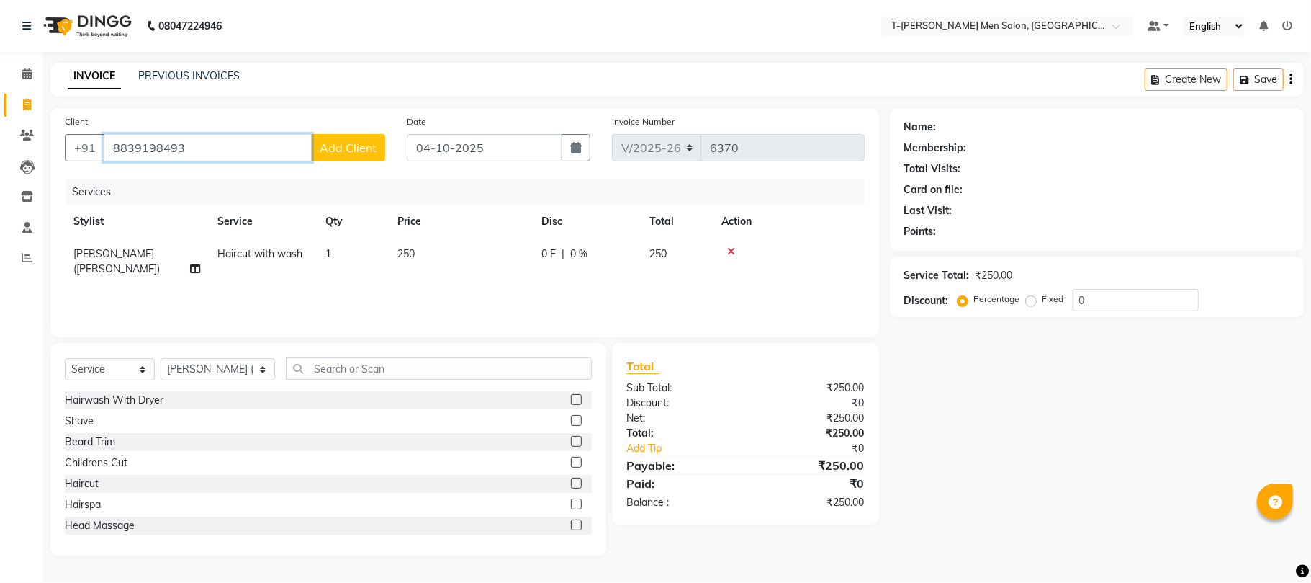
type input "8839198493"
drag, startPoint x: 341, startPoint y: 131, endPoint x: 327, endPoint y: 148, distance: 22.5
click at [343, 131] on div "Client [PHONE_NUMBER] Add Client" at bounding box center [225, 143] width 342 height 59
click at [327, 148] on span "Add Client" at bounding box center [348, 147] width 57 height 14
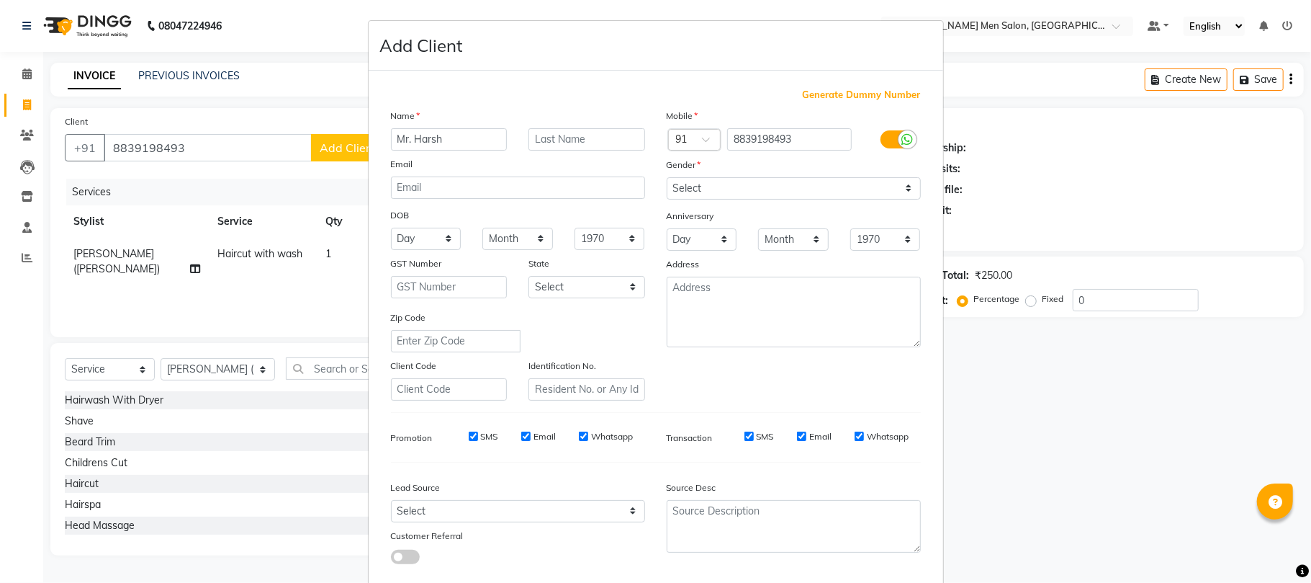
type input "Mr. Harsh"
type input "[PERSON_NAME]"
click at [690, 186] on select "Select [DEMOGRAPHIC_DATA] [DEMOGRAPHIC_DATA] Other Prefer Not To Say" at bounding box center [794, 188] width 254 height 22
select select "[DEMOGRAPHIC_DATA]"
click at [667, 177] on select "Select [DEMOGRAPHIC_DATA] [DEMOGRAPHIC_DATA] Other Prefer Not To Say" at bounding box center [794, 188] width 254 height 22
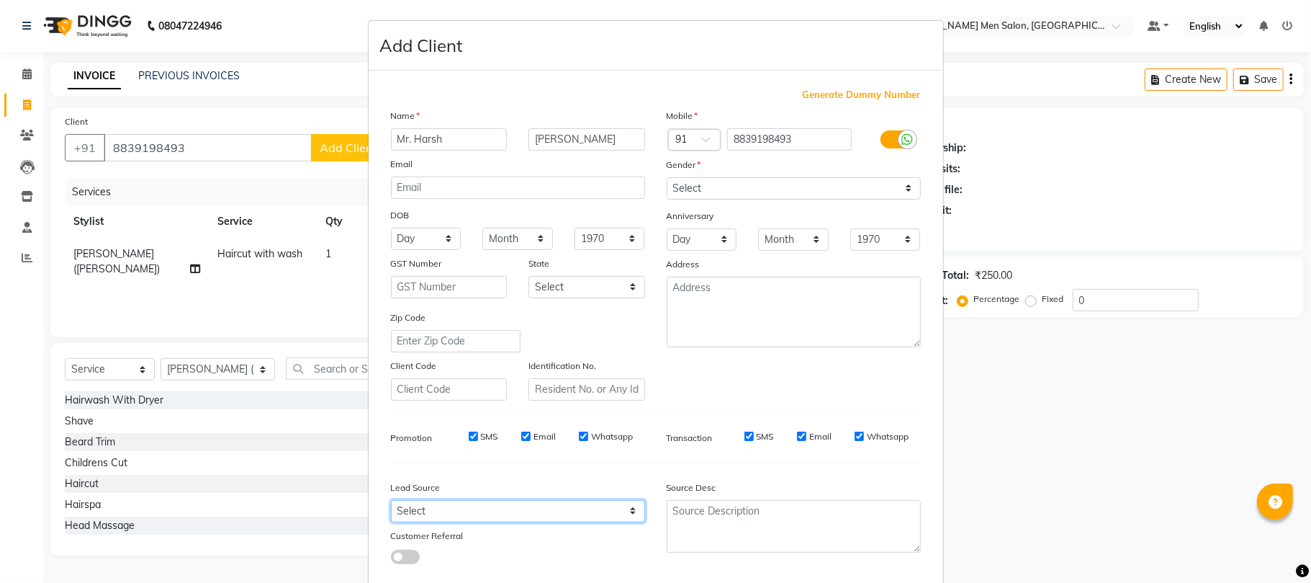
drag, startPoint x: 545, startPoint y: 505, endPoint x: 540, endPoint y: 496, distance: 10.0
click at [546, 505] on select "Select Walk-in Referral Internet Friend Word of Mouth Advertisement Facebook Ju…" at bounding box center [518, 511] width 254 height 22
select select "32268"
click at [391, 500] on select "Select Walk-in Referral Internet Friend Word of Mouth Advertisement Facebook Ju…" at bounding box center [518, 511] width 254 height 22
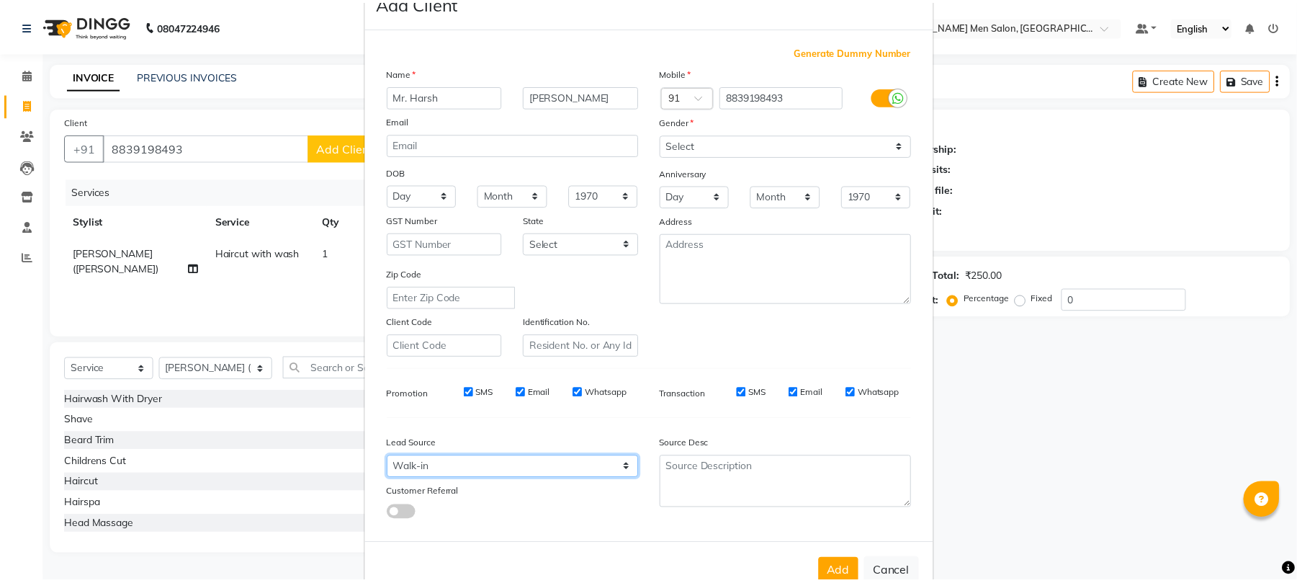
scroll to position [78, 0]
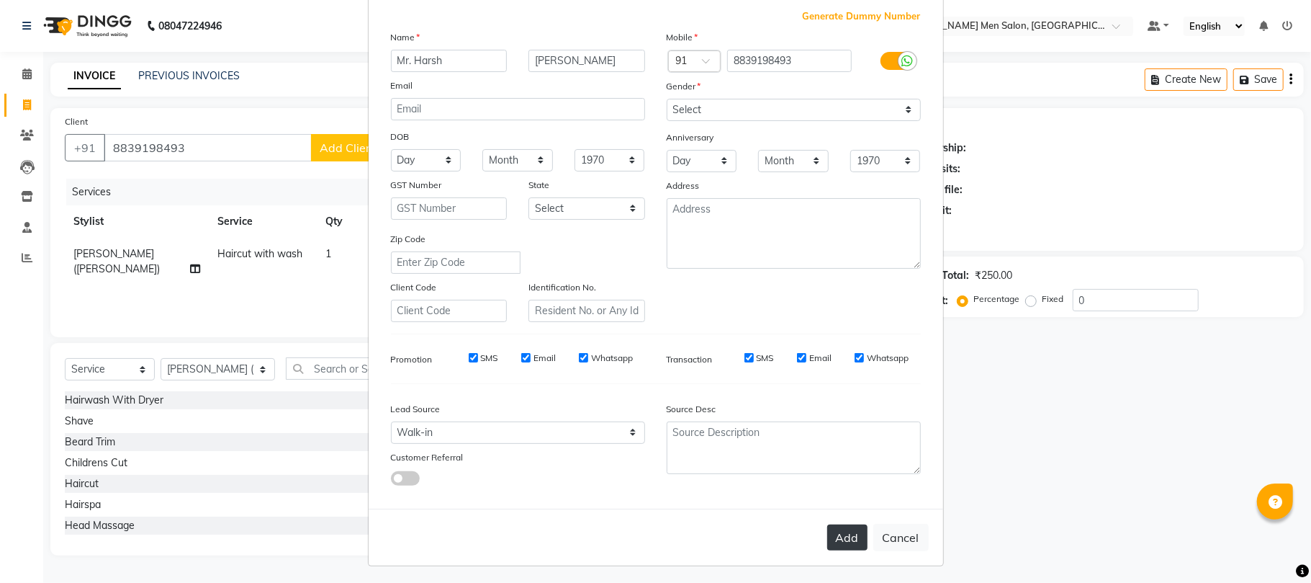
click at [833, 542] on button "Add" at bounding box center [847, 537] width 40 height 26
select select
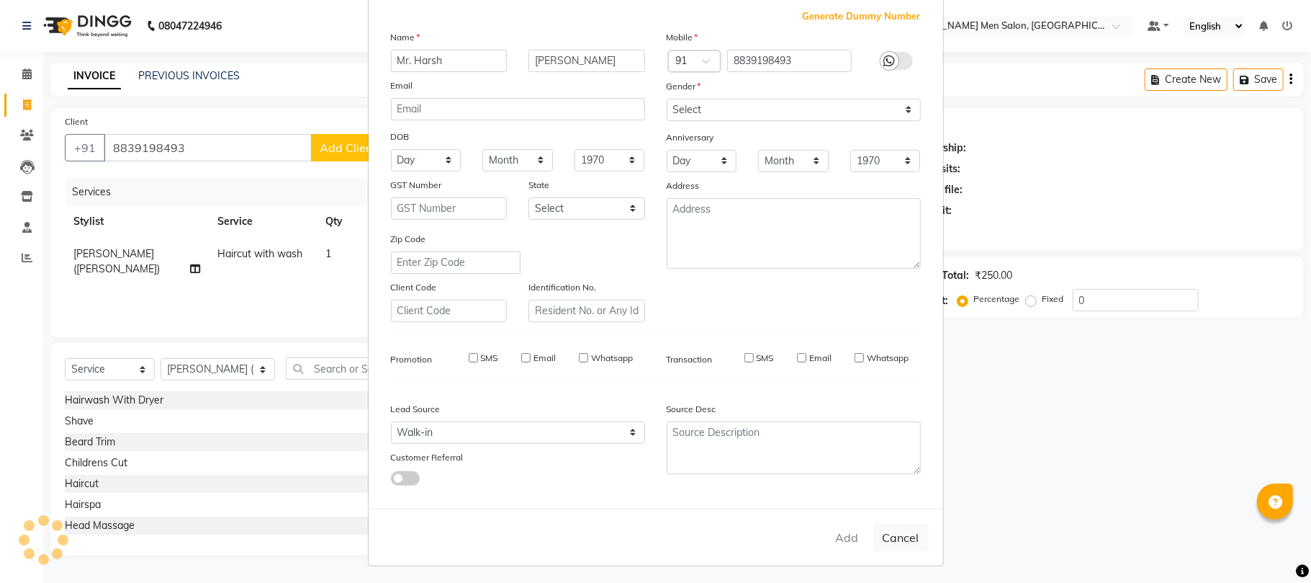
select select
checkbox input "false"
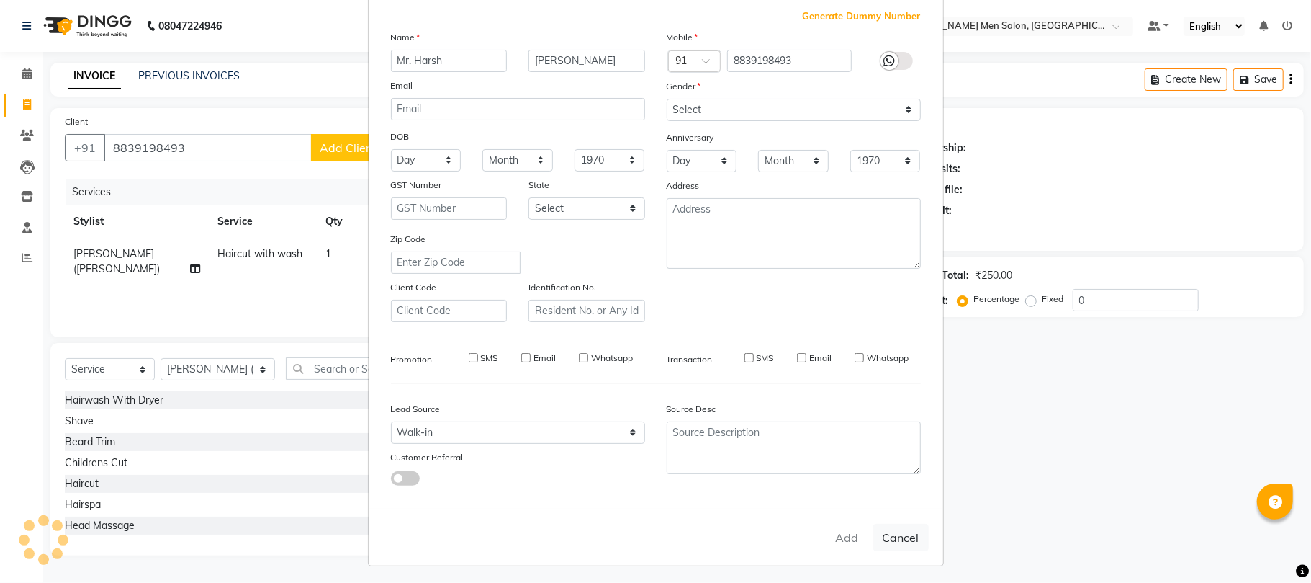
checkbox input "false"
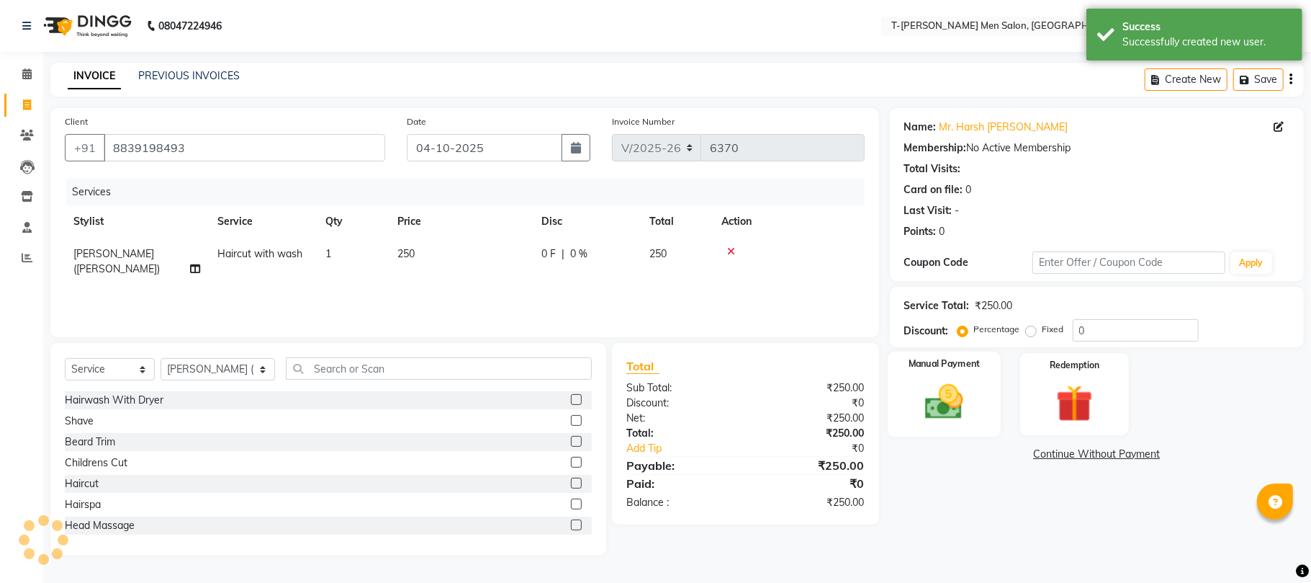
click at [962, 399] on img at bounding box center [944, 402] width 63 height 45
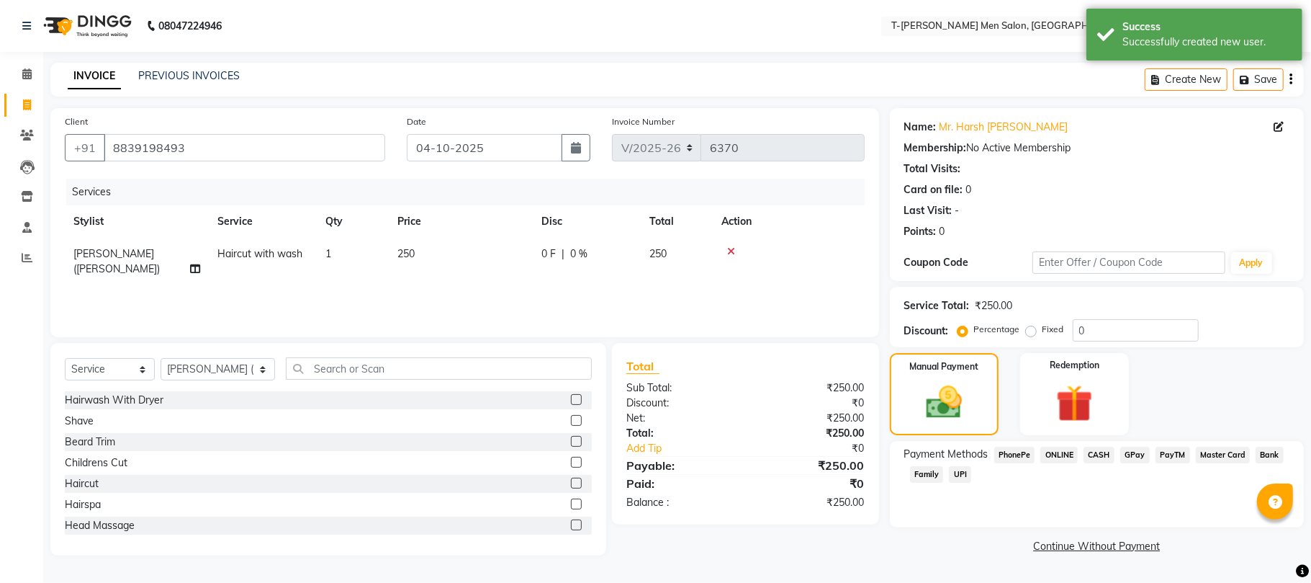
click at [1100, 452] on span "CASH" at bounding box center [1099, 455] width 31 height 17
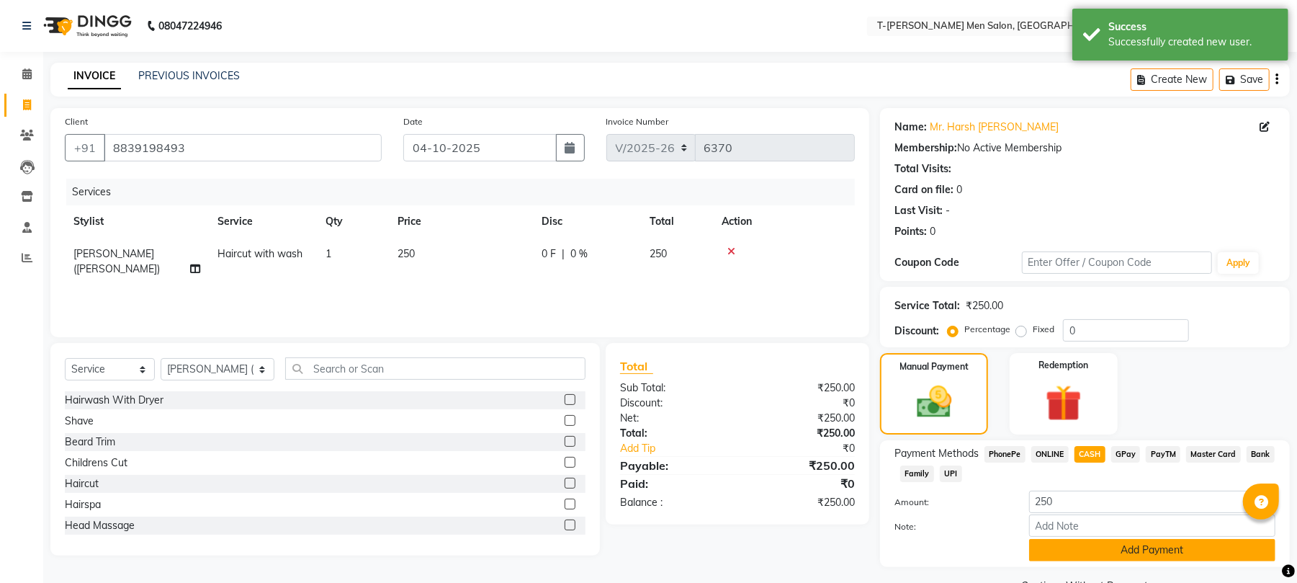
click at [1081, 548] on button "Add Payment" at bounding box center [1152, 550] width 246 height 22
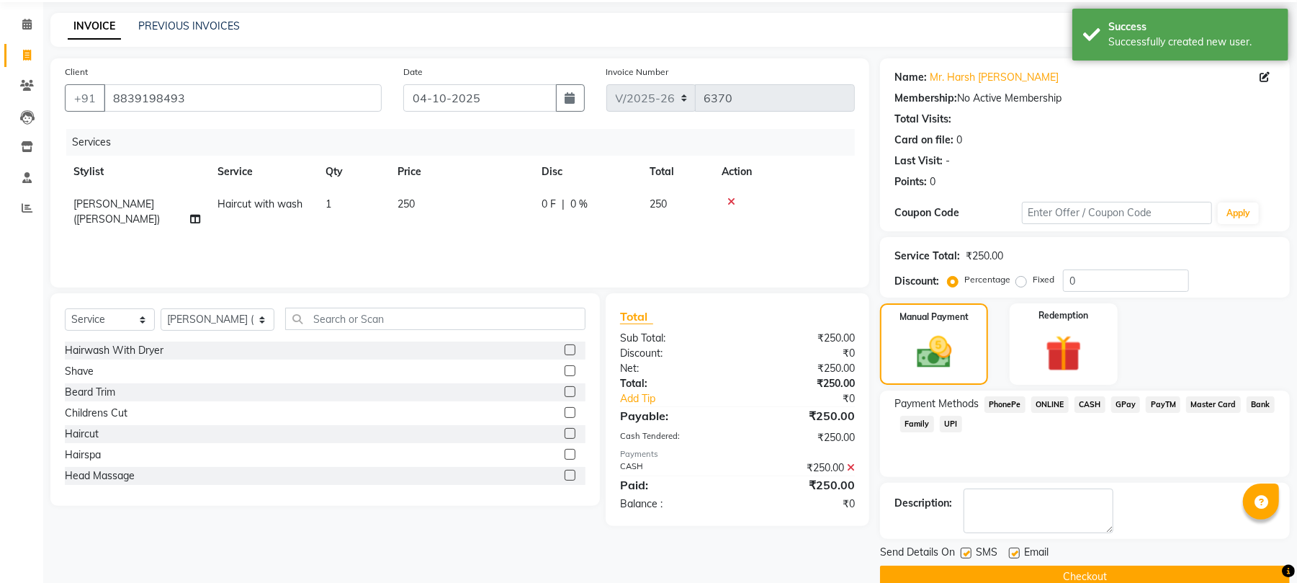
scroll to position [78, 0]
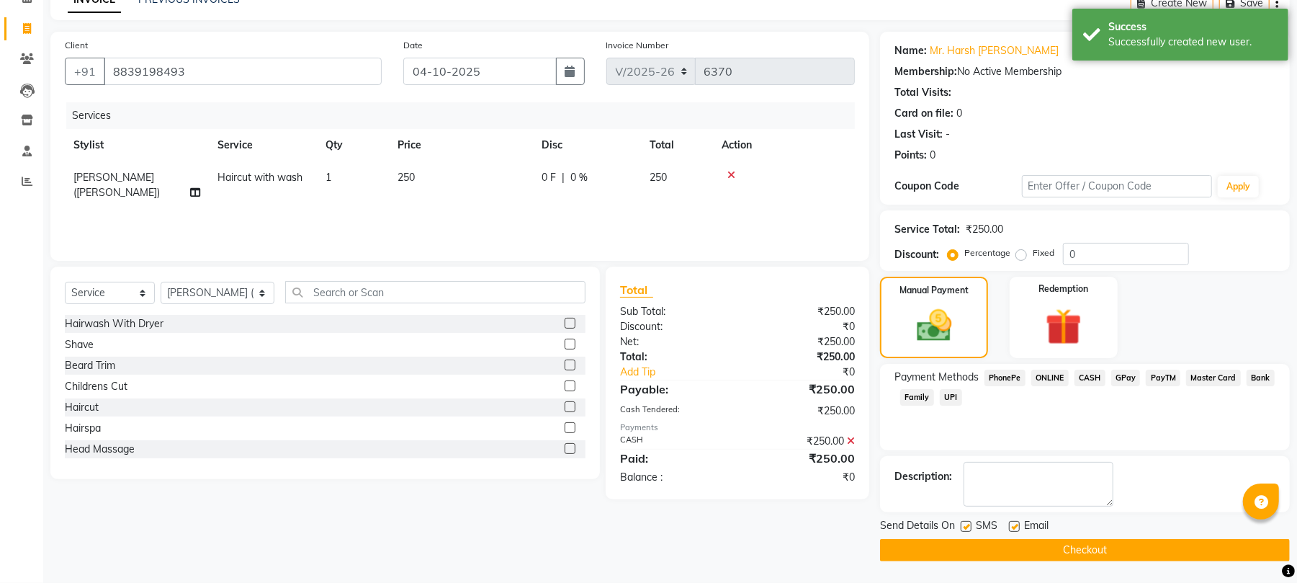
click at [1017, 523] on label at bounding box center [1014, 526] width 11 height 11
click at [1017, 523] on input "checkbox" at bounding box center [1013, 526] width 9 height 9
checkbox input "false"
click at [1001, 553] on button "Checkout" at bounding box center [1085, 550] width 410 height 22
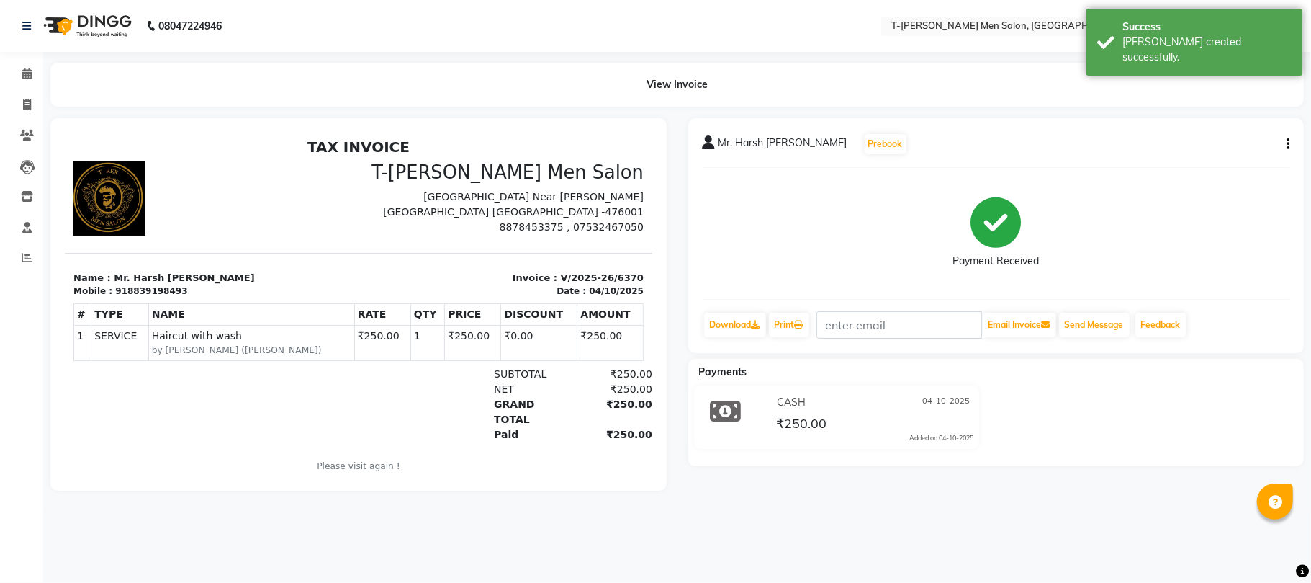
click at [41, 95] on div "View Invoice" at bounding box center [677, 85] width 1275 height 44
click at [32, 102] on span at bounding box center [26, 105] width 25 height 17
select select "service"
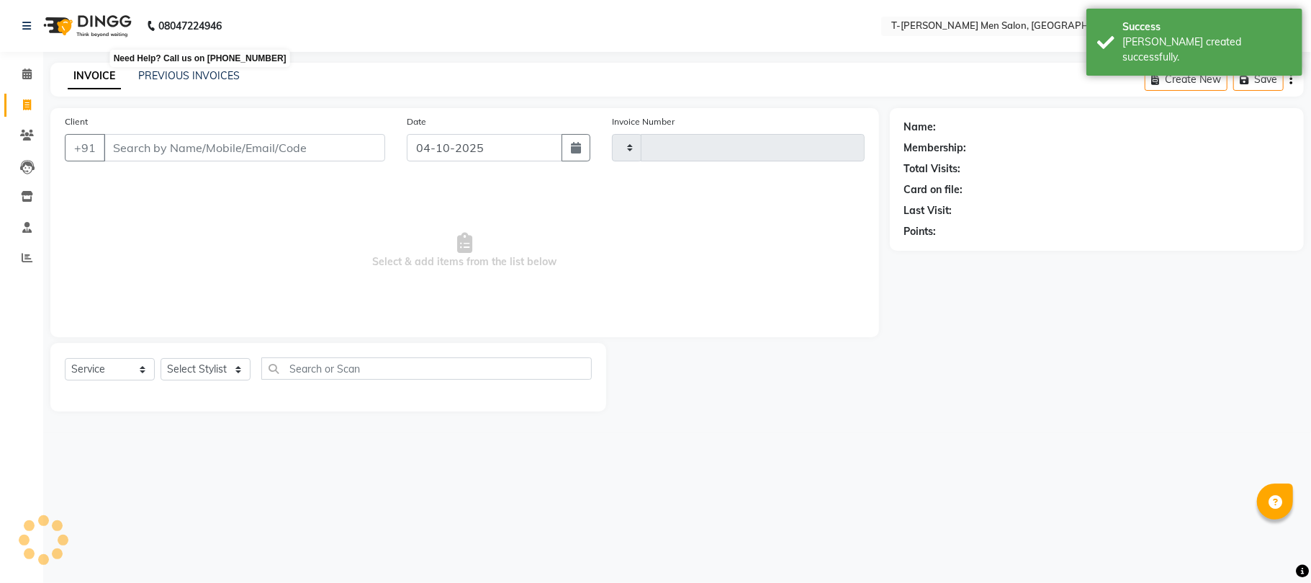
type input "6371"
select select "4816"
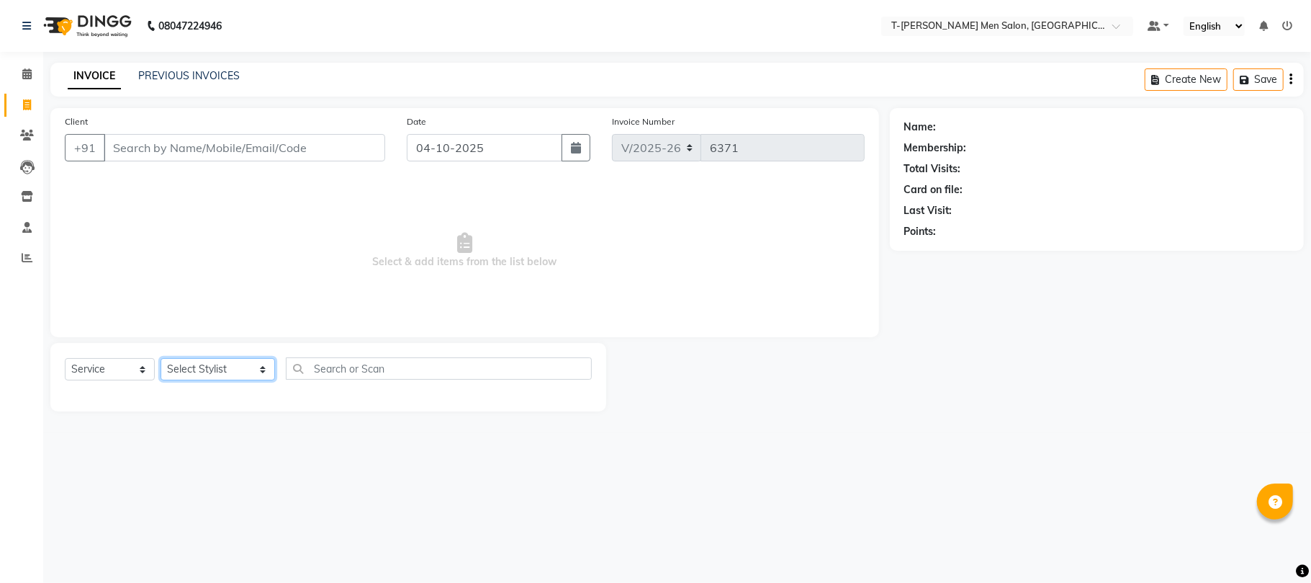
click at [213, 364] on select "Select Stylist [PERSON_NAME] [PERSON_NAME] (goru) [PERSON_NAME] [PERSON_NAME] (…" at bounding box center [218, 369] width 115 height 22
select select "86290"
click at [161, 358] on select "Select Stylist [PERSON_NAME] [PERSON_NAME] (goru) [PERSON_NAME] [PERSON_NAME] (…" at bounding box center [218, 369] width 115 height 22
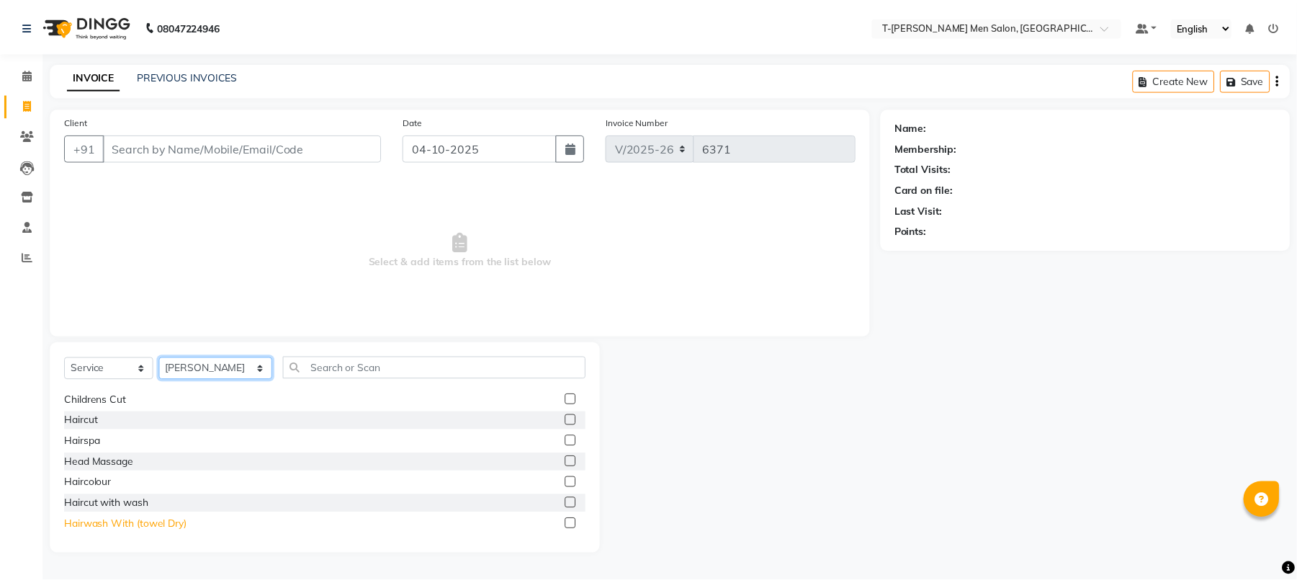
scroll to position [96, 0]
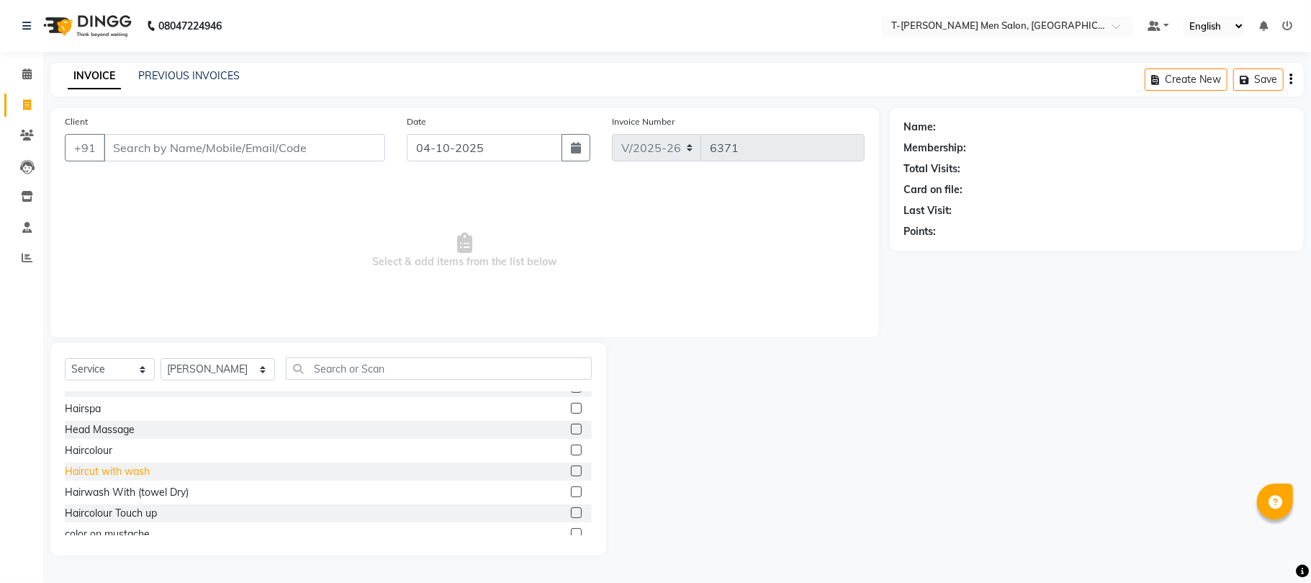
click at [130, 472] on div "Haircut with wash" at bounding box center [107, 471] width 85 height 15
checkbox input "false"
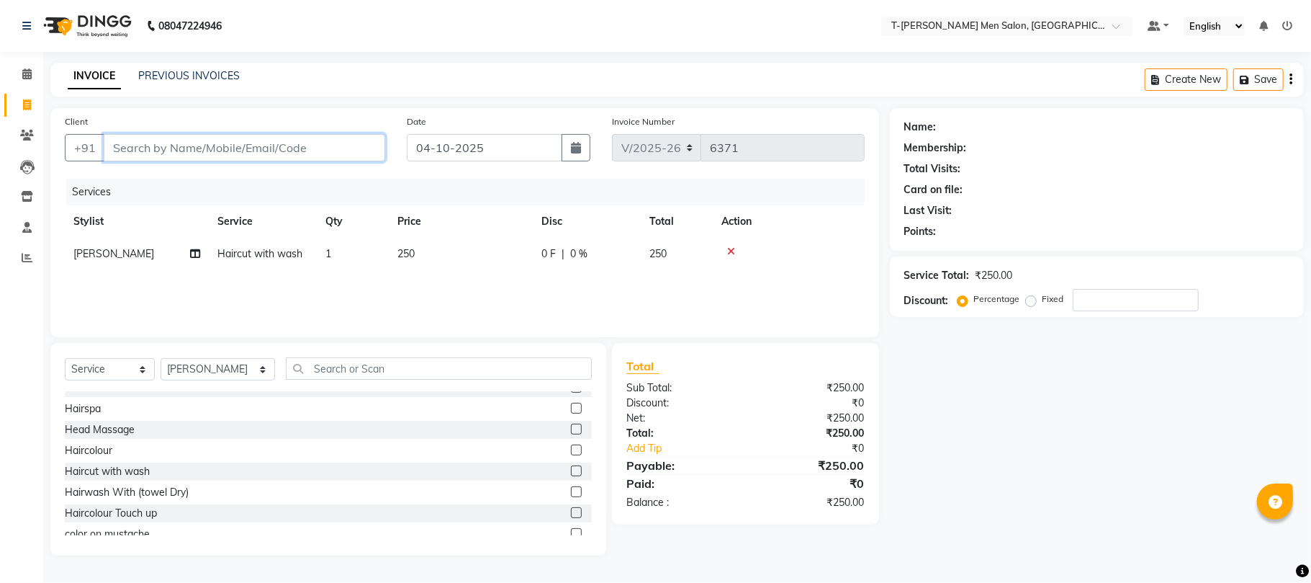
click at [323, 148] on input "Client" at bounding box center [245, 147] width 282 height 27
type input "p"
type input "0"
type input "8269200300"
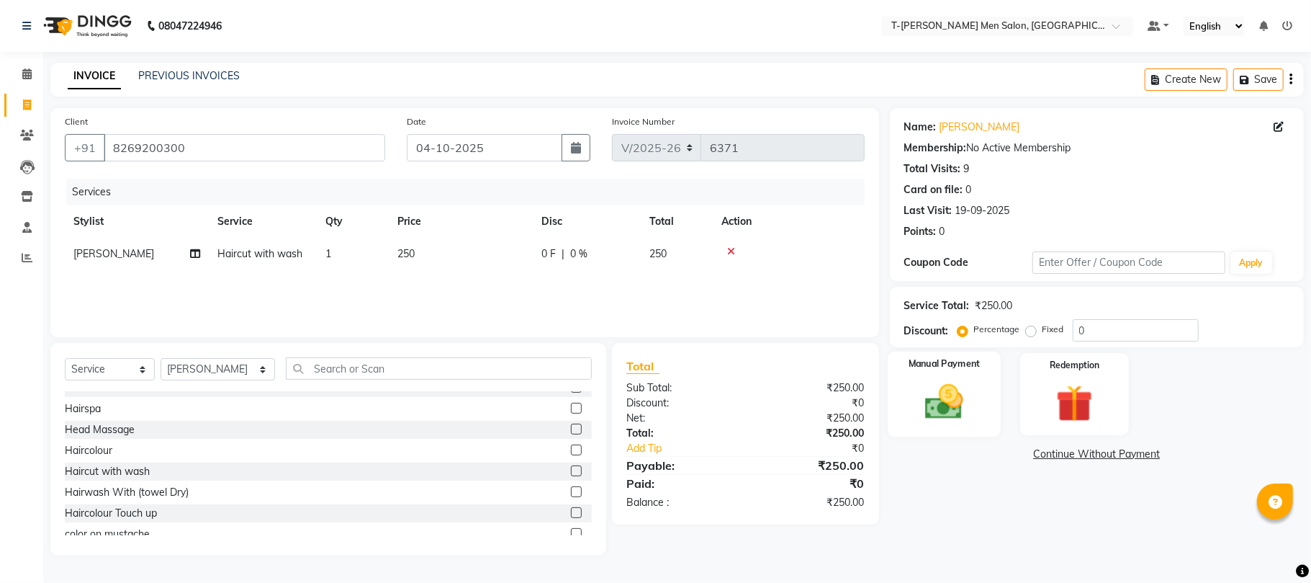
click at [961, 393] on img at bounding box center [944, 402] width 63 height 45
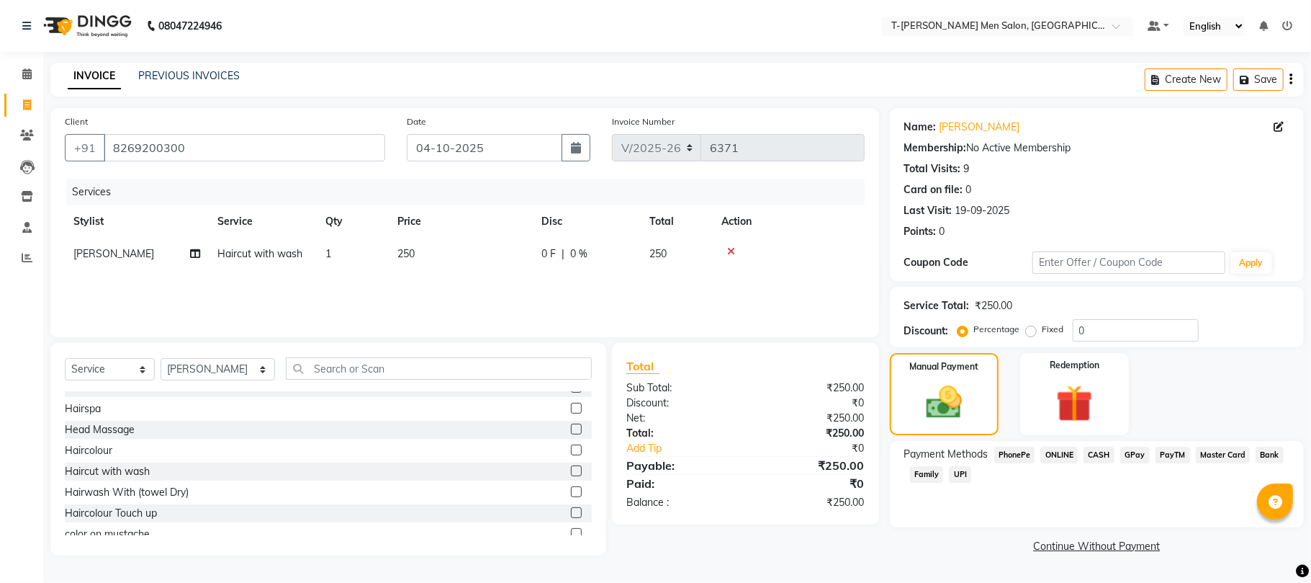
click at [1063, 452] on span "ONLINE" at bounding box center [1059, 455] width 37 height 17
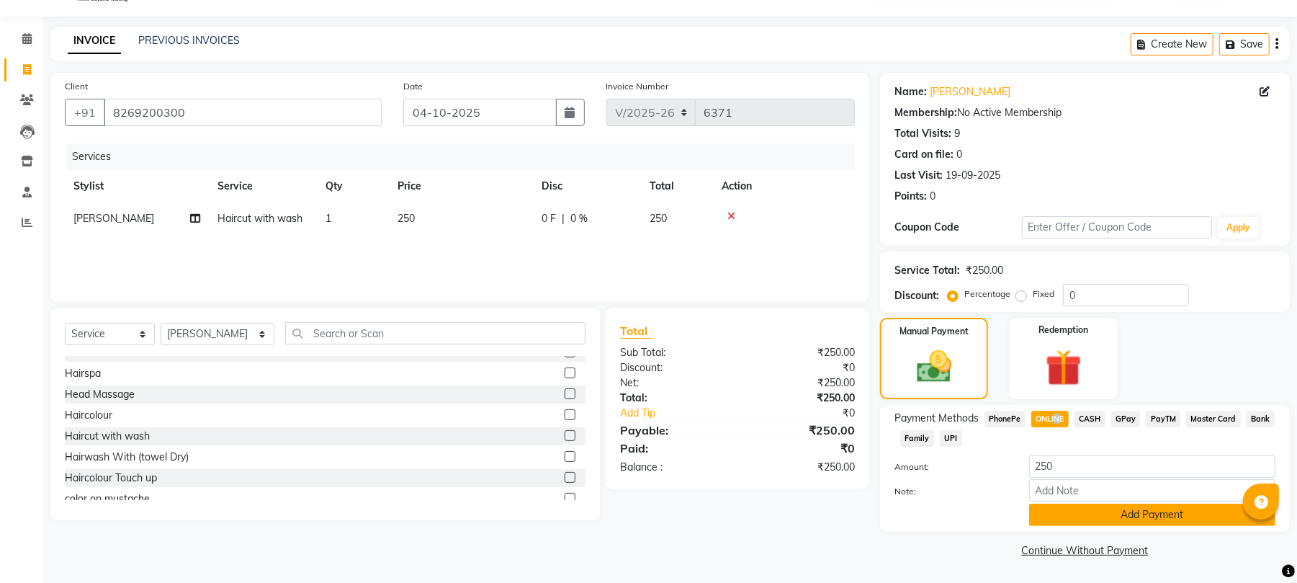
click at [1053, 519] on button "Add Payment" at bounding box center [1152, 514] width 246 height 22
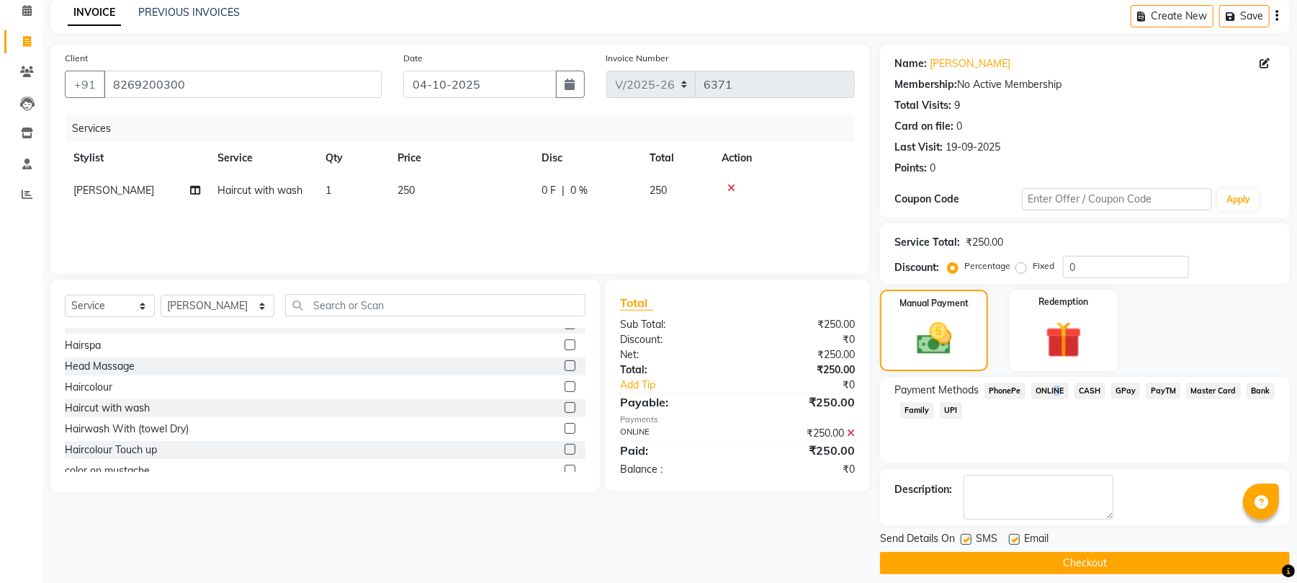
scroll to position [78, 0]
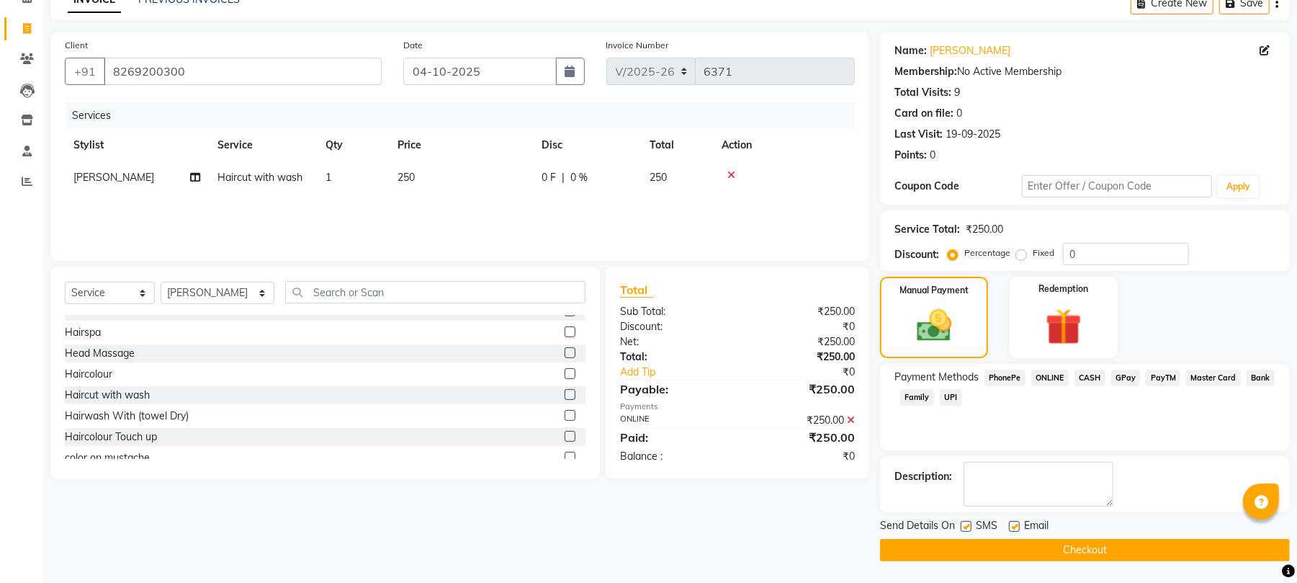
click at [1015, 525] on label at bounding box center [1014, 526] width 11 height 11
click at [1015, 525] on input "checkbox" at bounding box center [1013, 526] width 9 height 9
checkbox input "false"
click at [992, 548] on button "Checkout" at bounding box center [1085, 550] width 410 height 22
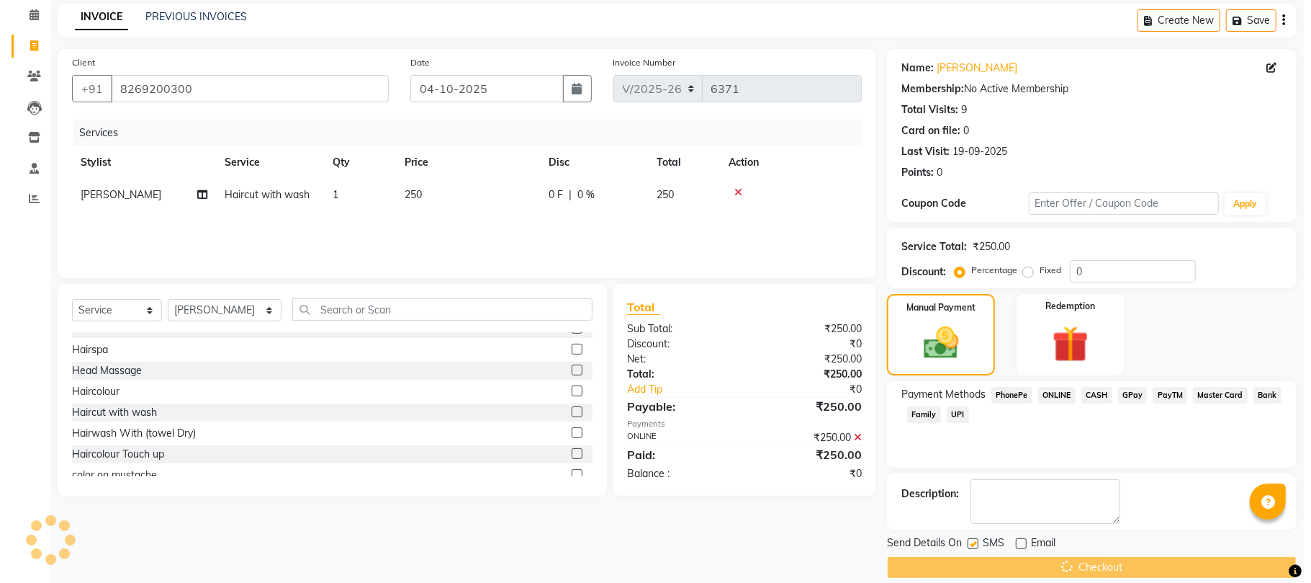
scroll to position [0, 0]
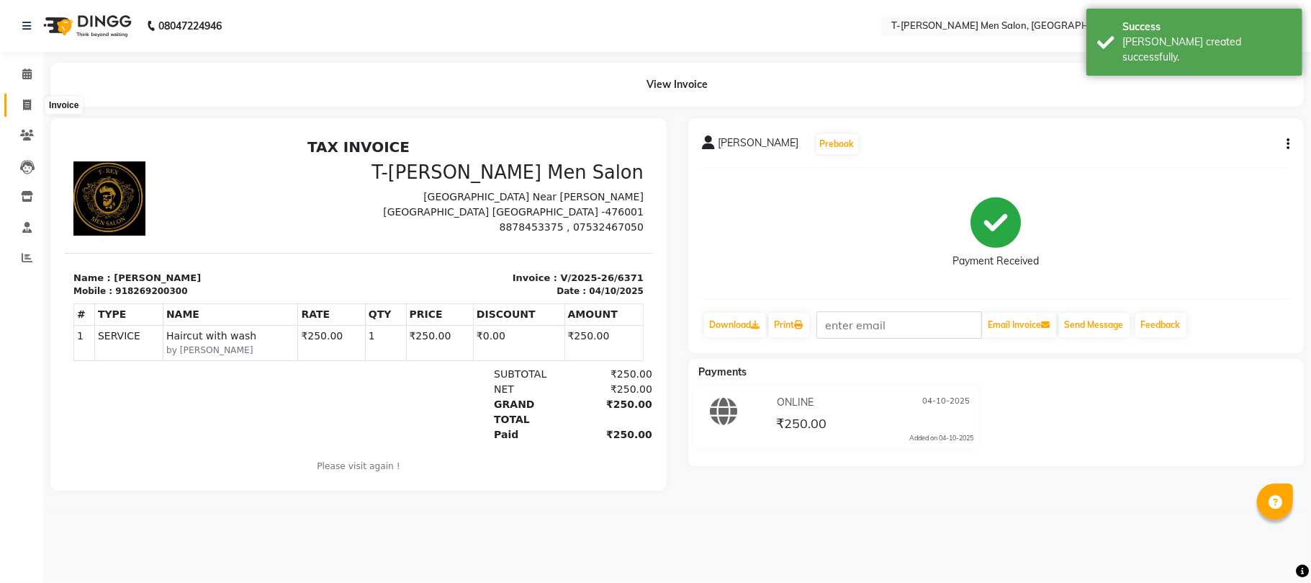
click at [29, 102] on icon at bounding box center [27, 104] width 8 height 11
select select "service"
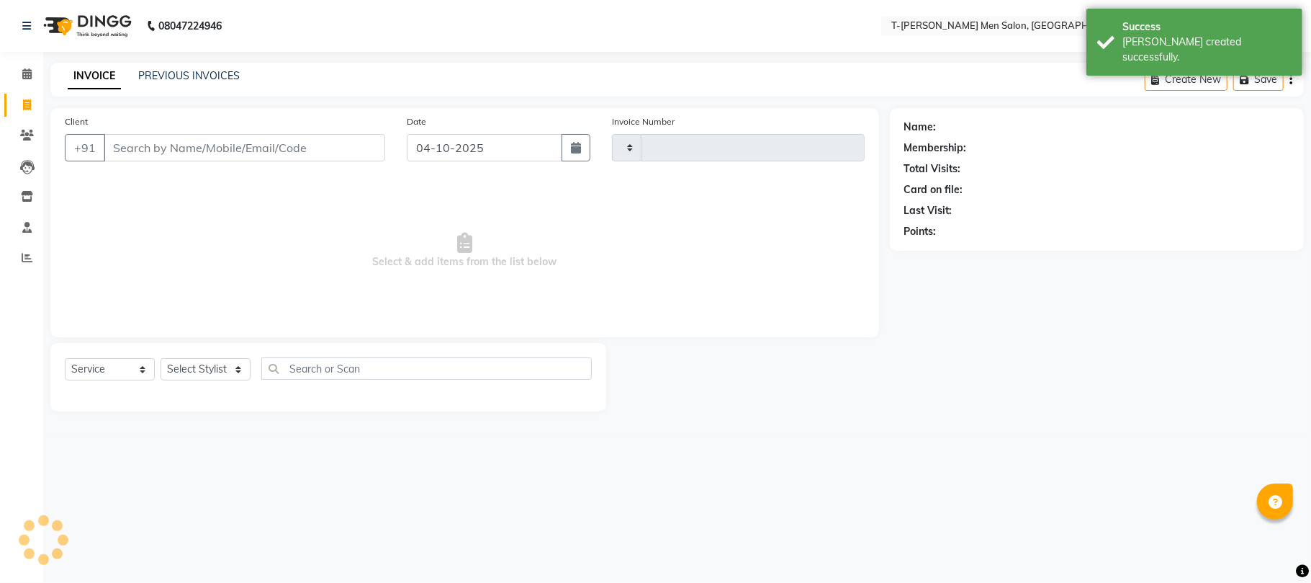
type input "6372"
select select "4816"
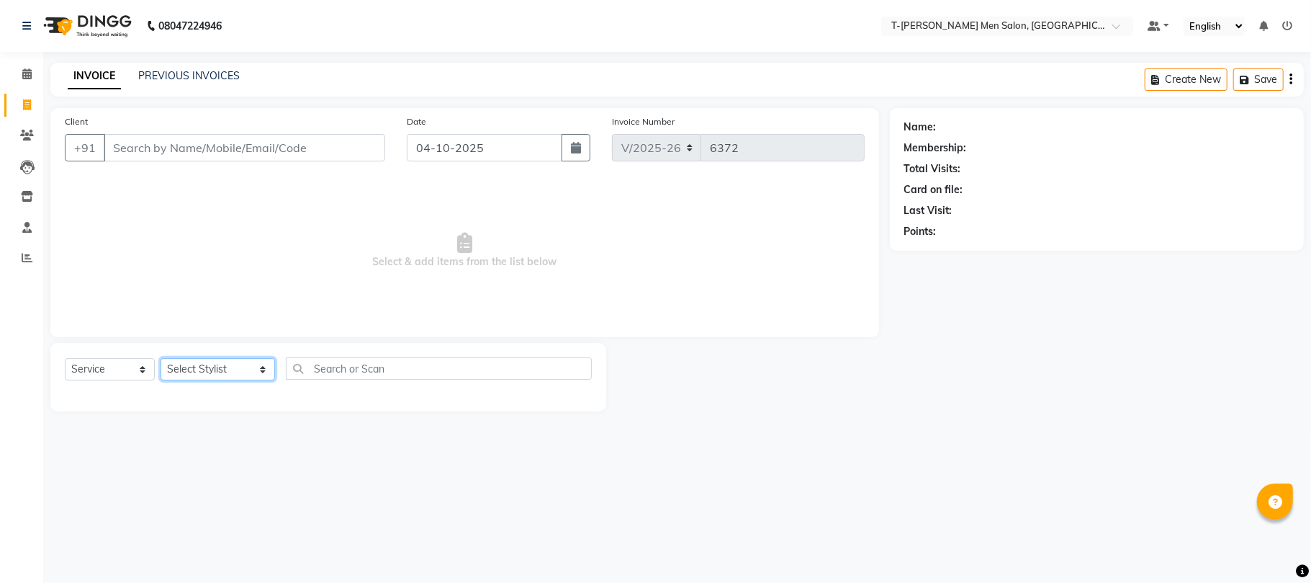
click at [220, 362] on select "Select Stylist [PERSON_NAME] [PERSON_NAME] (goru) [PERSON_NAME] [PERSON_NAME] (…" at bounding box center [218, 369] width 115 height 22
select select "29181"
click at [161, 358] on select "Select Stylist [PERSON_NAME] [PERSON_NAME] (goru) [PERSON_NAME] [PERSON_NAME] (…" at bounding box center [218, 369] width 115 height 22
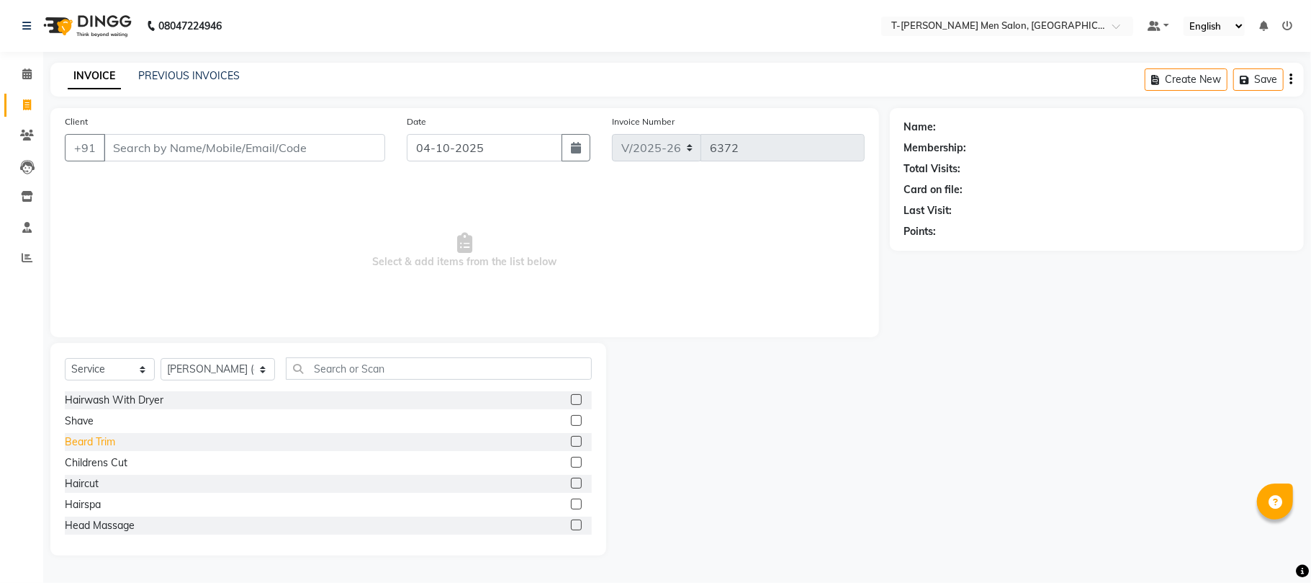
click at [102, 447] on div "Beard Trim" at bounding box center [90, 441] width 50 height 15
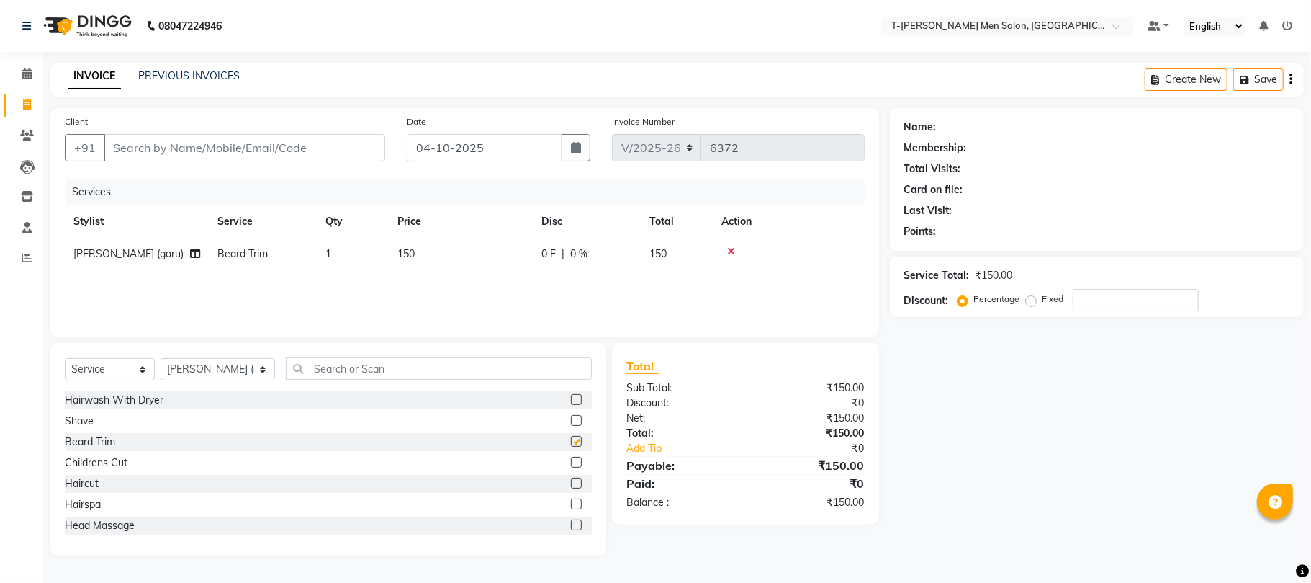
checkbox input "false"
click at [274, 145] on input "Client" at bounding box center [245, 147] width 282 height 27
type input "m"
type input "0"
type input "6265913686"
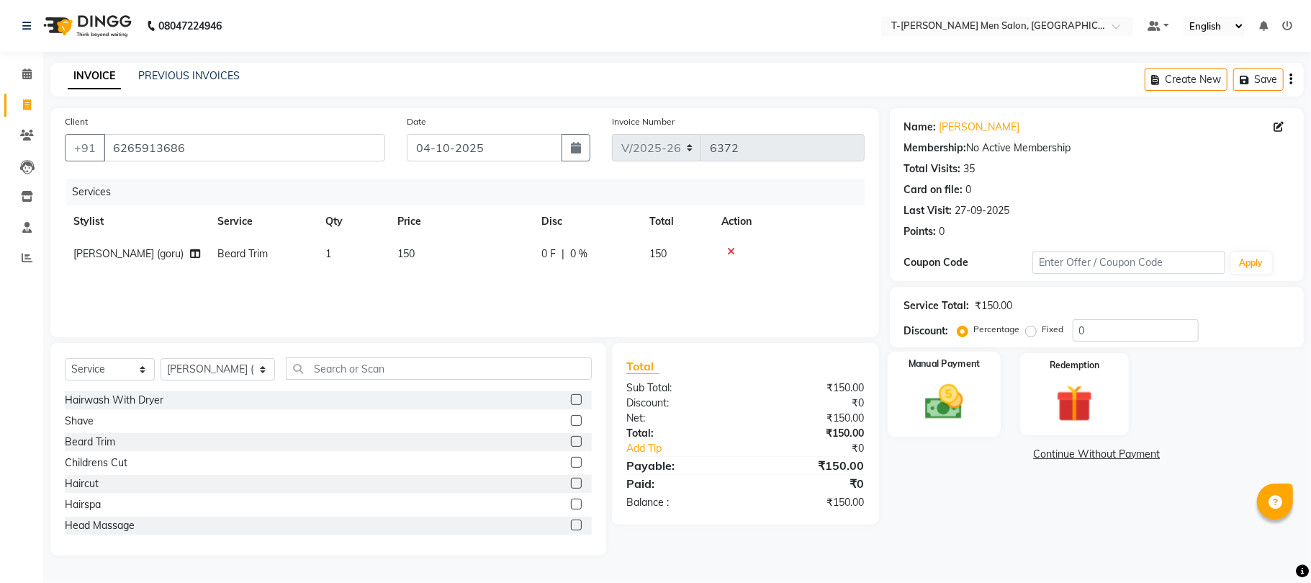
drag, startPoint x: 943, startPoint y: 411, endPoint x: 968, endPoint y: 409, distance: 24.5
click at [942, 411] on img at bounding box center [944, 402] width 63 height 45
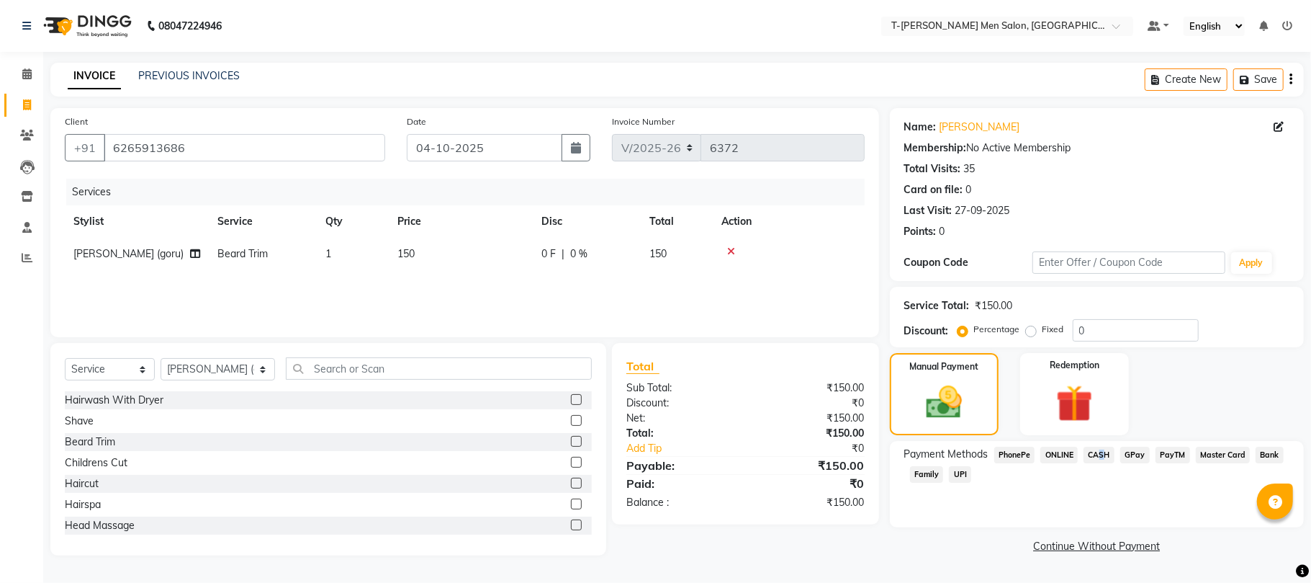
click at [1098, 451] on span "CASH" at bounding box center [1099, 455] width 31 height 17
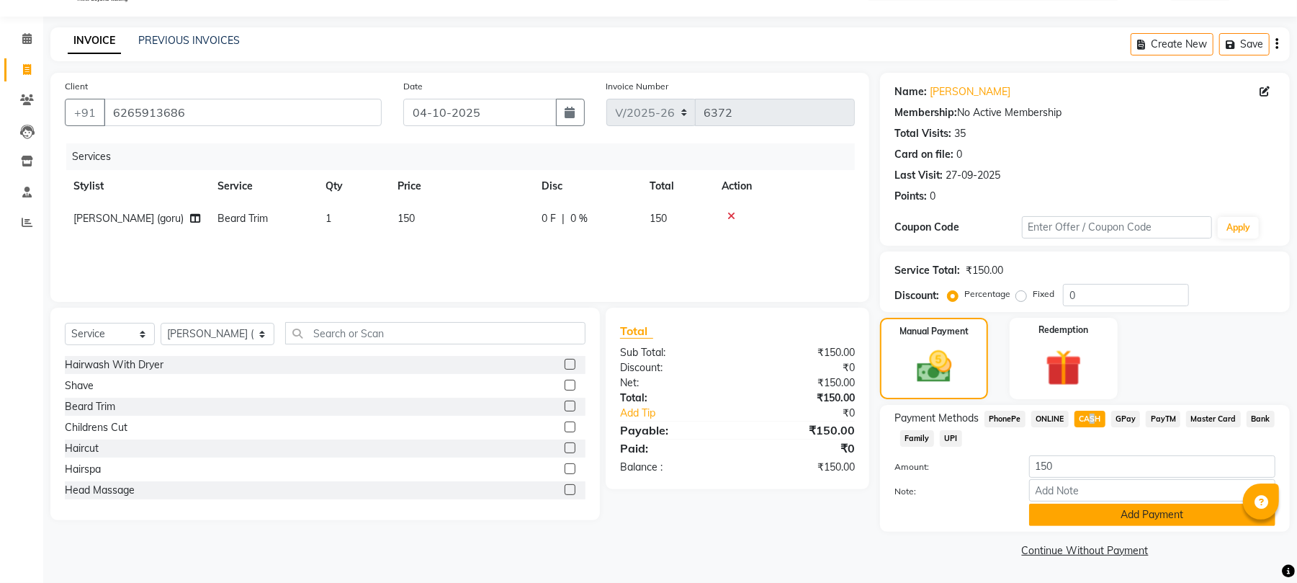
click at [1049, 519] on button "Add Payment" at bounding box center [1152, 514] width 246 height 22
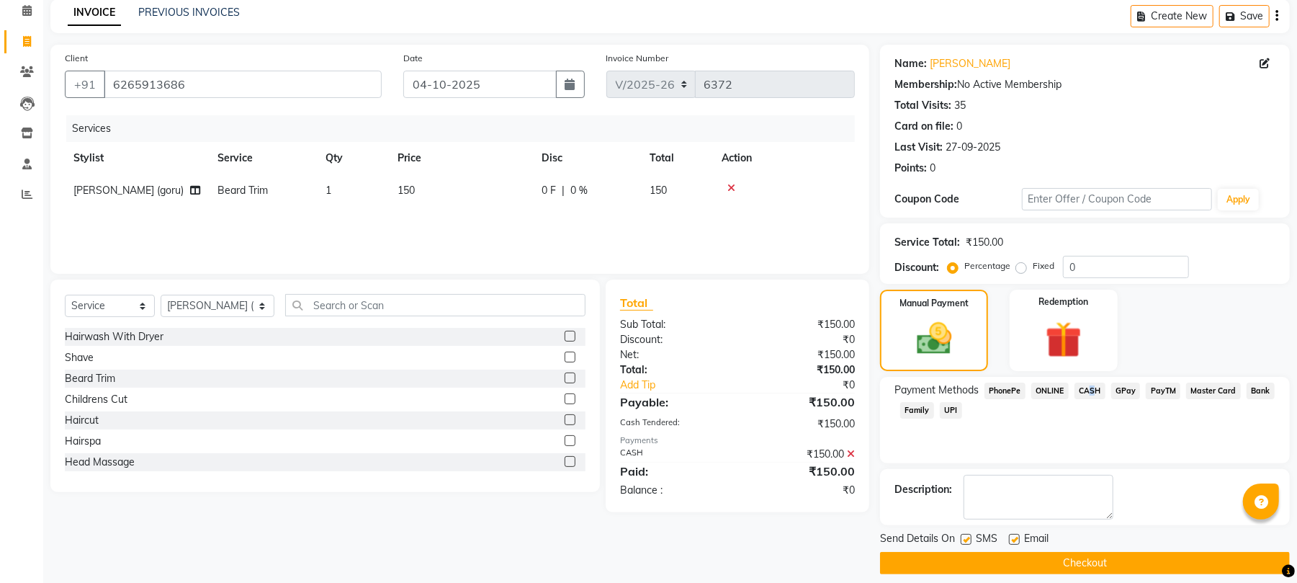
scroll to position [78, 0]
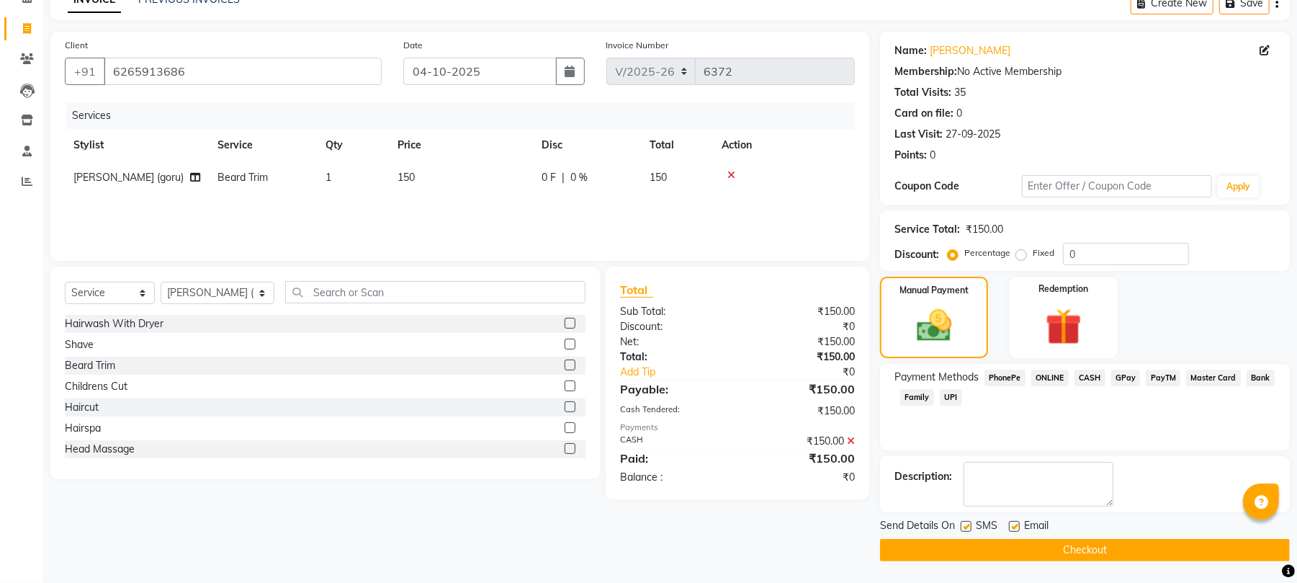
click at [1018, 525] on label at bounding box center [1014, 526] width 11 height 11
click at [1018, 525] on input "checkbox" at bounding box center [1013, 526] width 9 height 9
checkbox input "false"
drag, startPoint x: 1005, startPoint y: 547, endPoint x: 966, endPoint y: 542, distance: 39.2
click at [1004, 542] on button "Checkout" at bounding box center [1085, 550] width 410 height 22
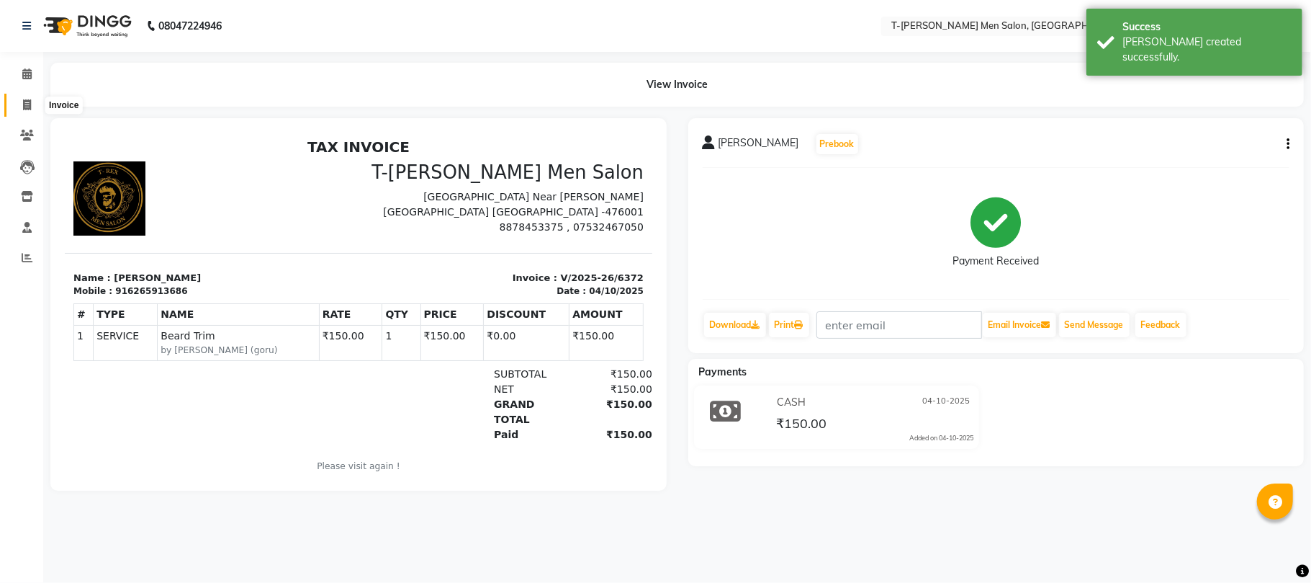
click at [30, 97] on span at bounding box center [26, 105] width 25 height 17
select select "service"
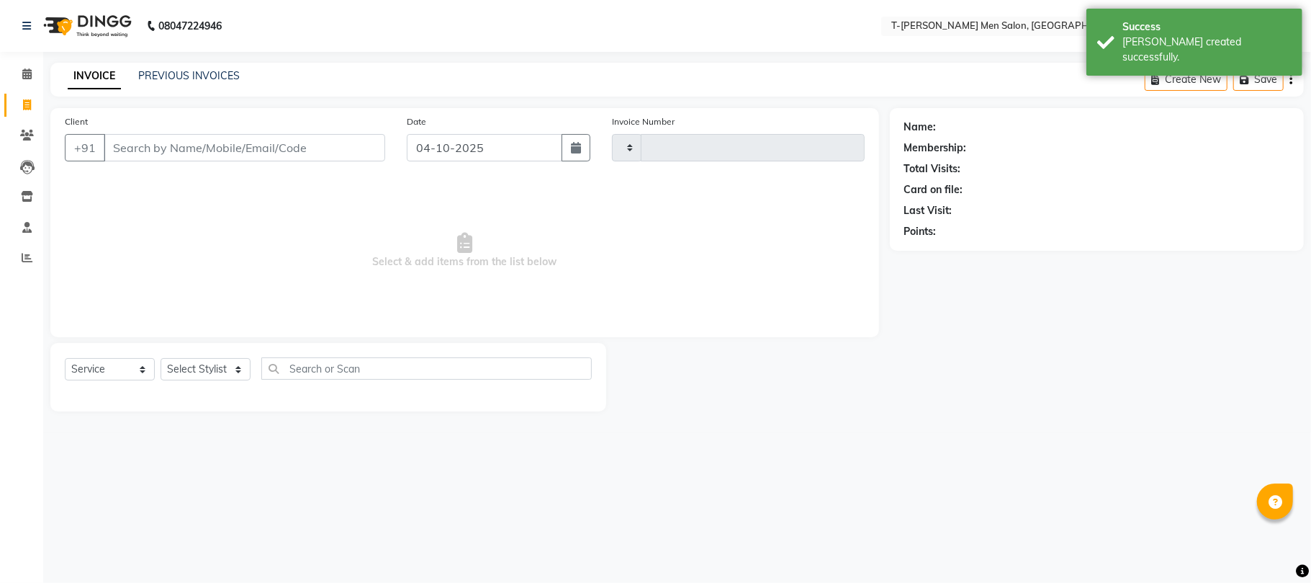
type input "6373"
select select "4816"
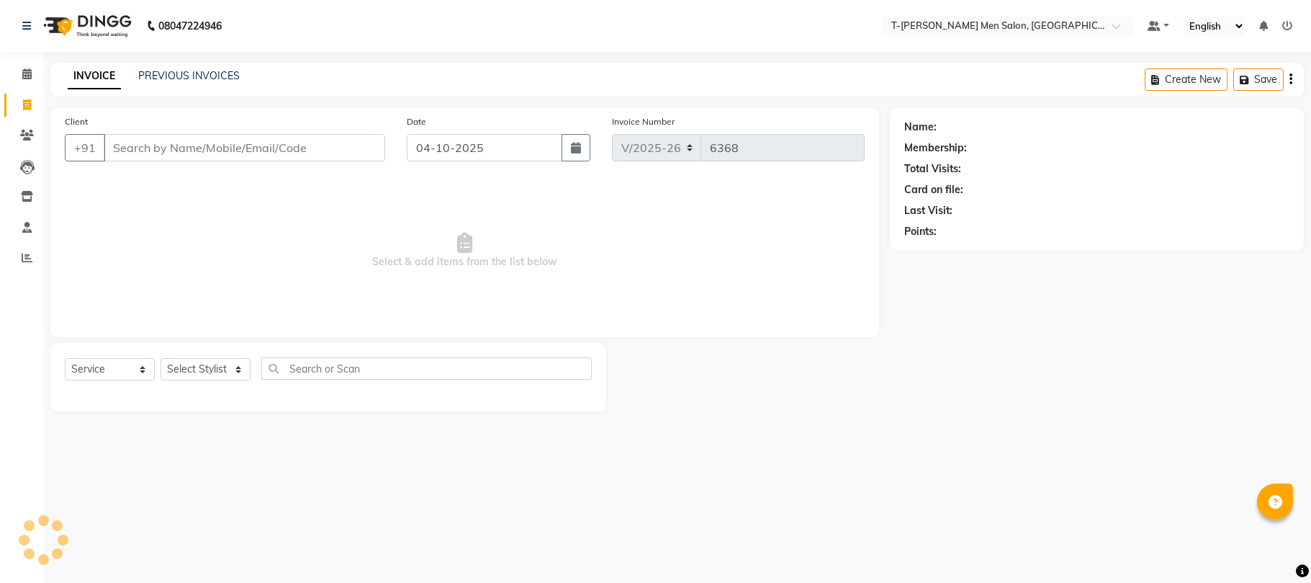
select select "4816"
select select "service"
click at [199, 360] on select "Select Stylist [PERSON_NAME] [PERSON_NAME] (goru) [PERSON_NAME] [PERSON_NAME] (…" at bounding box center [218, 369] width 115 height 22
select select "90968"
click at [161, 358] on select "Select Stylist [PERSON_NAME] [PERSON_NAME] (goru) [PERSON_NAME] [PERSON_NAME] (…" at bounding box center [218, 369] width 115 height 22
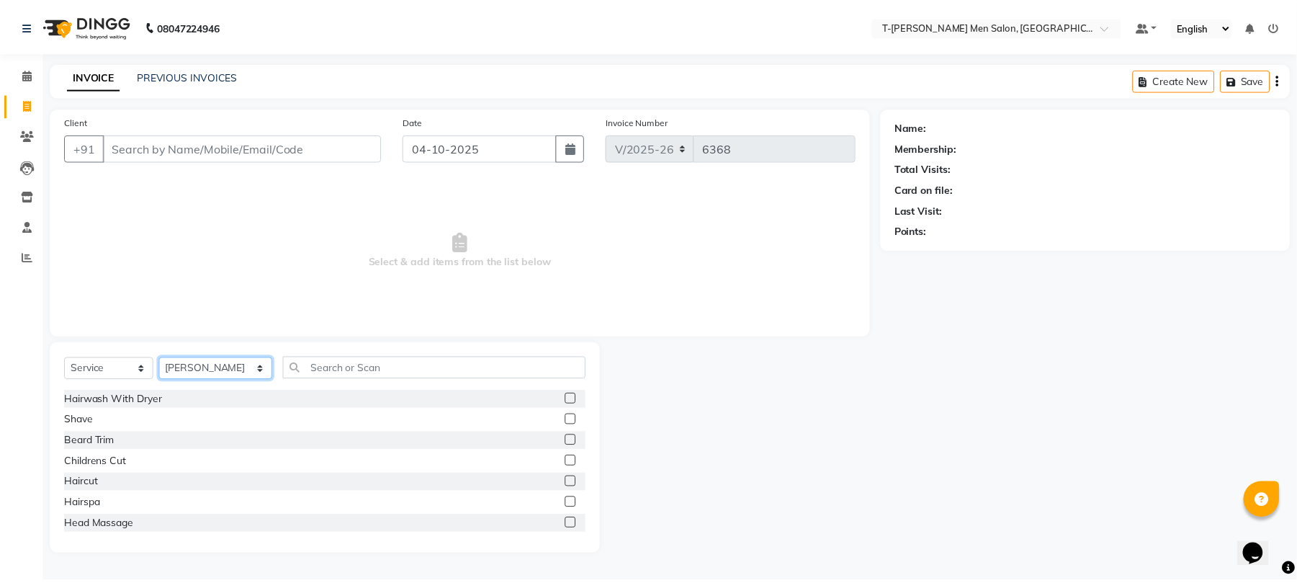
scroll to position [96, 0]
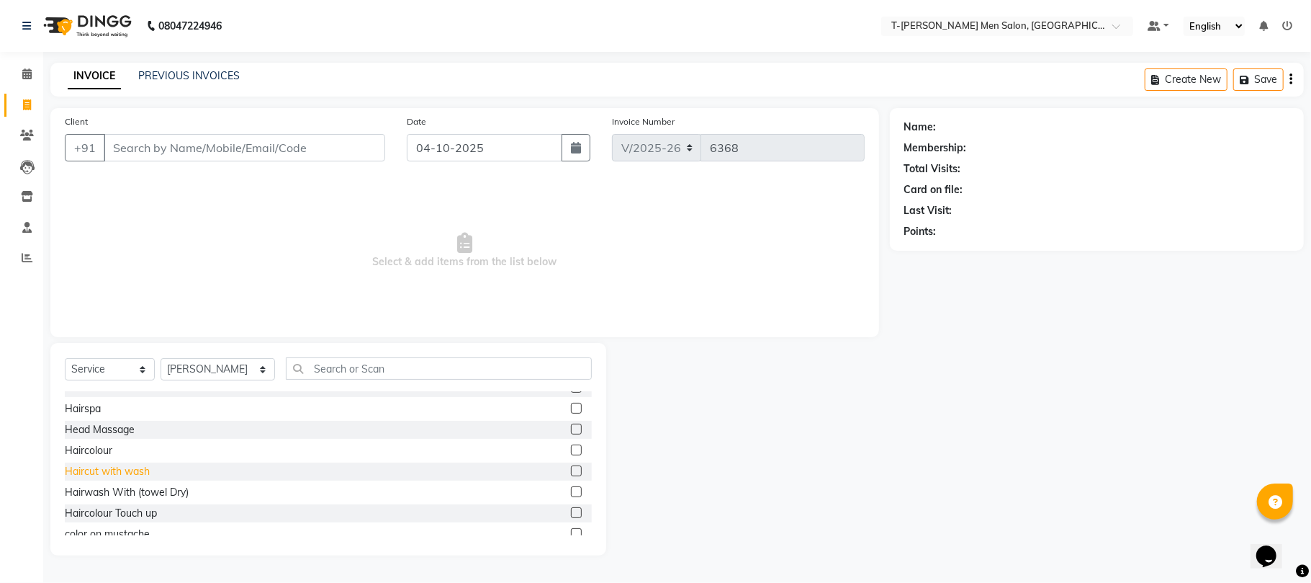
click at [118, 467] on div "Haircut with wash" at bounding box center [107, 471] width 85 height 15
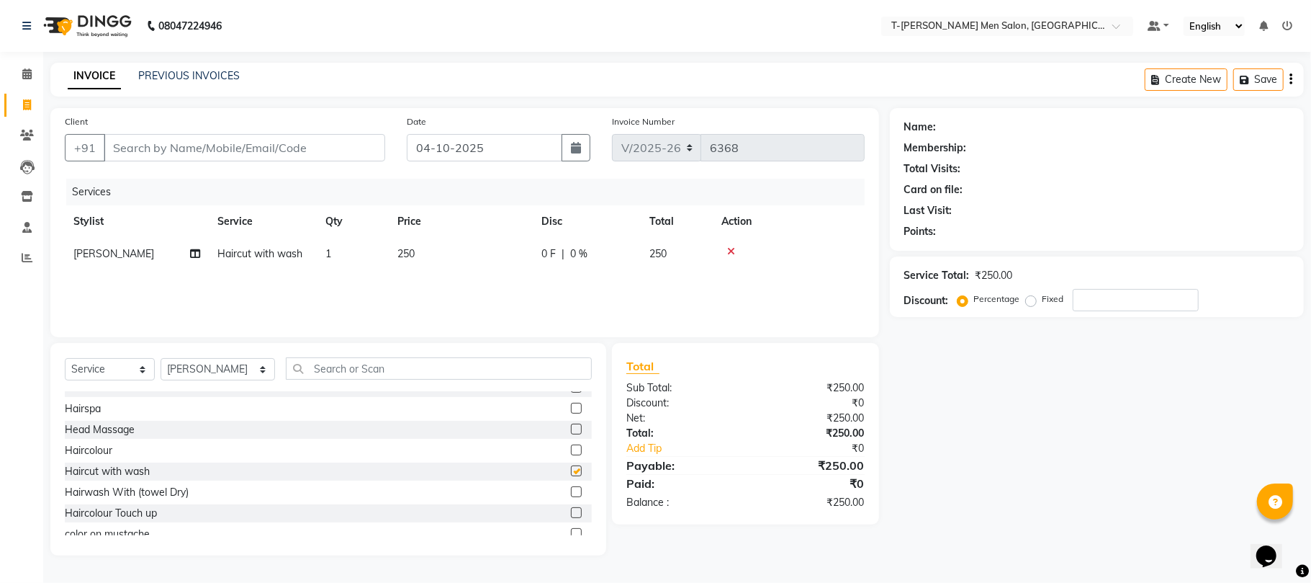
checkbox input "false"
click at [213, 140] on input "Client" at bounding box center [245, 147] width 282 height 27
type input "c"
type input "0"
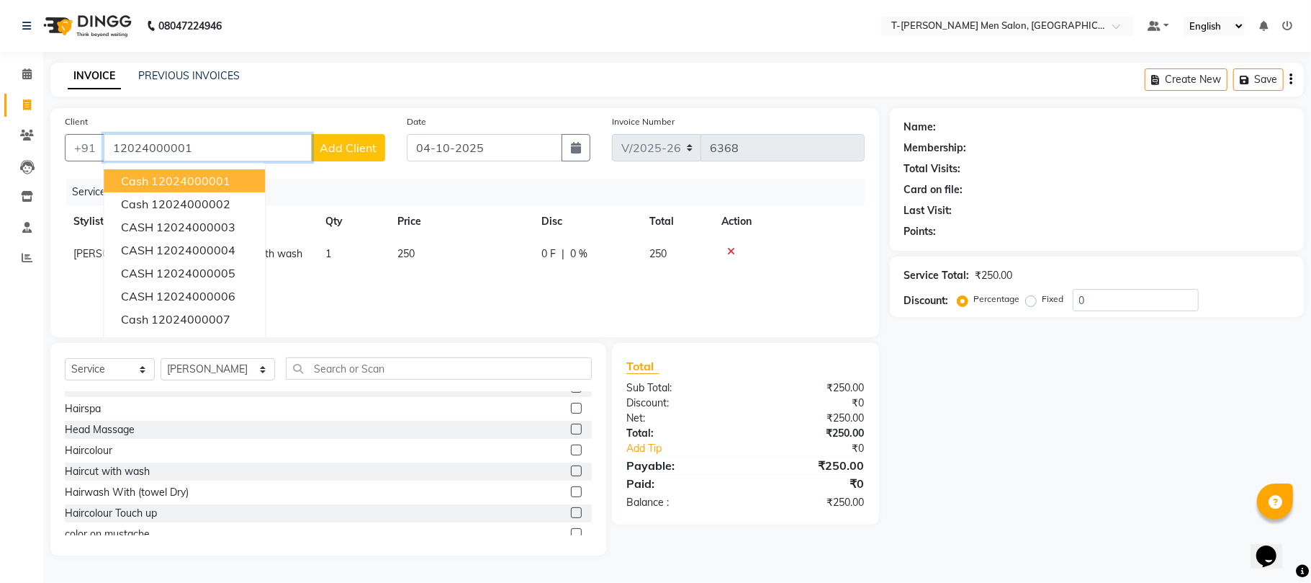
type input "12024000001"
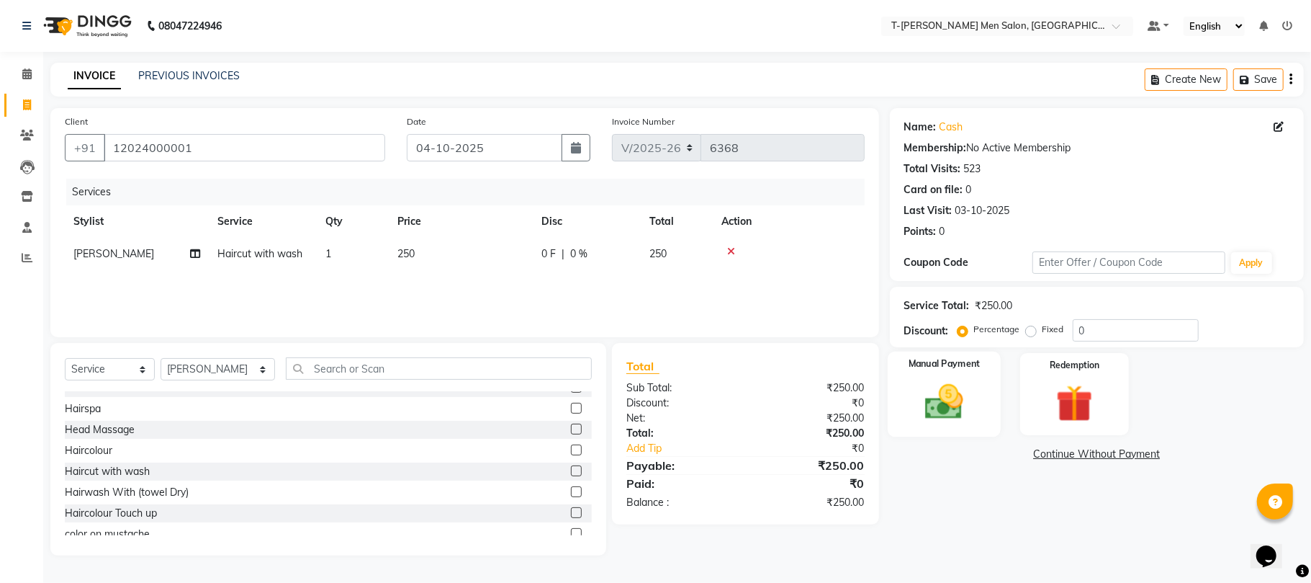
click at [966, 416] on img at bounding box center [944, 402] width 63 height 45
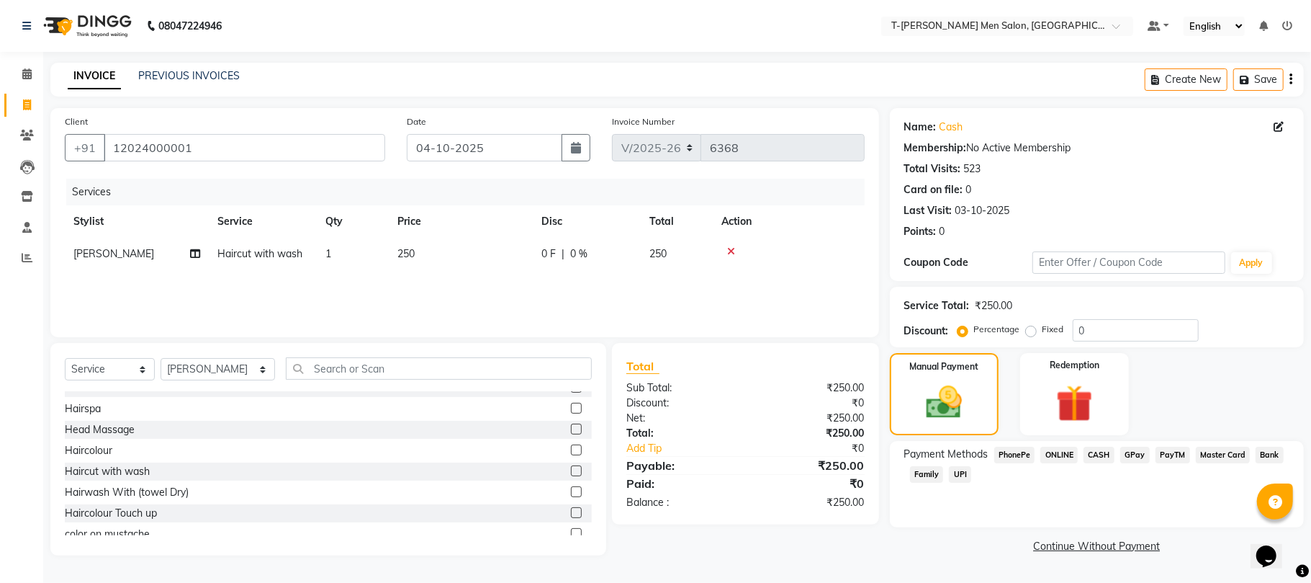
click at [1095, 456] on span "CASH" at bounding box center [1099, 455] width 31 height 17
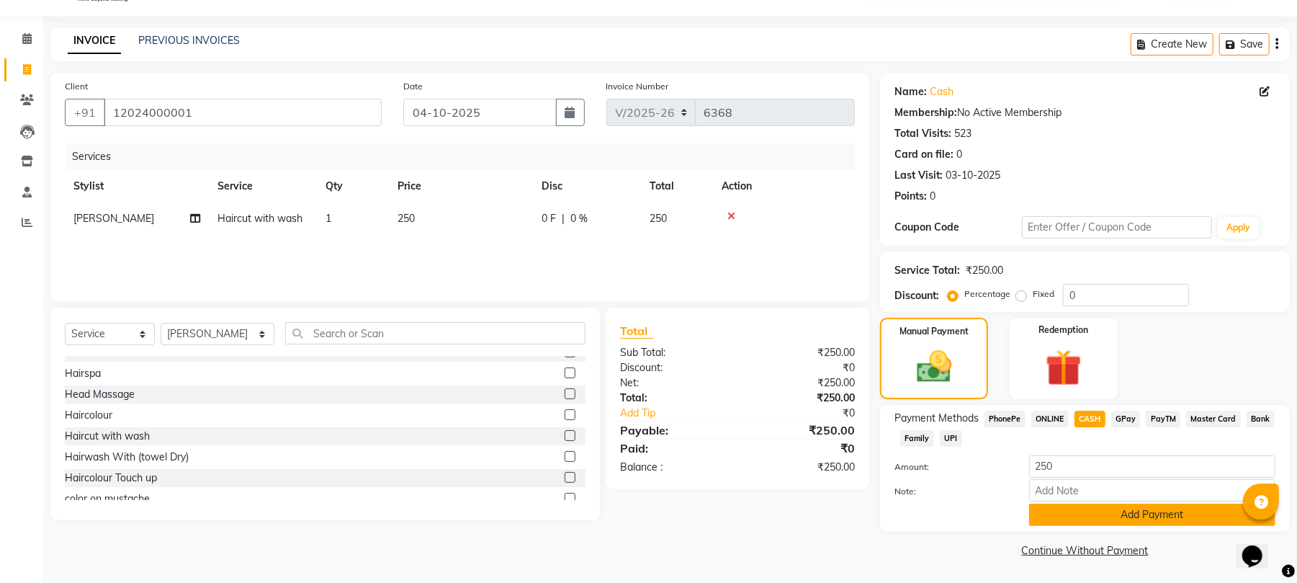
click at [1084, 513] on button "Add Payment" at bounding box center [1152, 514] width 246 height 22
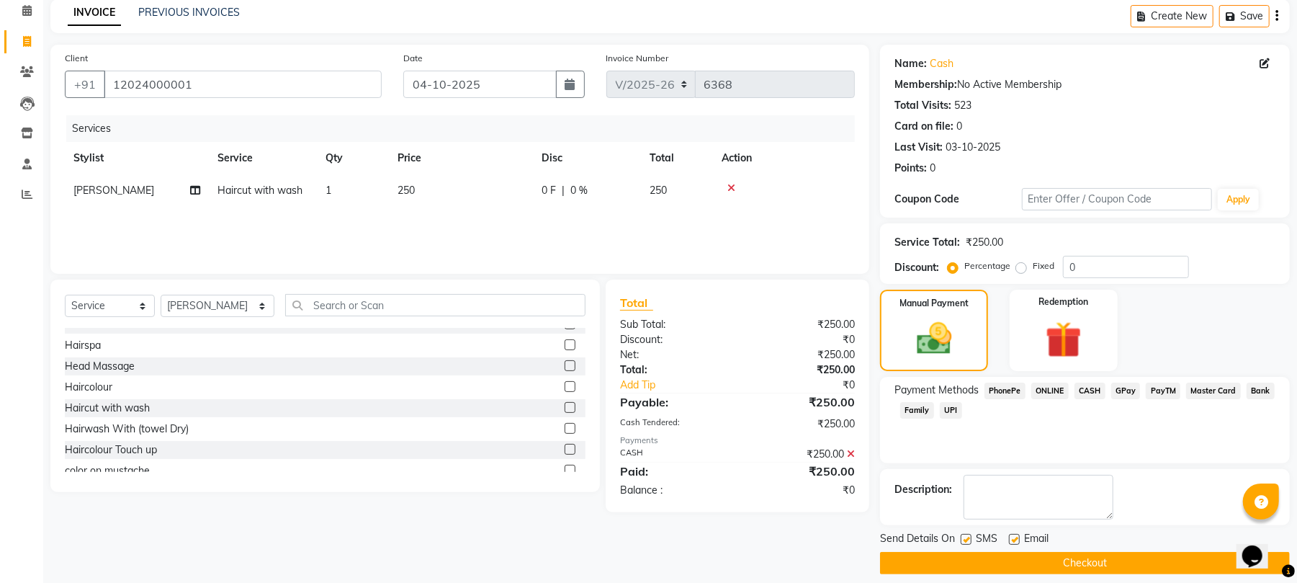
scroll to position [78, 0]
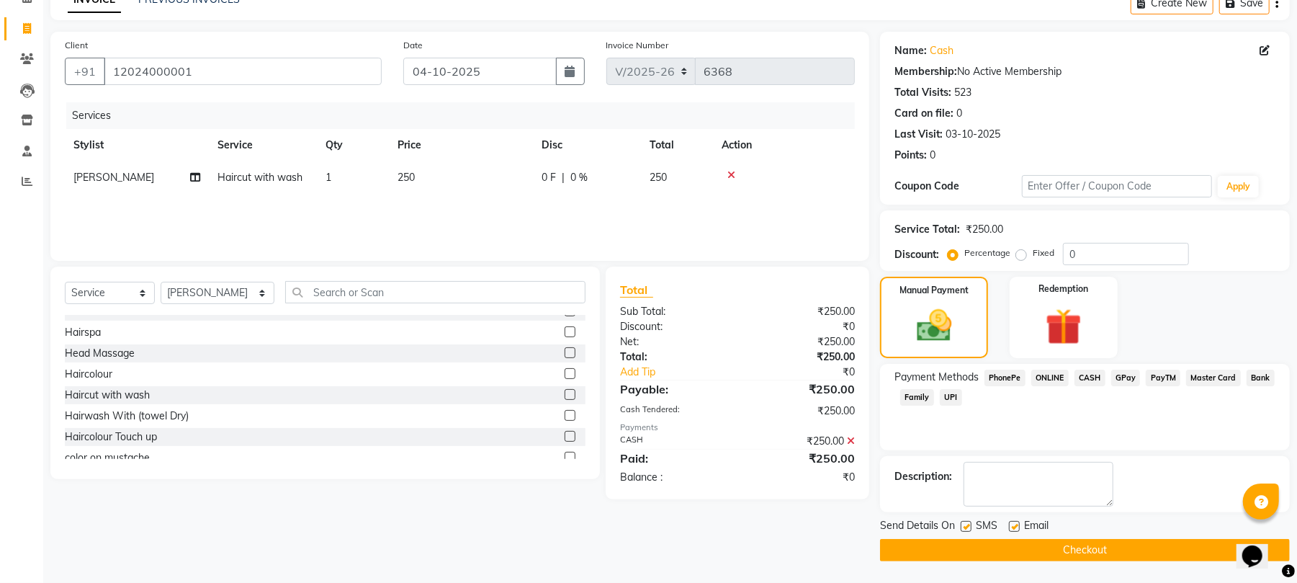
click at [1013, 526] on label at bounding box center [1014, 526] width 11 height 11
click at [1013, 526] on input "checkbox" at bounding box center [1013, 526] width 9 height 9
checkbox input "false"
click at [969, 527] on label at bounding box center [966, 526] width 11 height 11
click at [969, 527] on input "checkbox" at bounding box center [965, 526] width 9 height 9
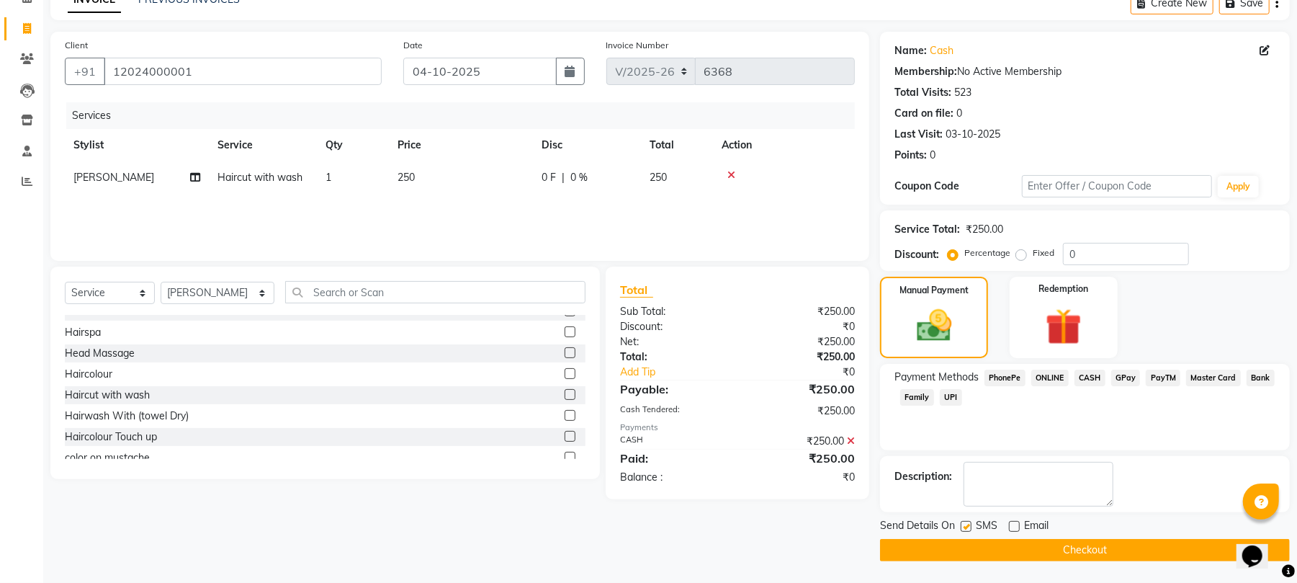
checkbox input "false"
click at [957, 549] on button "Checkout" at bounding box center [1085, 550] width 410 height 22
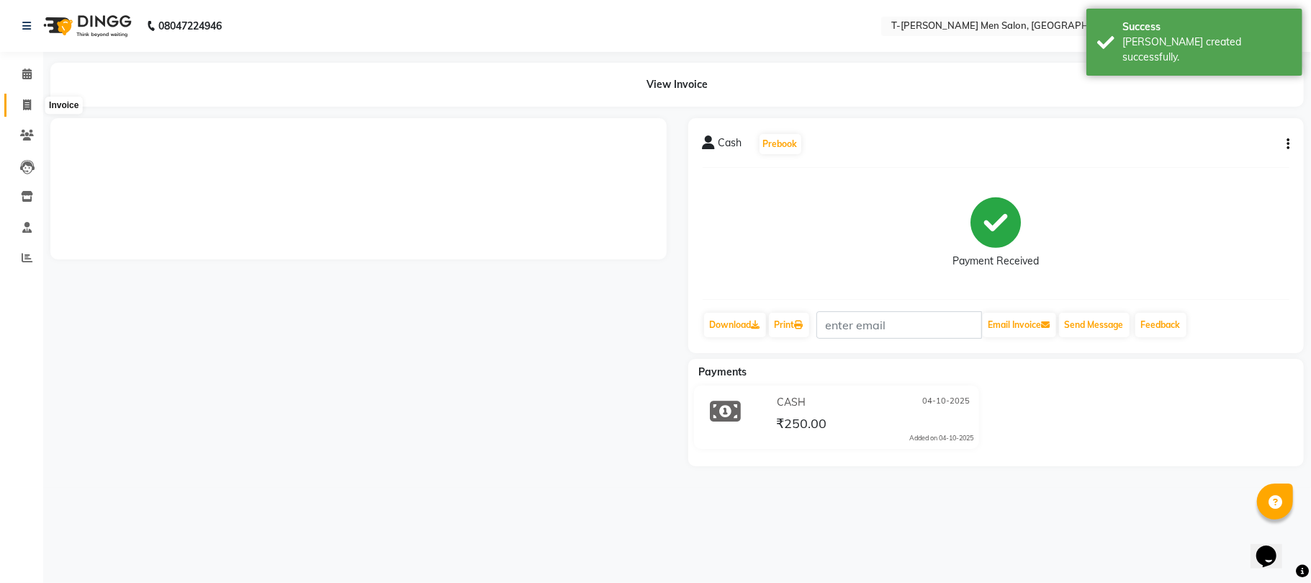
click at [21, 110] on span at bounding box center [26, 105] width 25 height 17
select select "service"
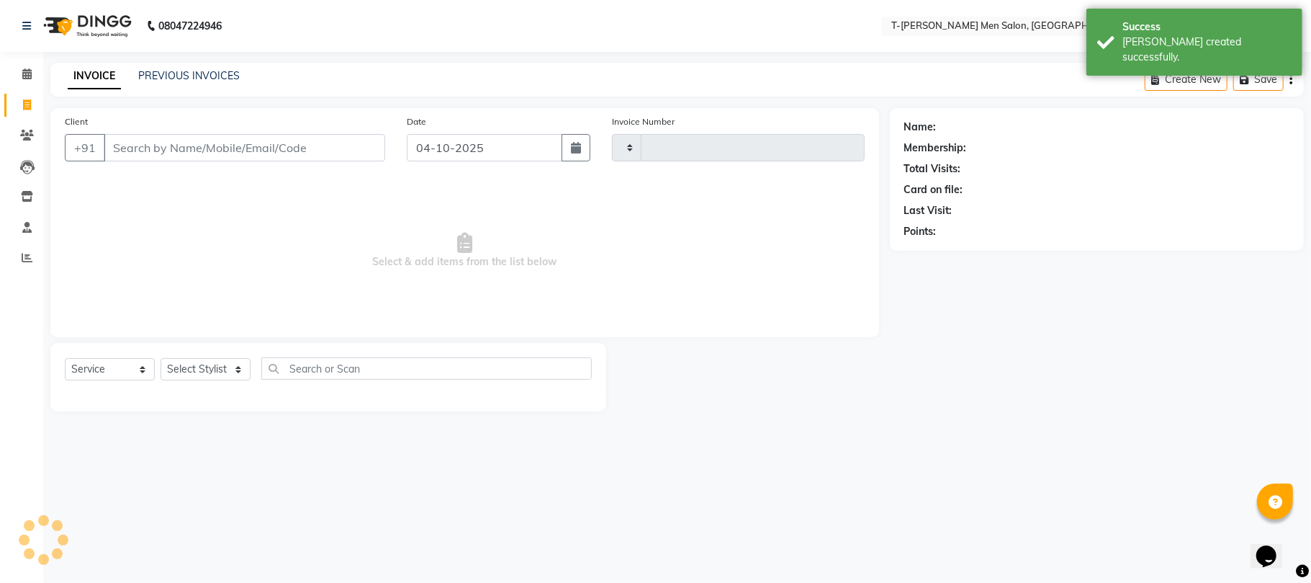
type input "6369"
select select "4816"
